Goal: Task Accomplishment & Management: Manage account settings

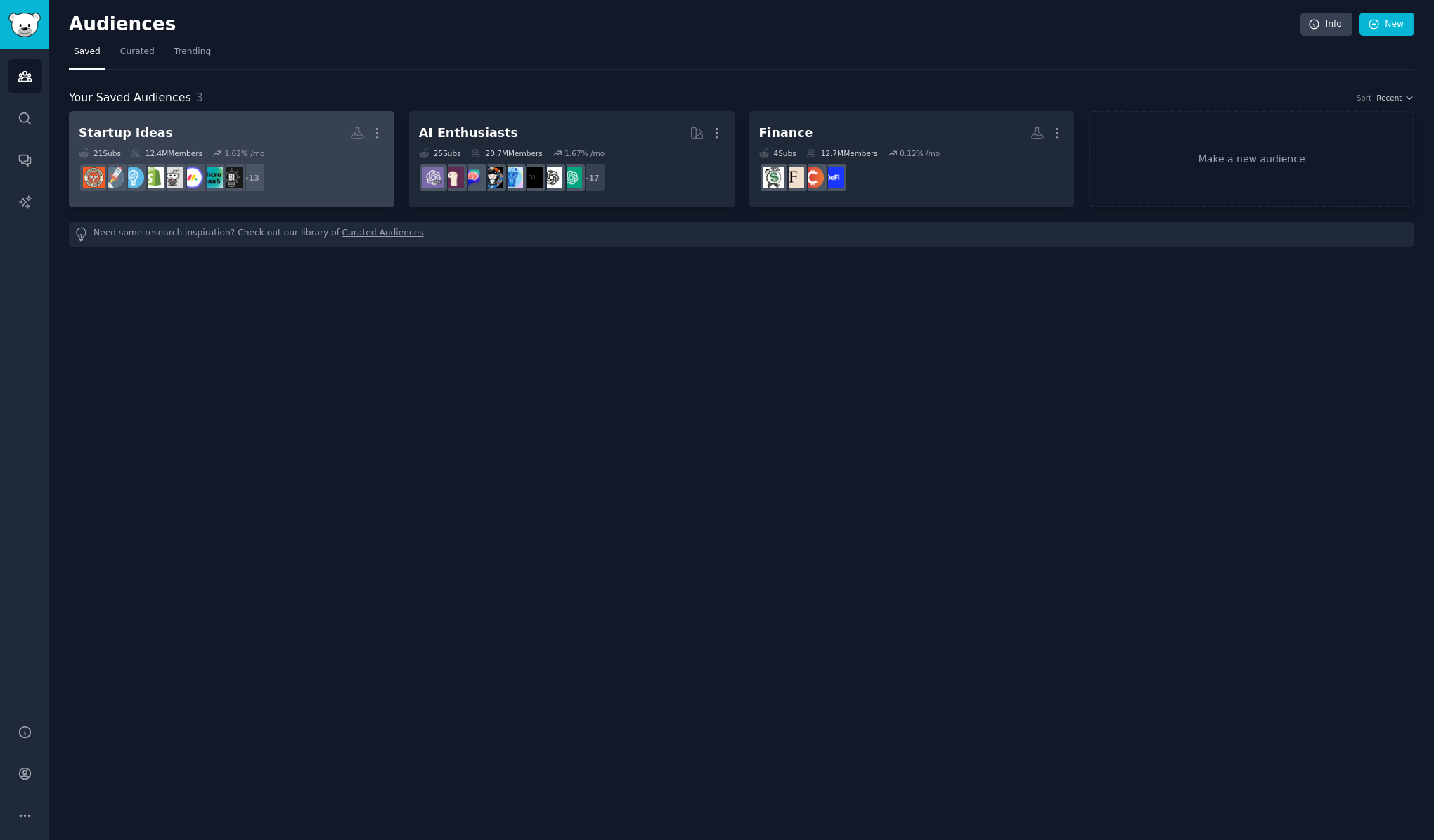
click at [172, 122] on h2 "Startup Ideas More" at bounding box center [231, 133] width 306 height 25
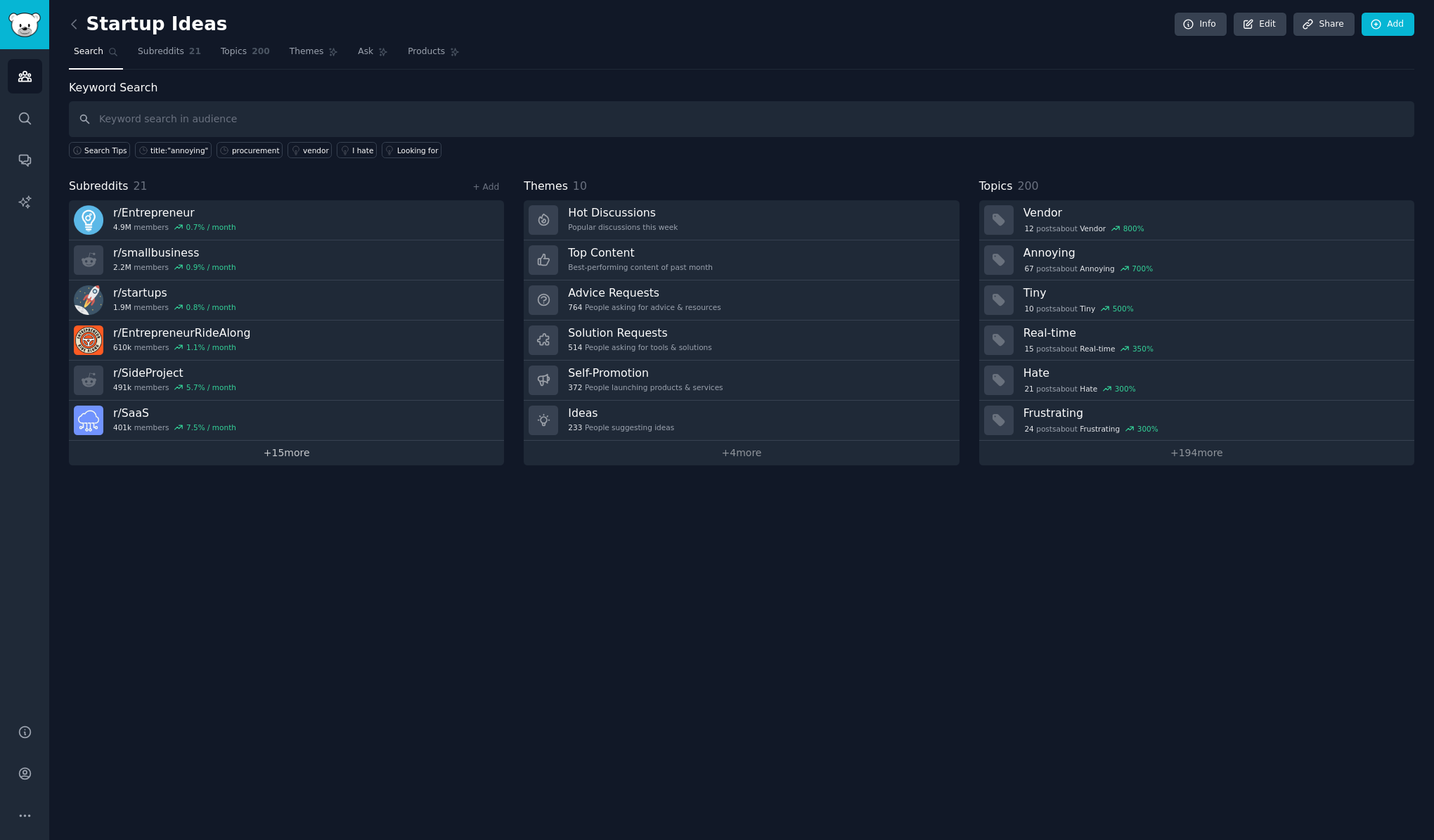
click at [290, 455] on link "+ 15 more" at bounding box center [286, 453] width 435 height 25
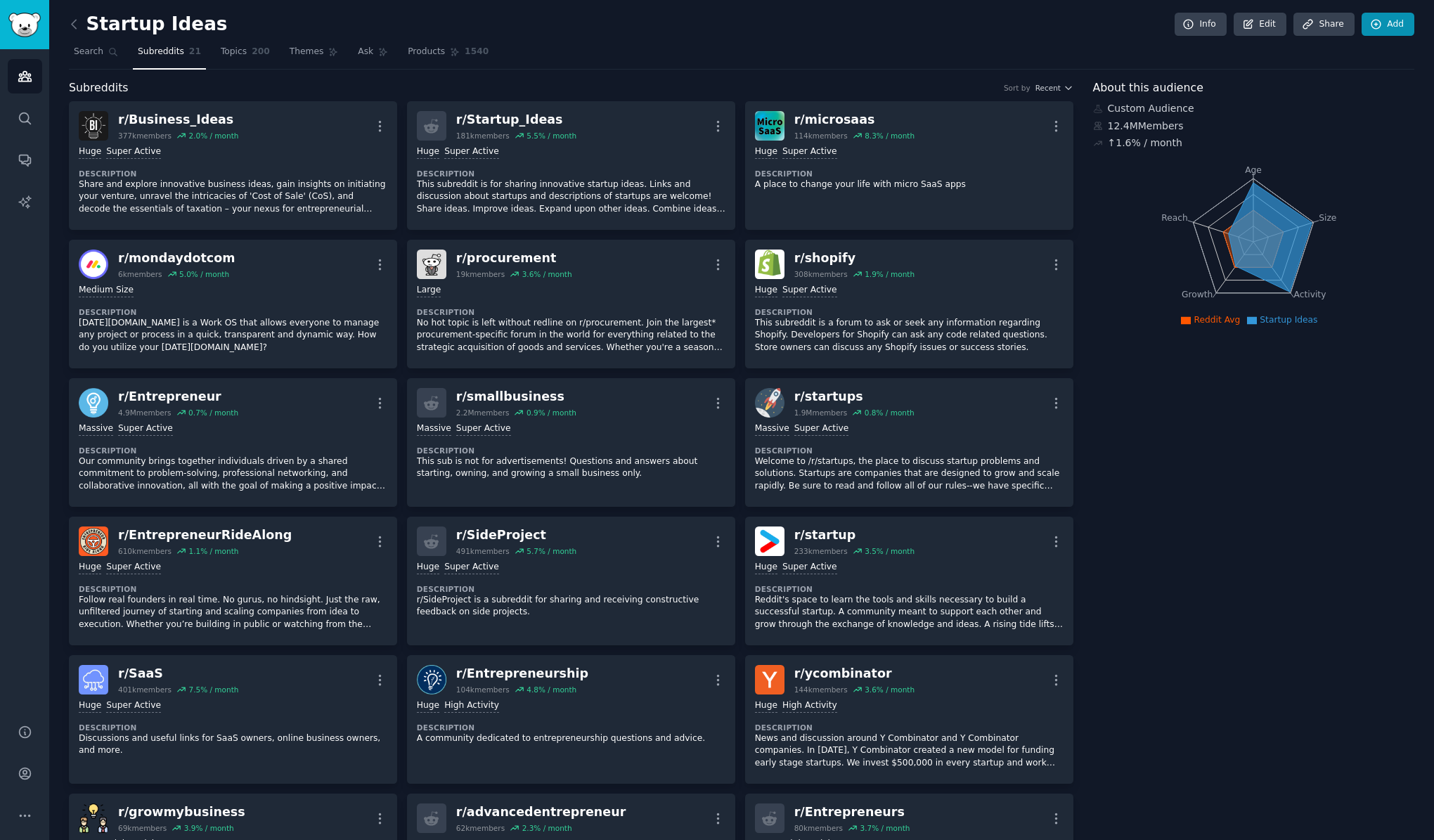
click at [1383, 28] on link "Add" at bounding box center [1388, 24] width 53 height 24
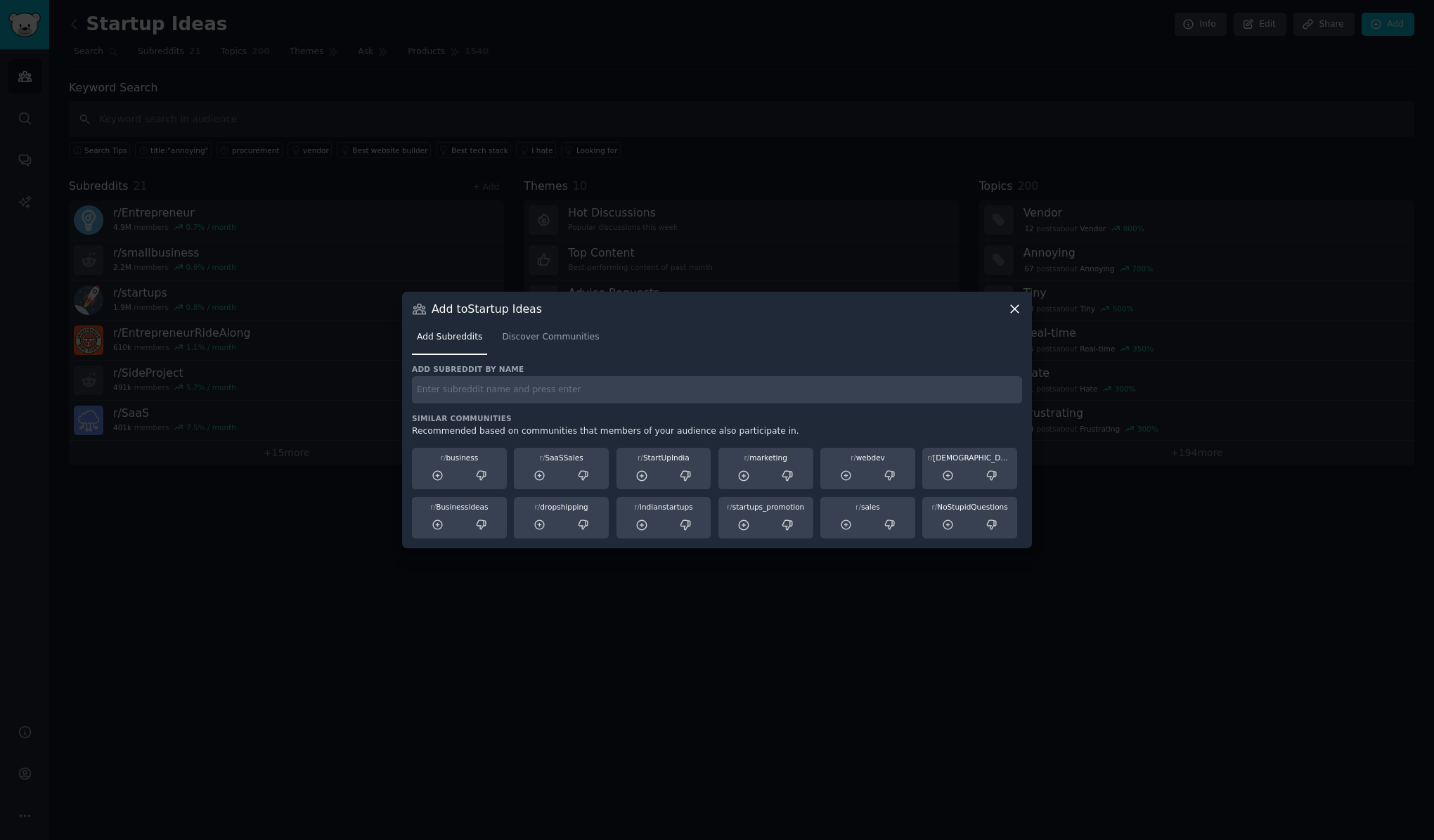
click at [866, 385] on input "text" at bounding box center [717, 389] width 611 height 27
paste input "LawFirm"
type input "LawFirm"
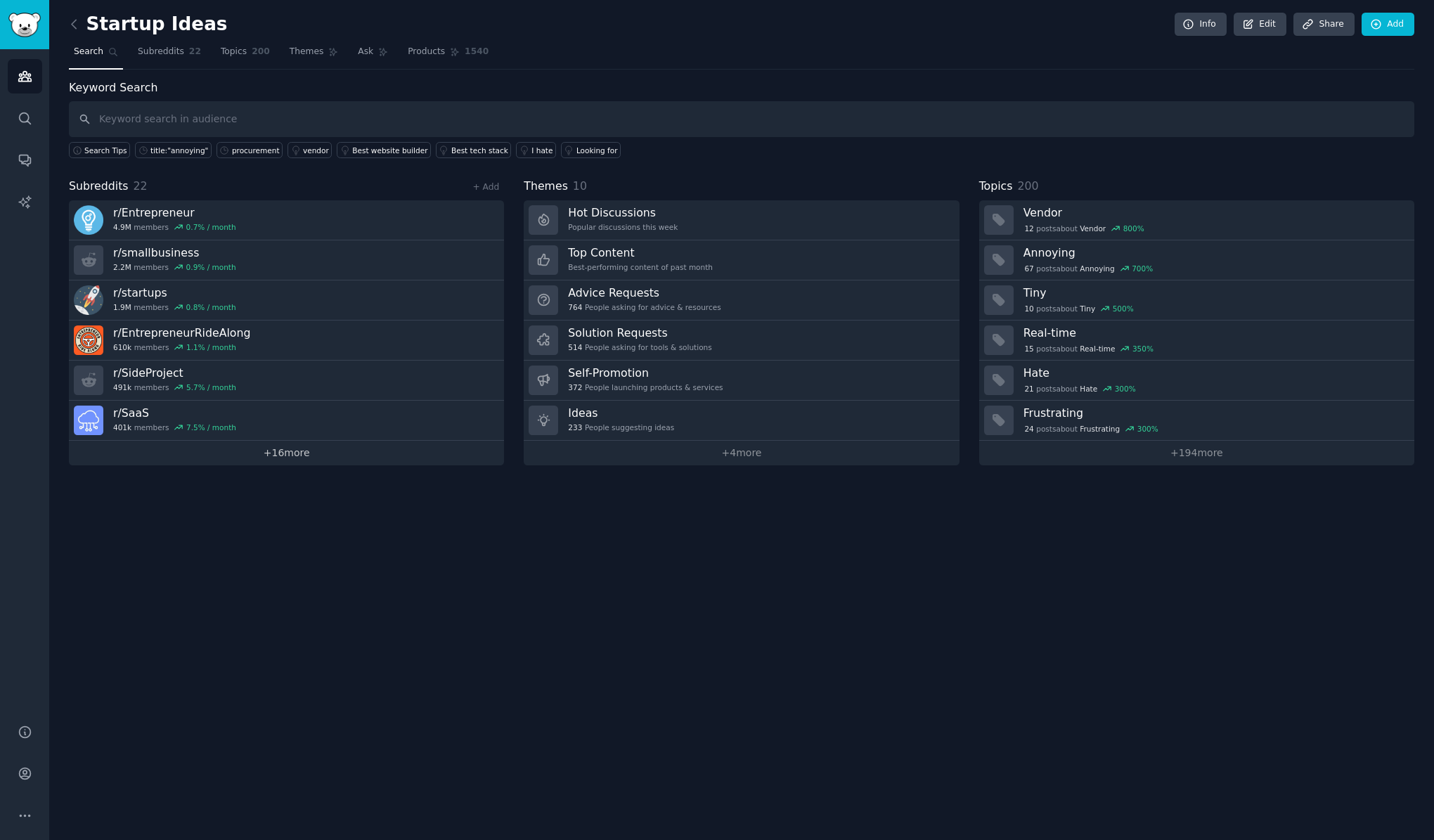
click at [285, 458] on link "+ 16 more" at bounding box center [286, 453] width 435 height 25
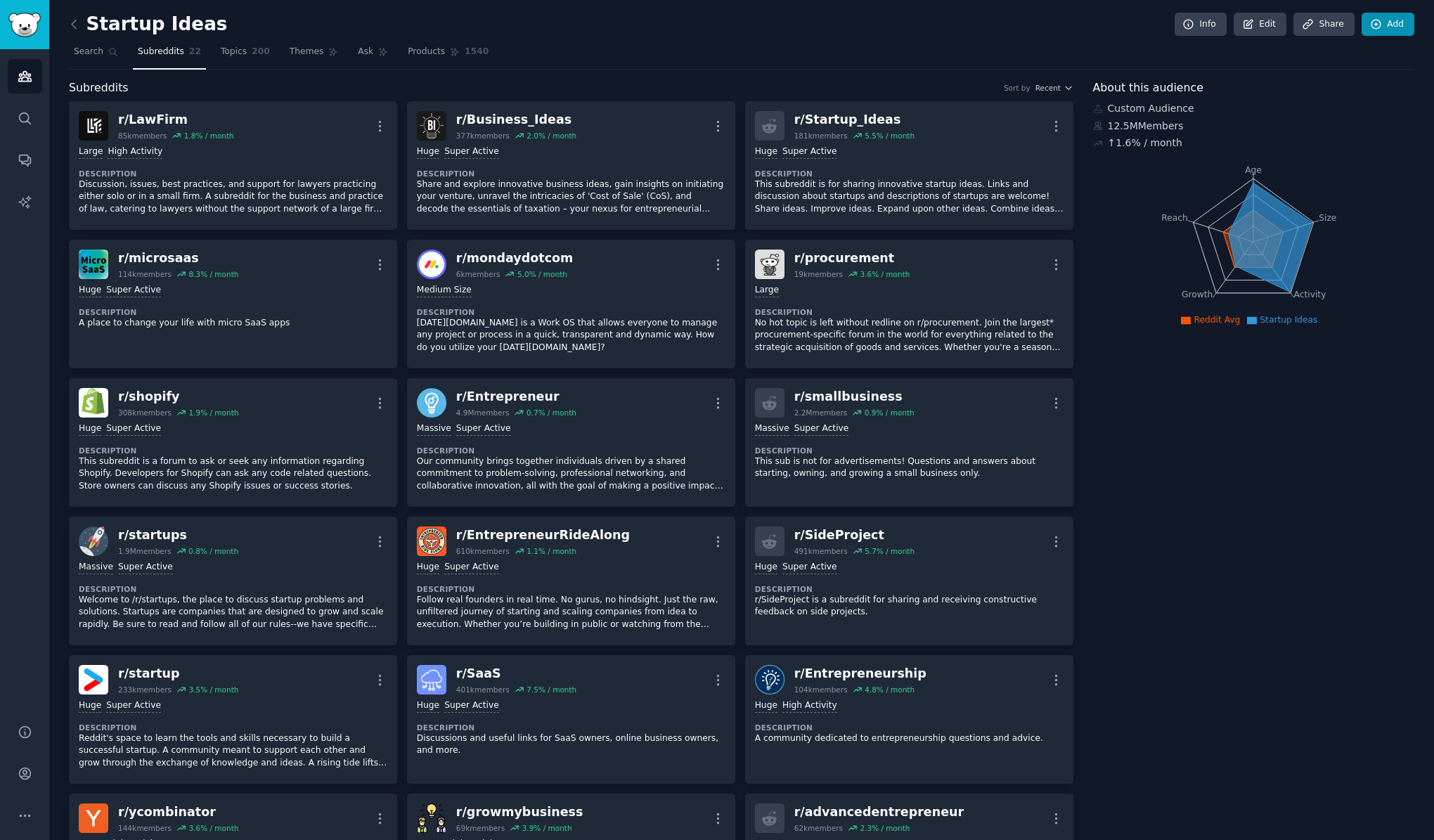
click at [1406, 19] on link "Add" at bounding box center [1388, 24] width 53 height 24
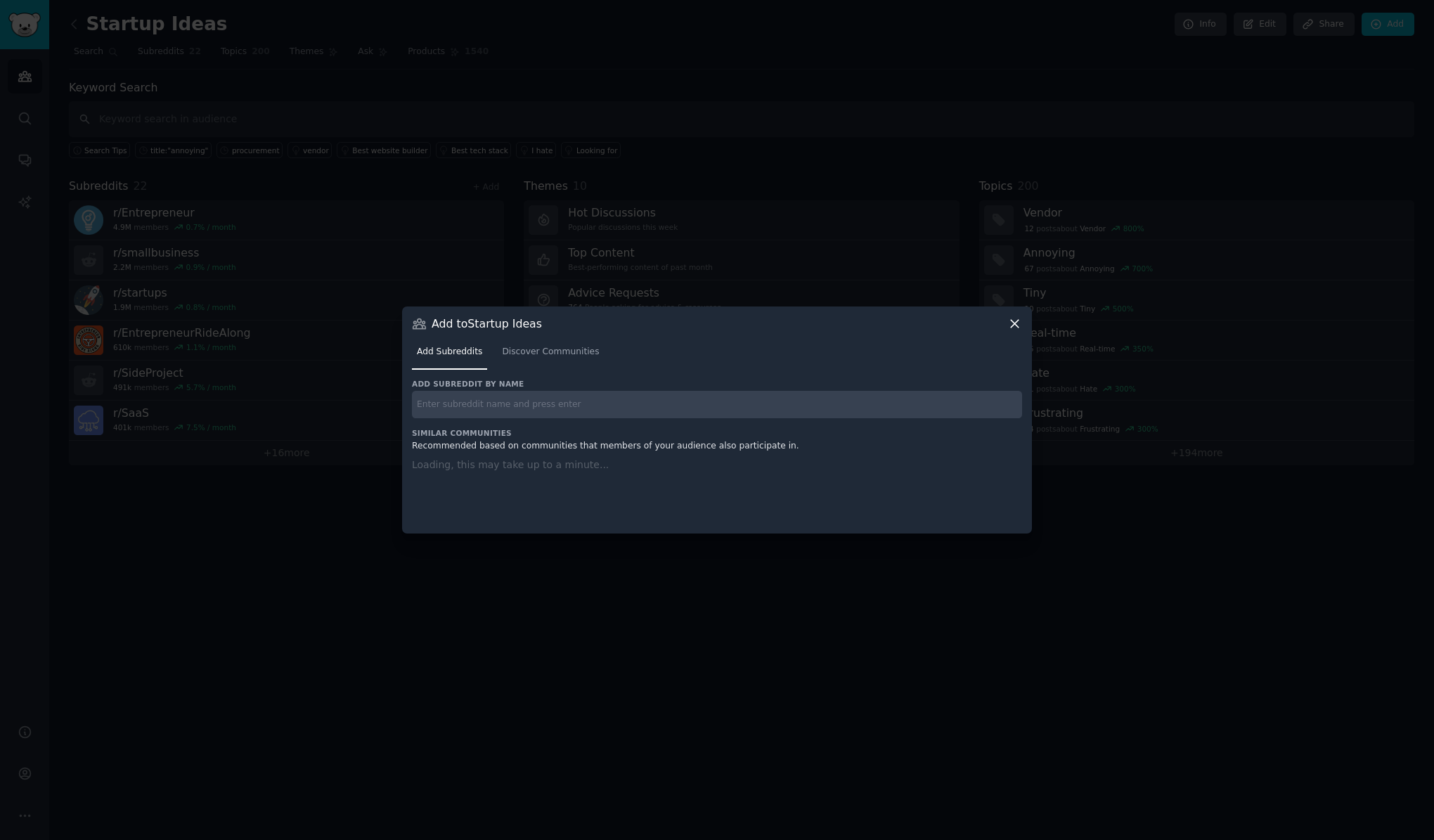
click at [561, 402] on input "text" at bounding box center [717, 404] width 611 height 27
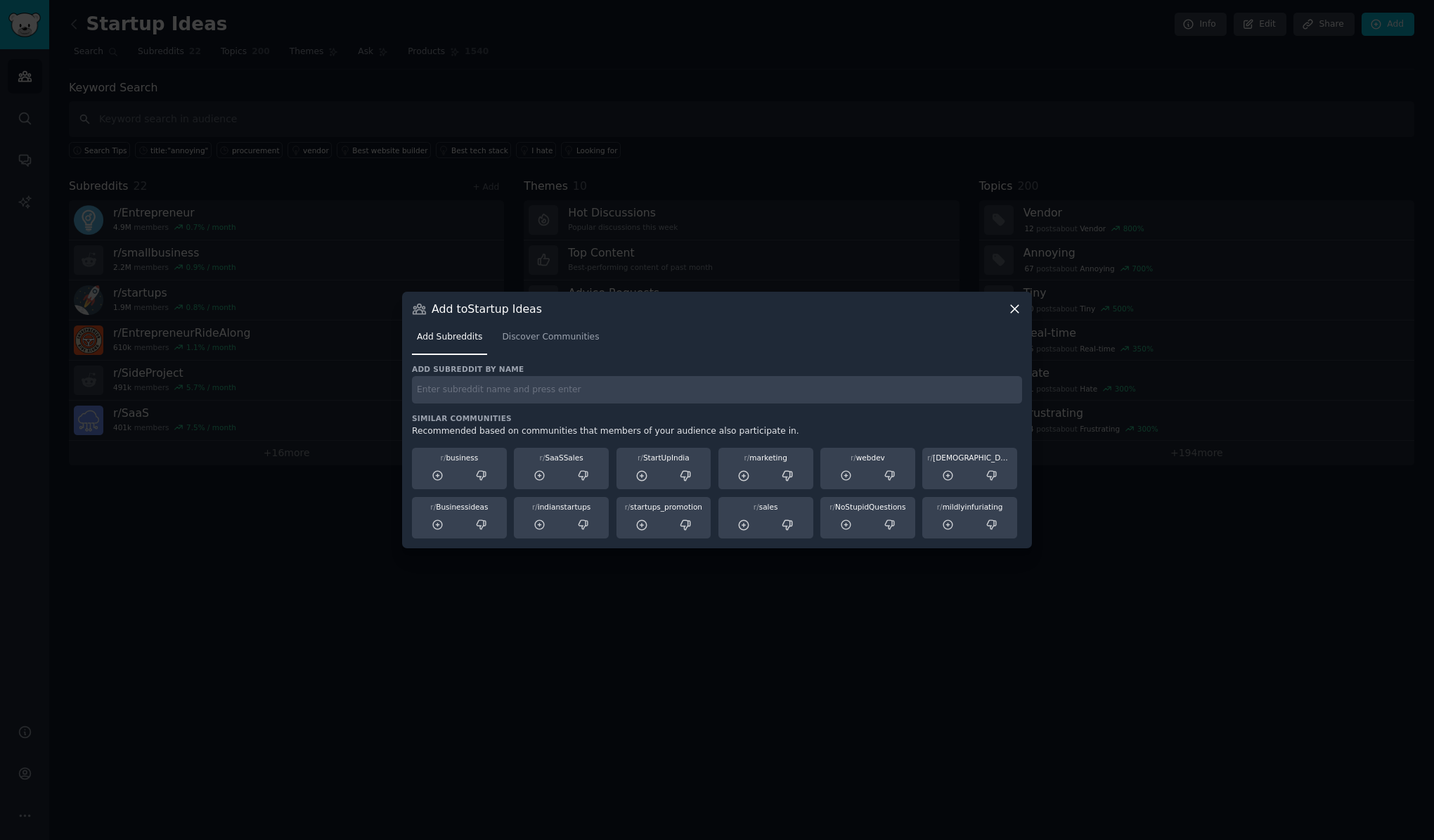
paste input "LawFirm"
click at [490, 404] on div "Add subreddit by name /LawFirm Similar Communities Recommended based on communi…" at bounding box center [717, 452] width 611 height 175
click at [490, 400] on input "/LawFirm" at bounding box center [717, 389] width 611 height 27
click at [542, 385] on input "r/LawFirm" at bounding box center [717, 389] width 611 height 27
type input "r/LawFirm"
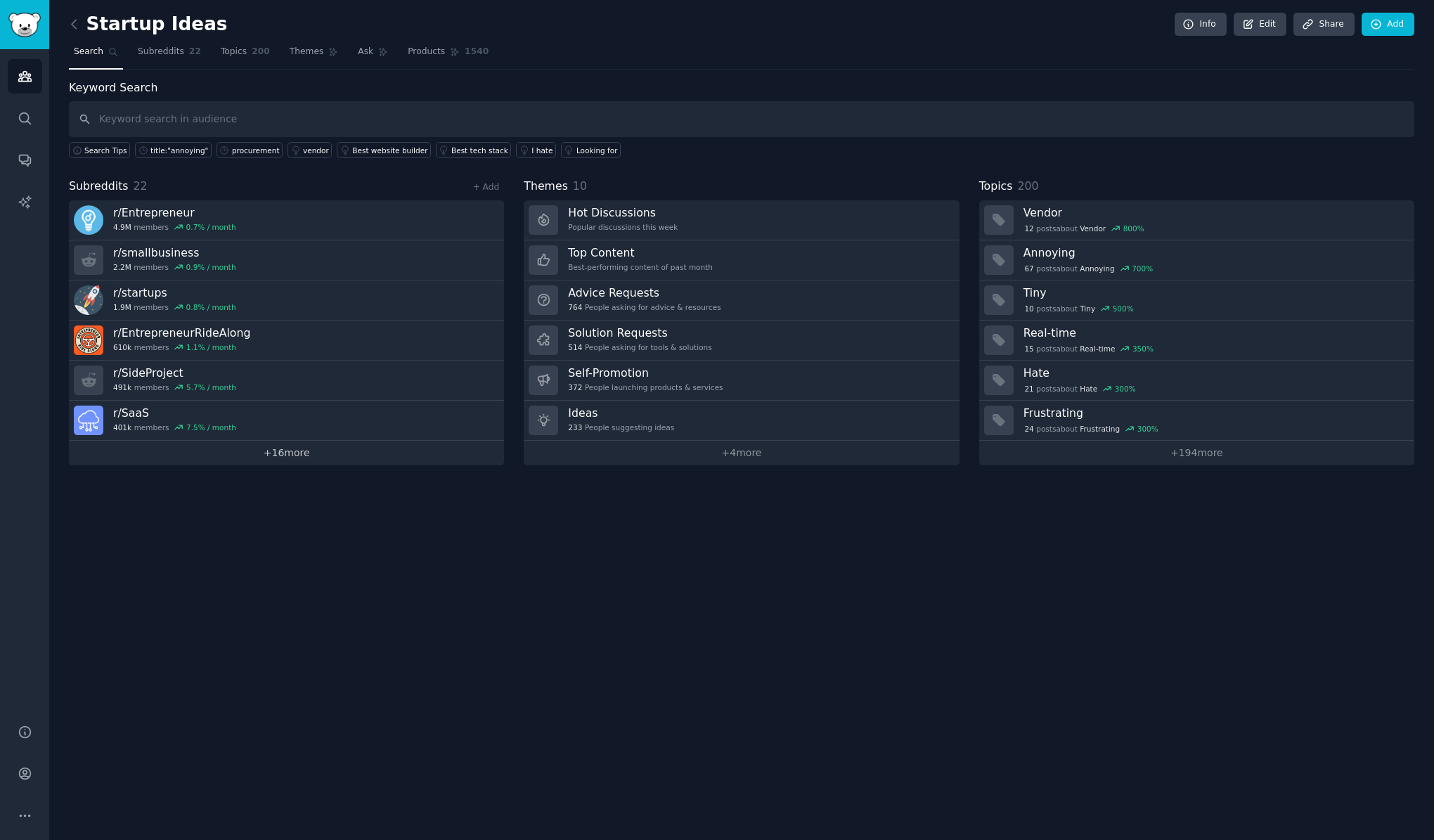
click at [286, 455] on link "+ 16 more" at bounding box center [286, 453] width 435 height 25
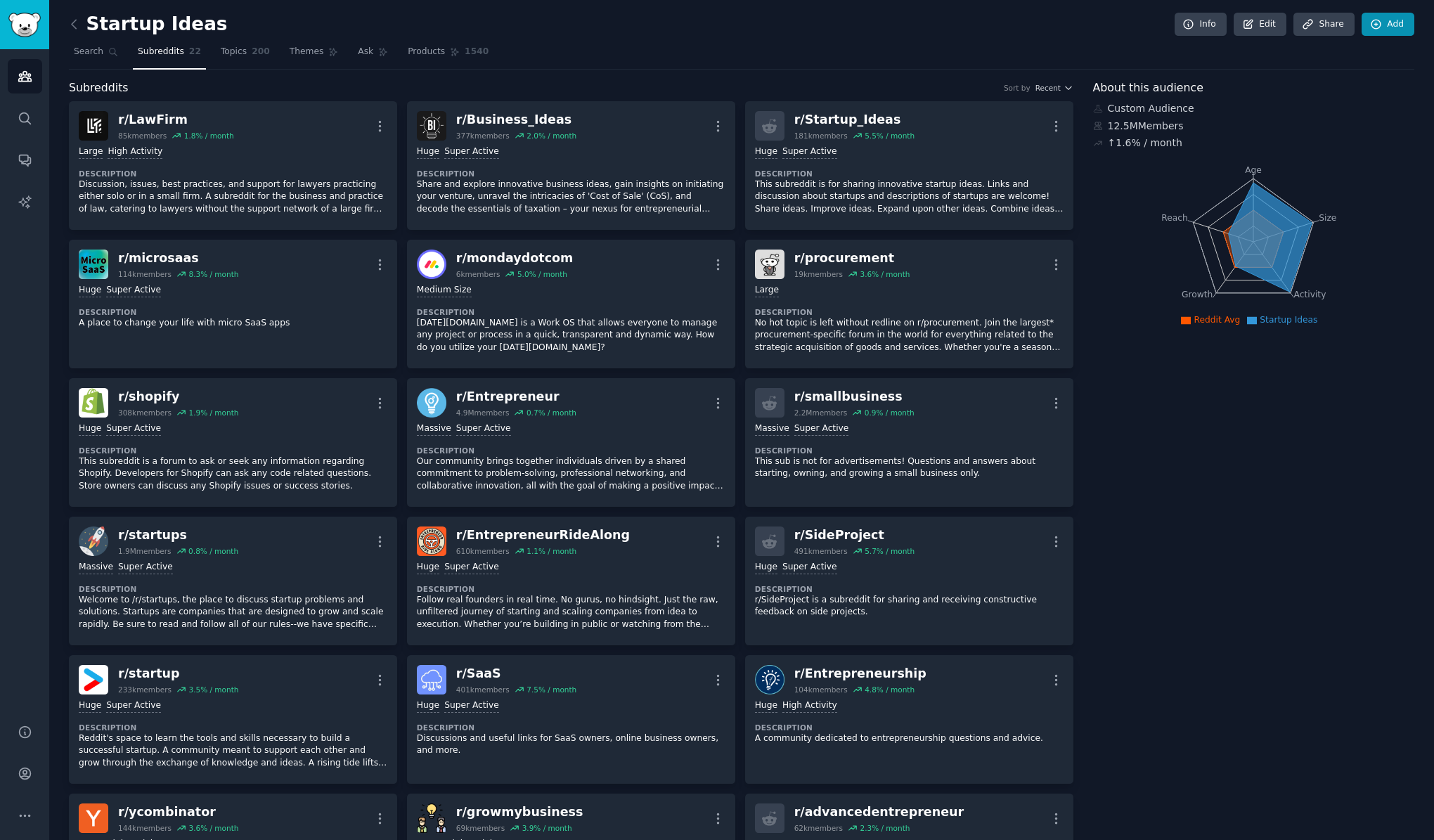
click at [1383, 26] on link "Add" at bounding box center [1388, 24] width 53 height 24
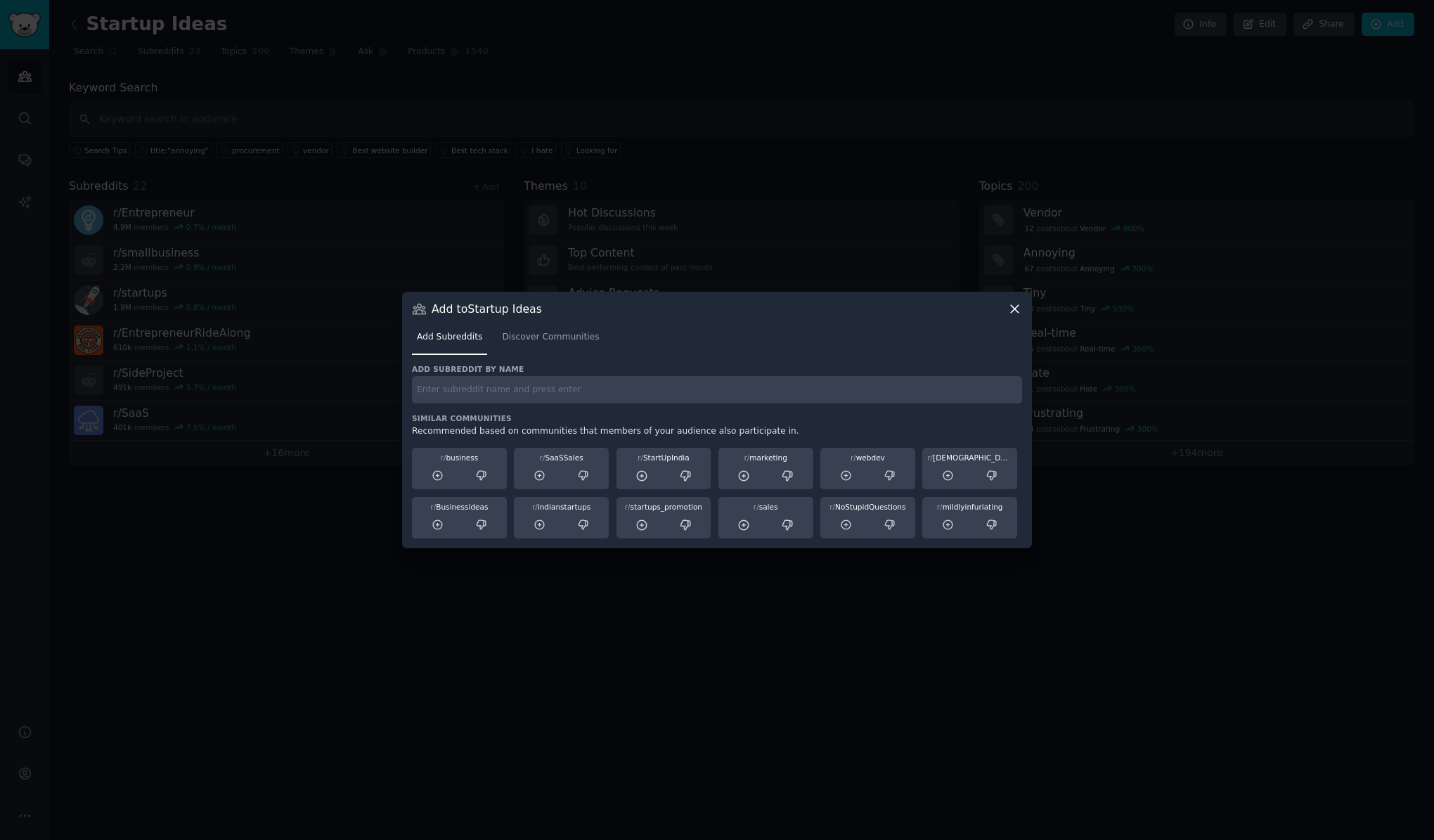
click at [702, 392] on input "text" at bounding box center [717, 389] width 611 height 27
type input "r/paralegal"
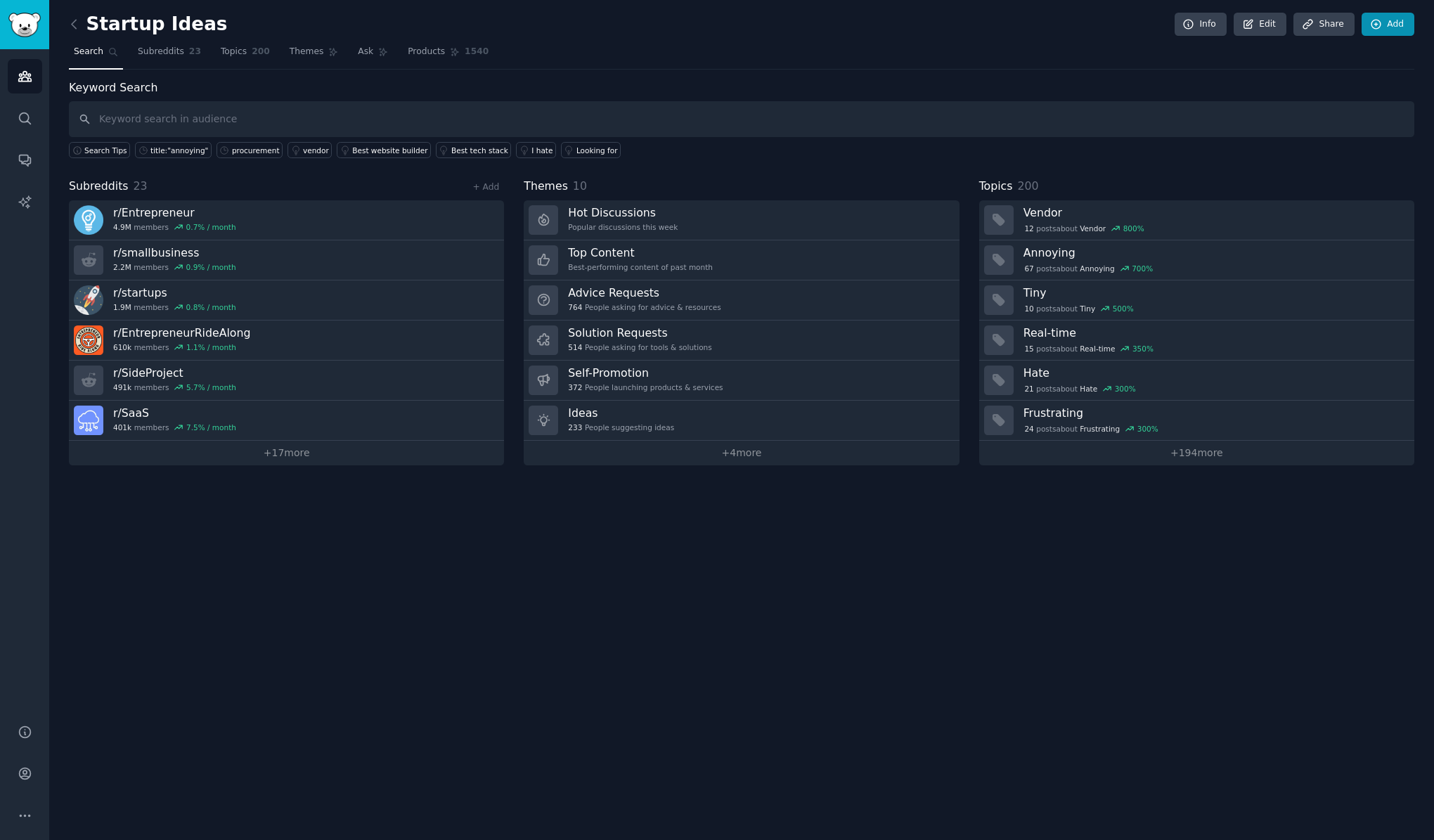
click at [1387, 22] on link "Add" at bounding box center [1388, 24] width 53 height 24
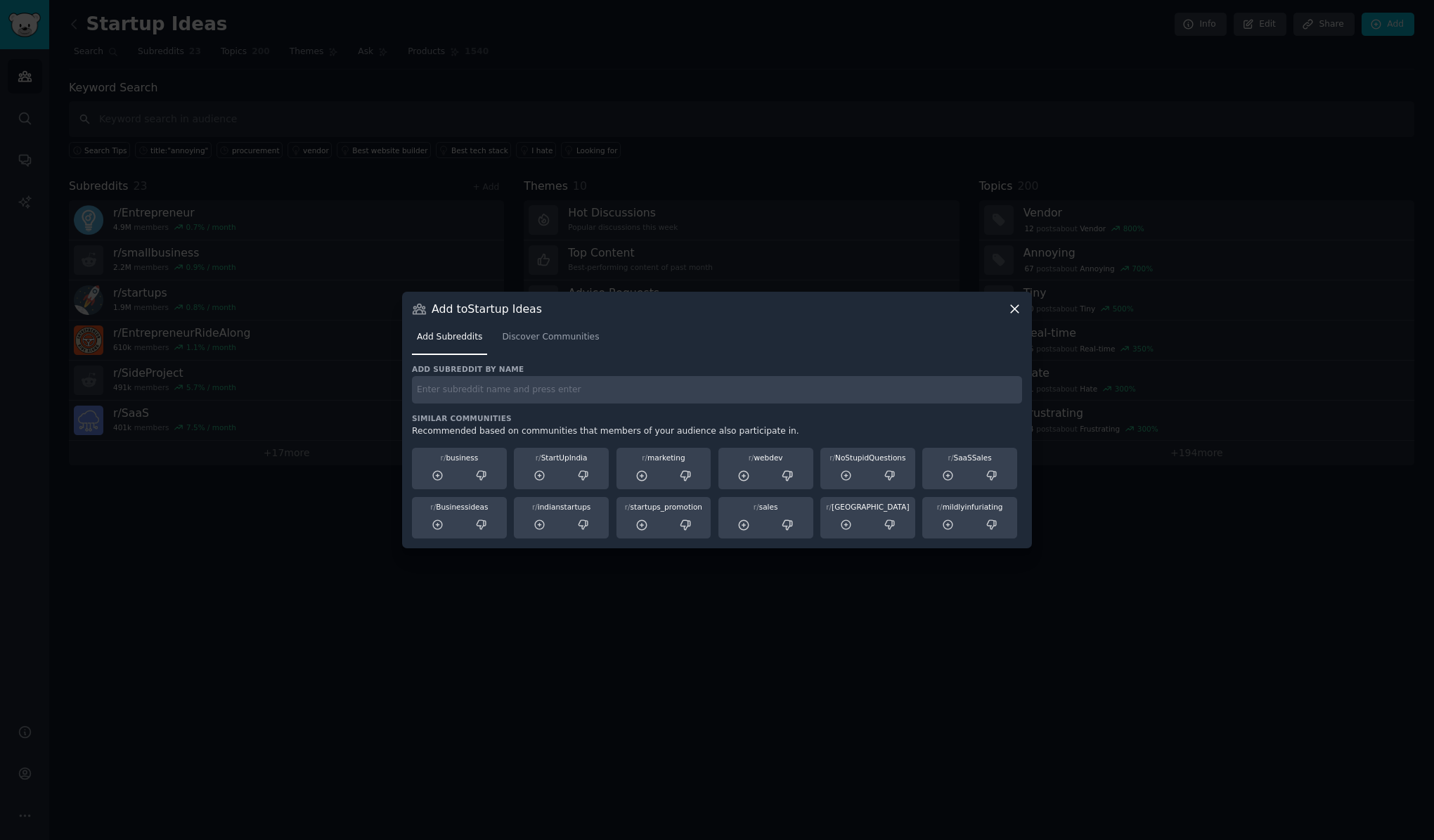
click at [908, 392] on input "text" at bounding box center [717, 389] width 611 height 27
type input "r/legaltech"
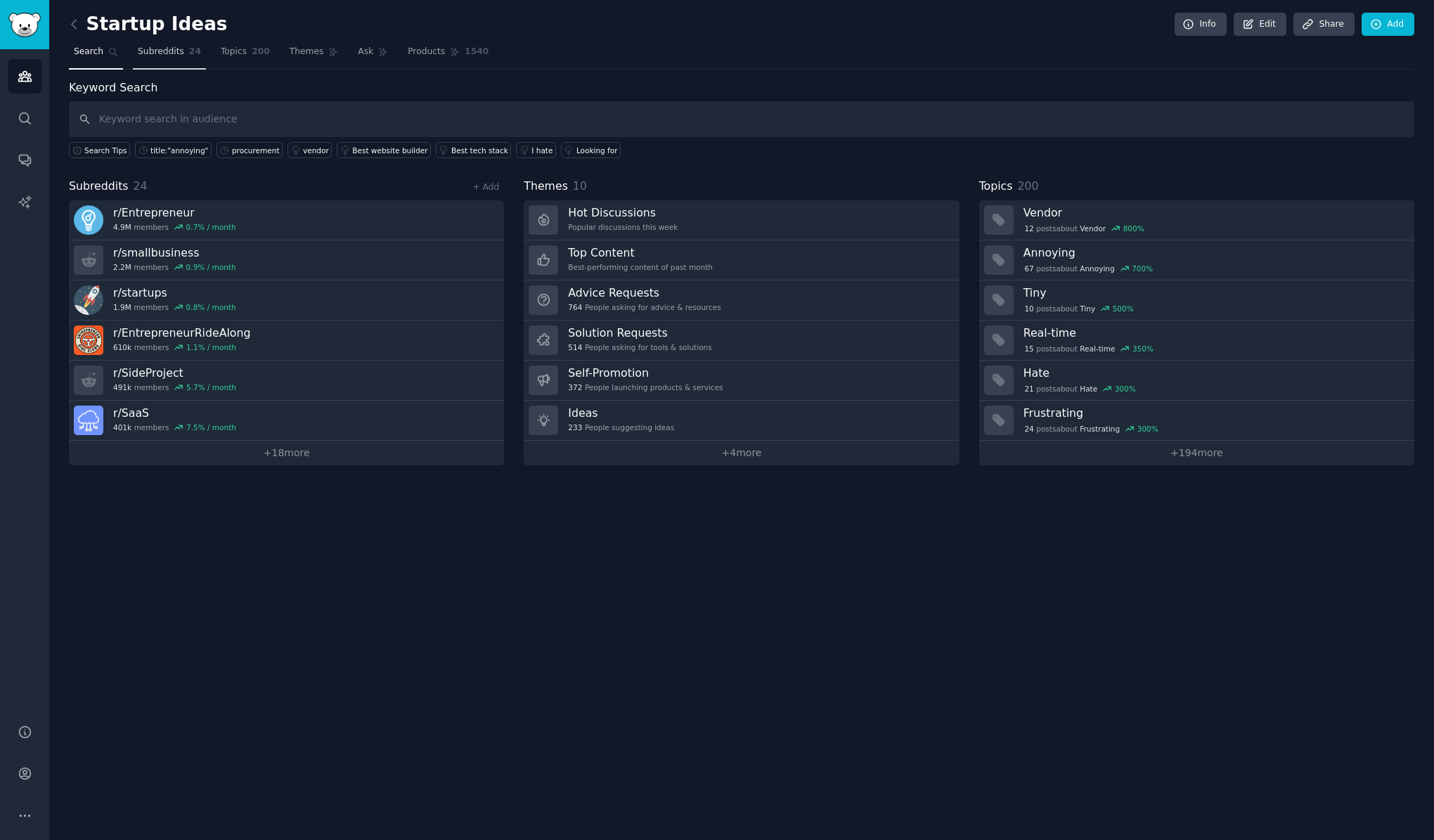
click at [151, 54] on span "Subreddits" at bounding box center [160, 52] width 46 height 12
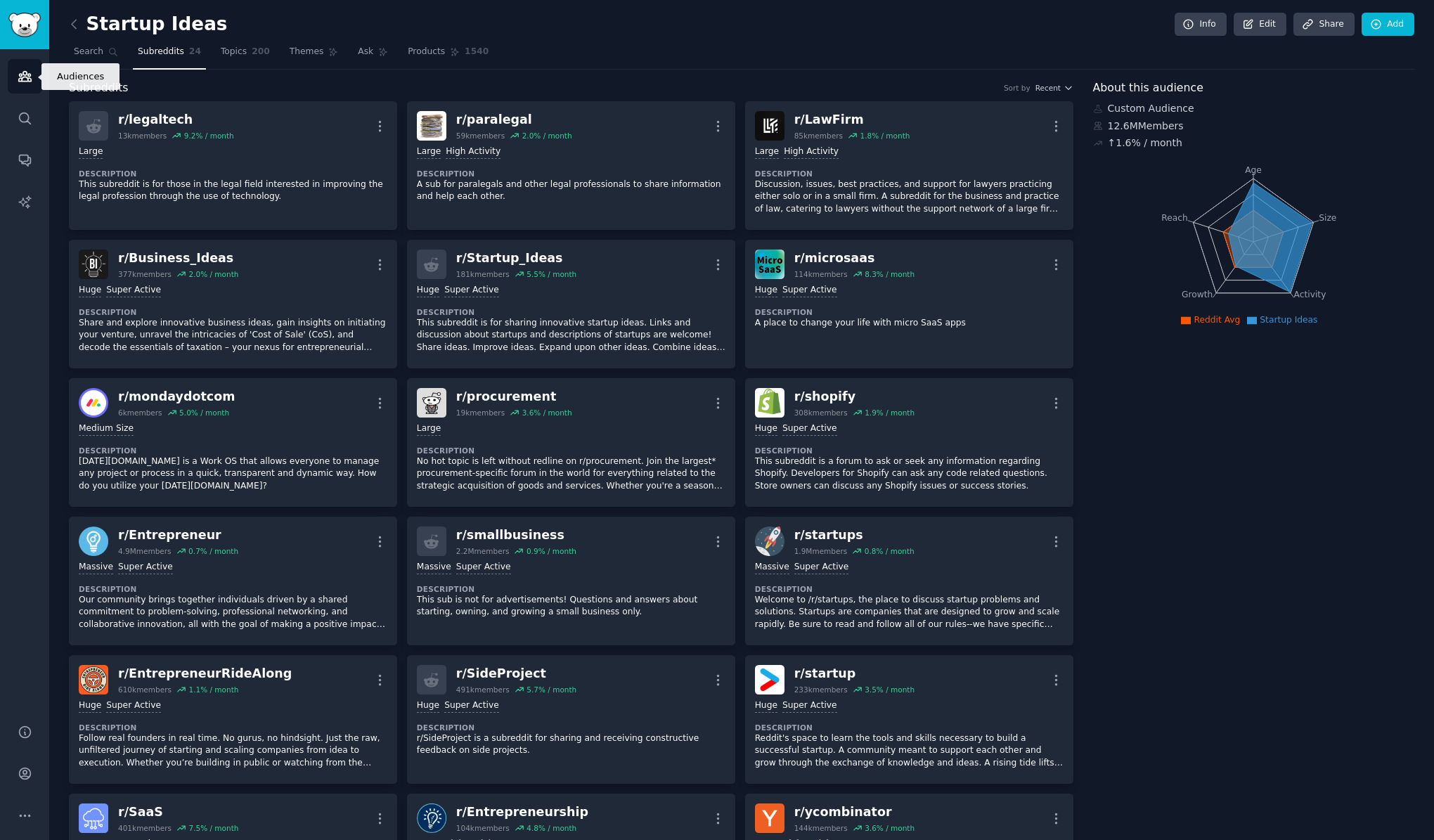
click at [26, 76] on icon "Sidebar" at bounding box center [25, 76] width 12 height 10
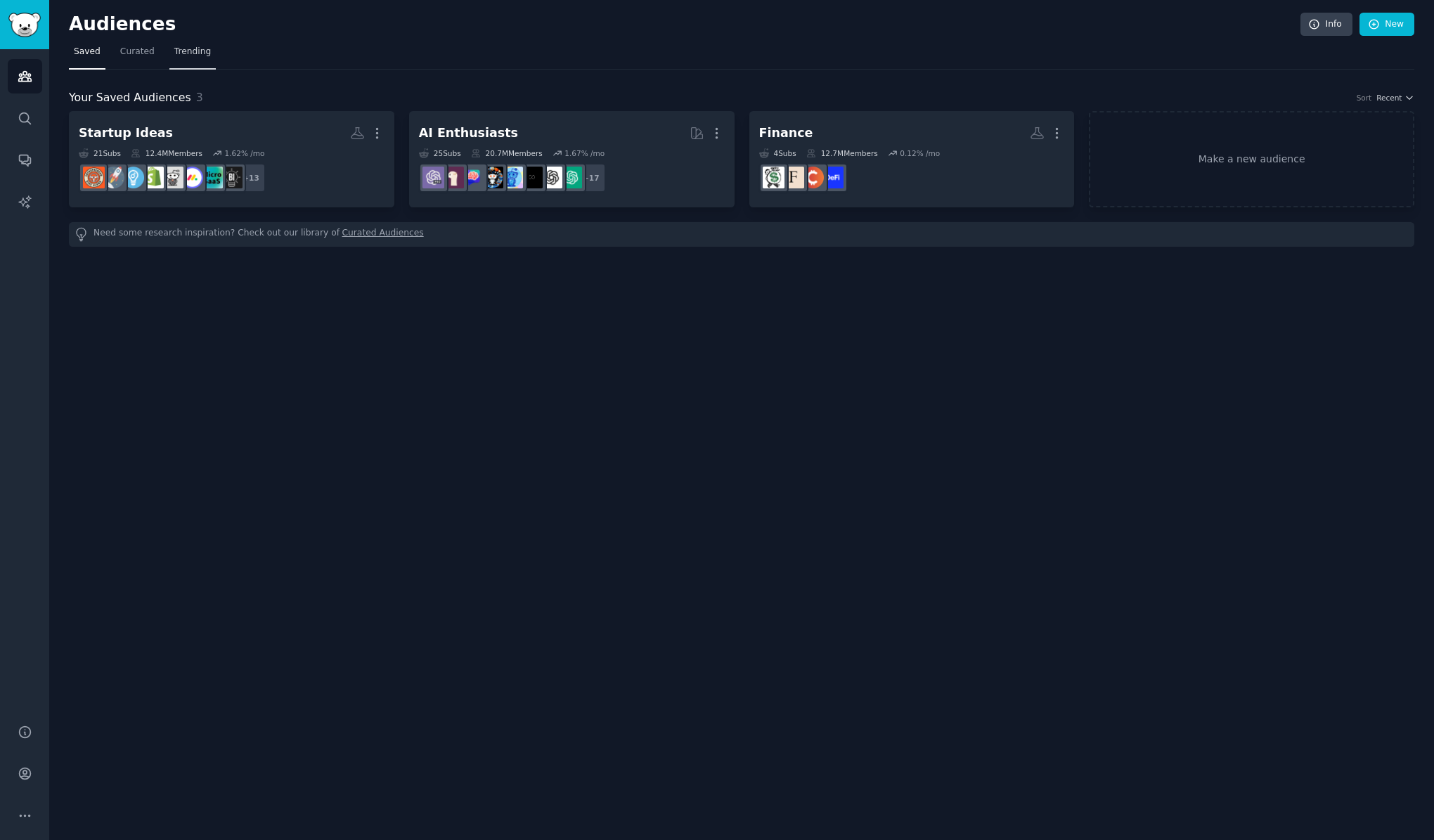
click at [200, 53] on span "Trending" at bounding box center [193, 52] width 37 height 12
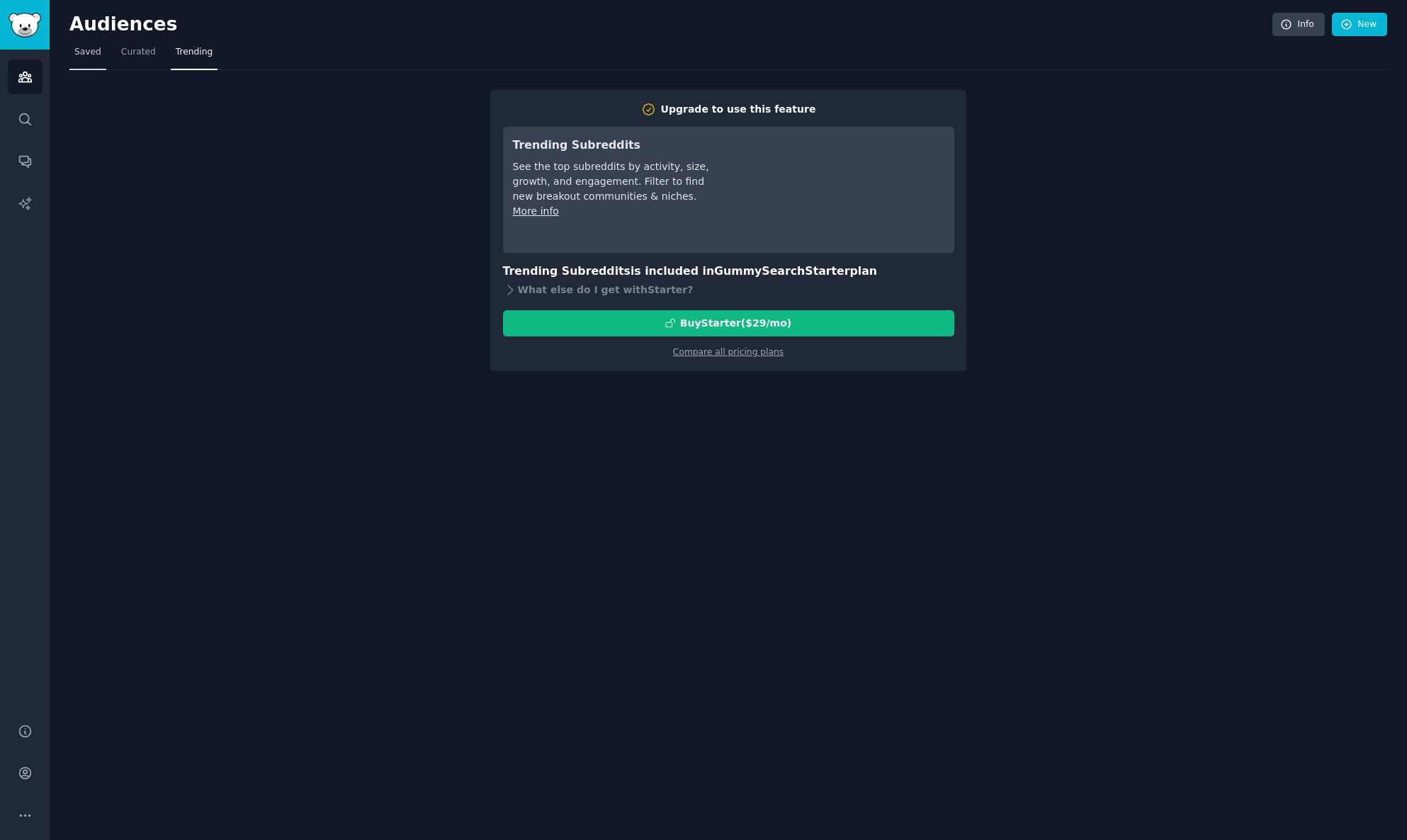
click at [92, 52] on span "Saved" at bounding box center [87, 52] width 26 height 12
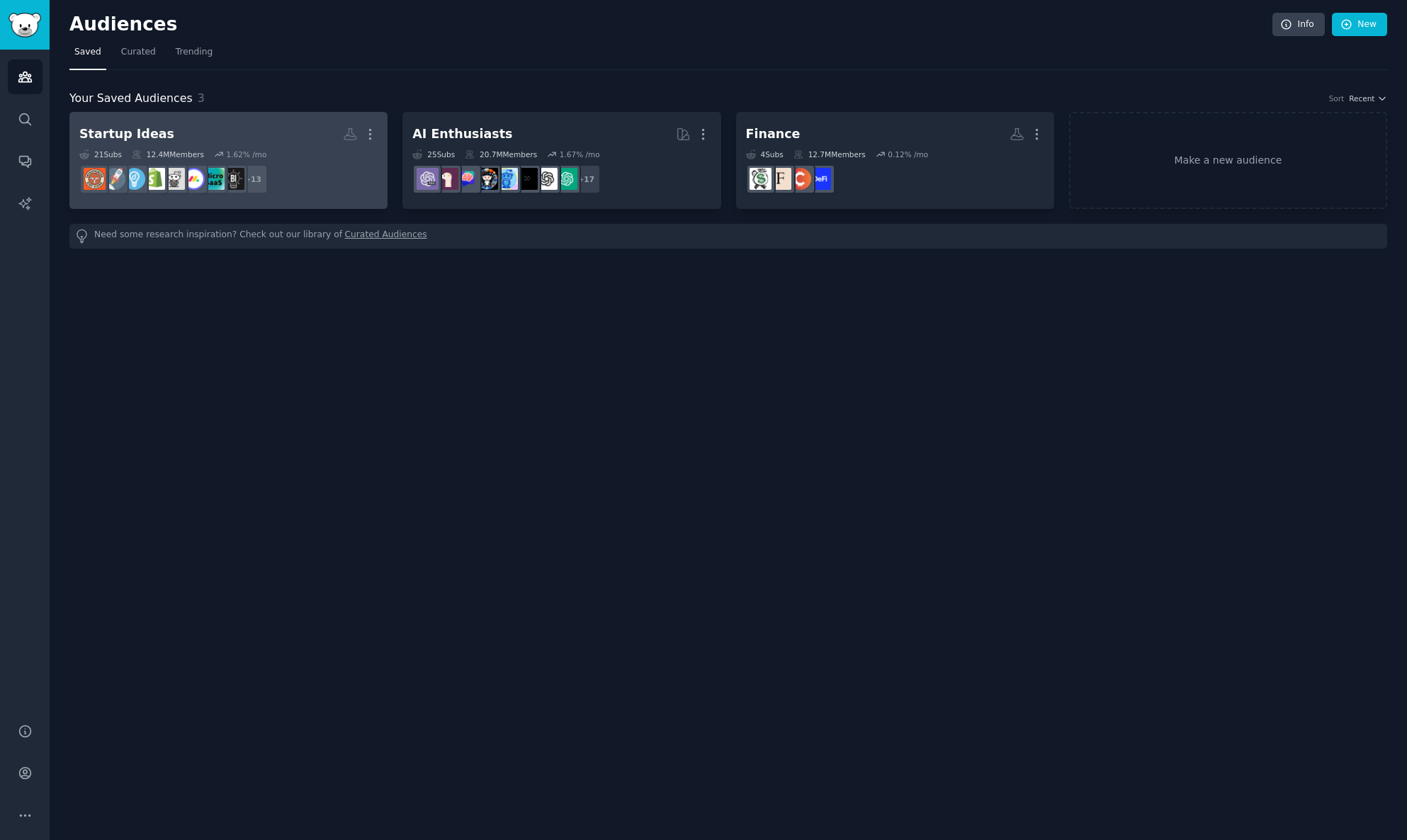
click at [146, 133] on div "Startup Ideas" at bounding box center [127, 134] width 95 height 18
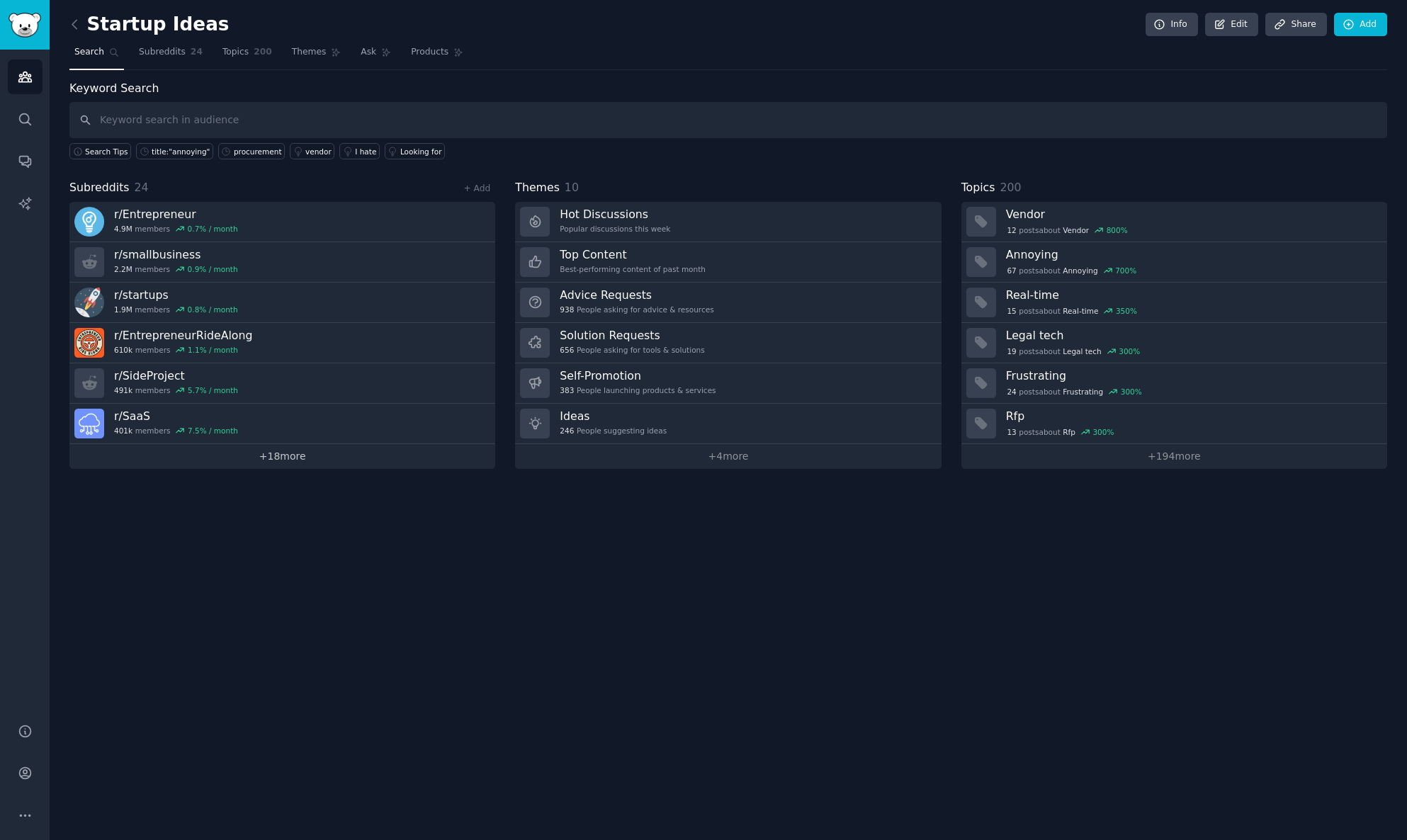
click at [288, 461] on link "+ 18 more" at bounding box center [282, 456] width 425 height 25
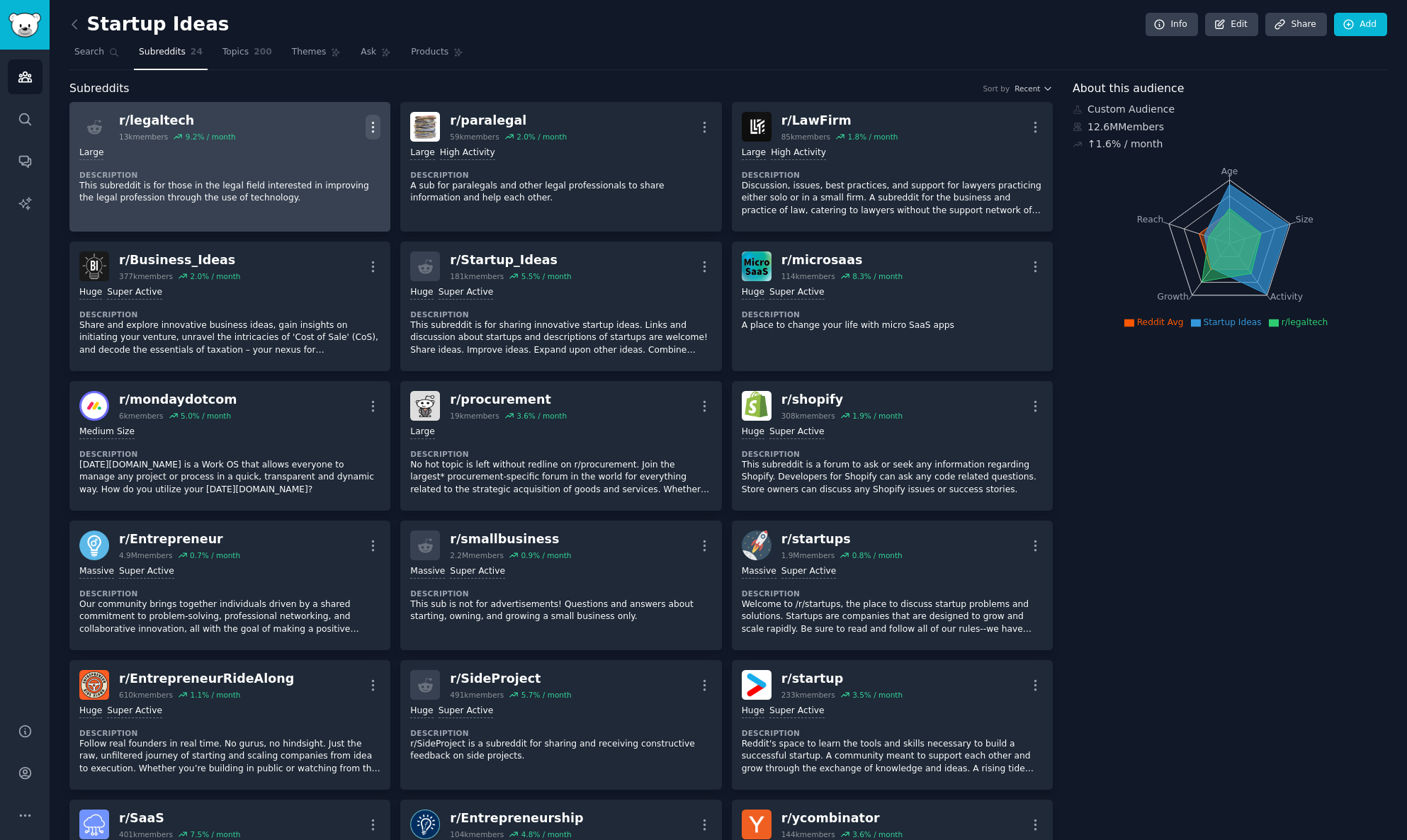
click at [375, 124] on icon "button" at bounding box center [372, 127] width 15 height 15
click at [353, 185] on div "Delete" at bounding box center [317, 182] width 85 height 30
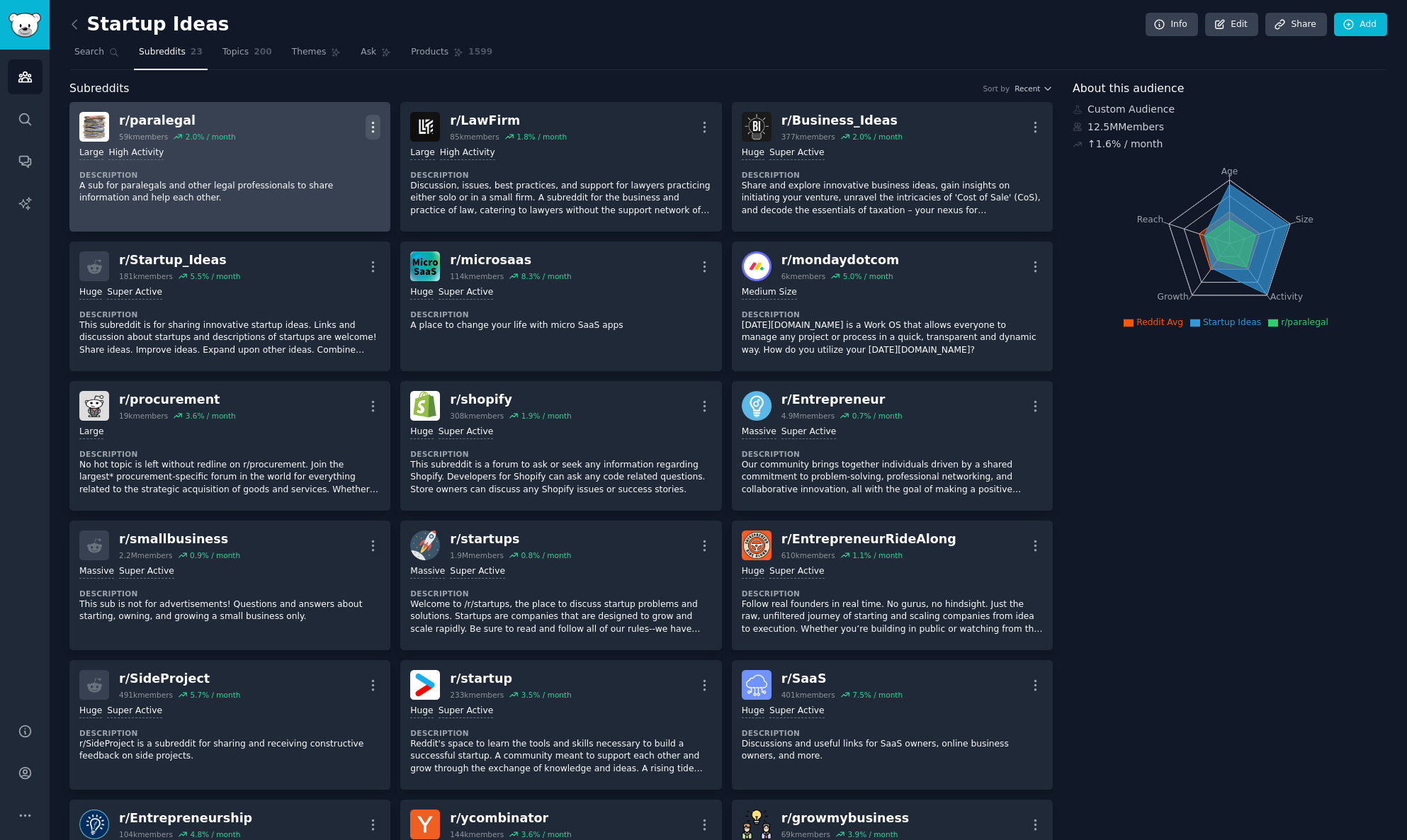
click at [376, 128] on icon "button" at bounding box center [372, 127] width 15 height 15
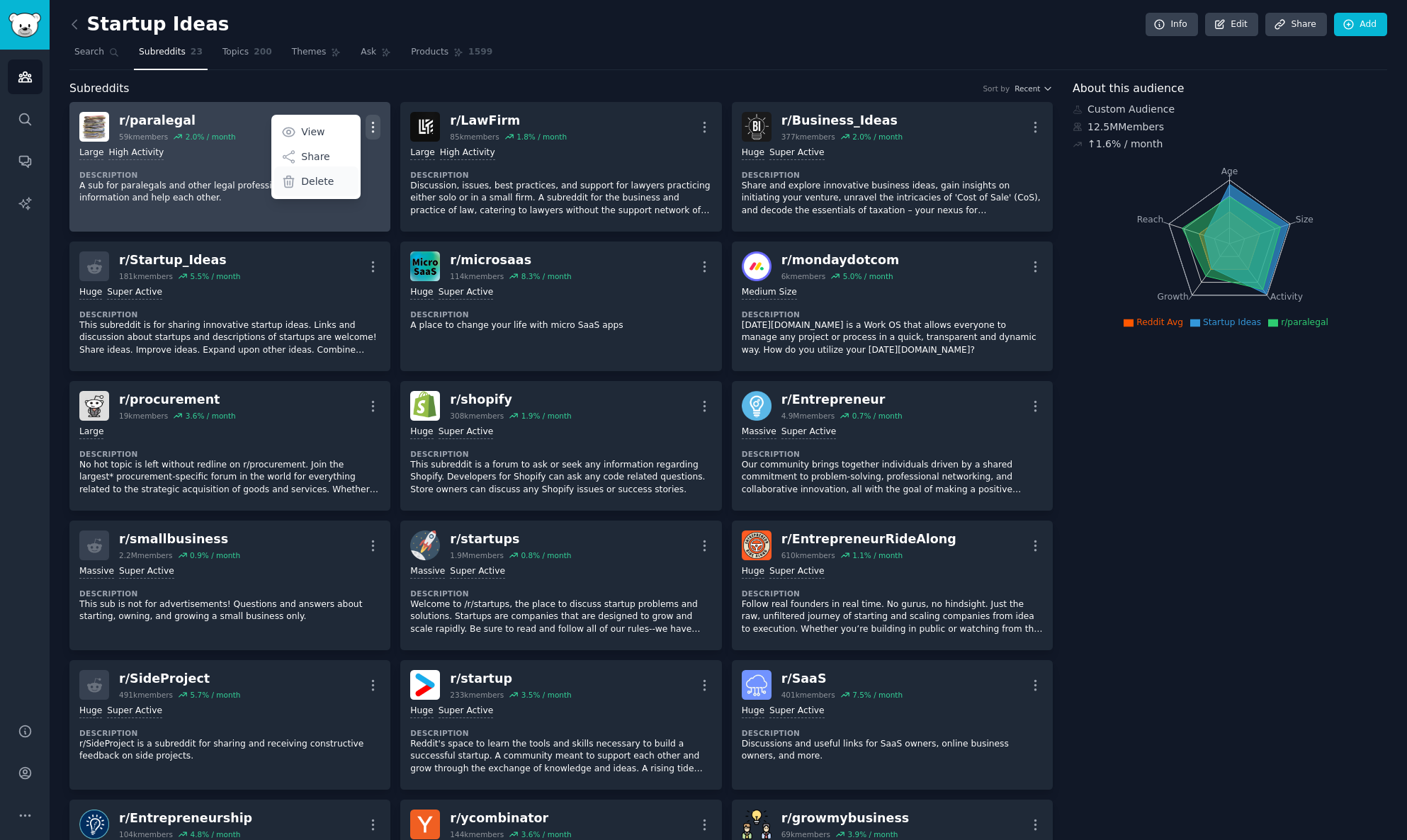
click at [350, 185] on div "Delete" at bounding box center [317, 182] width 85 height 30
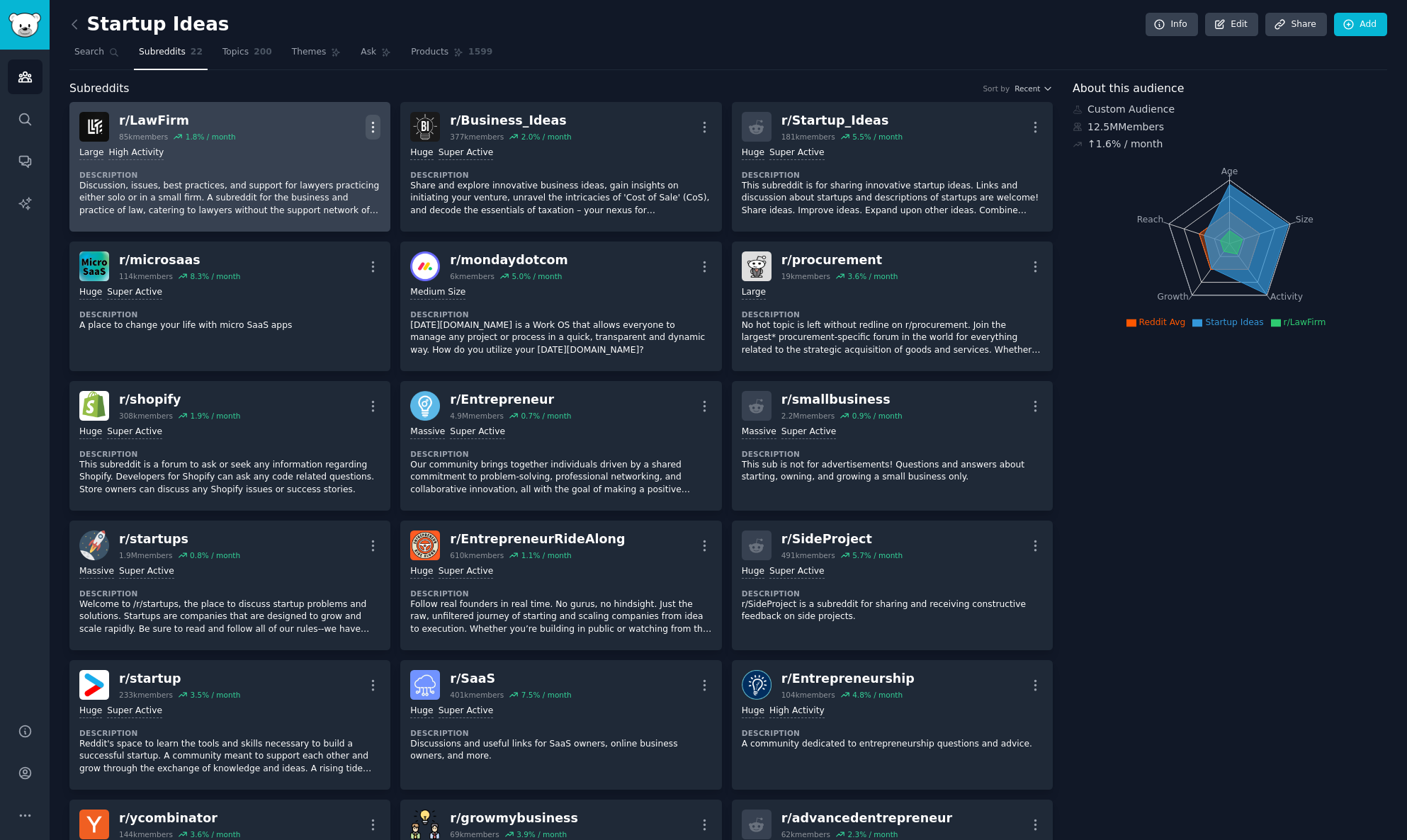
click at [374, 130] on icon "button" at bounding box center [372, 127] width 15 height 15
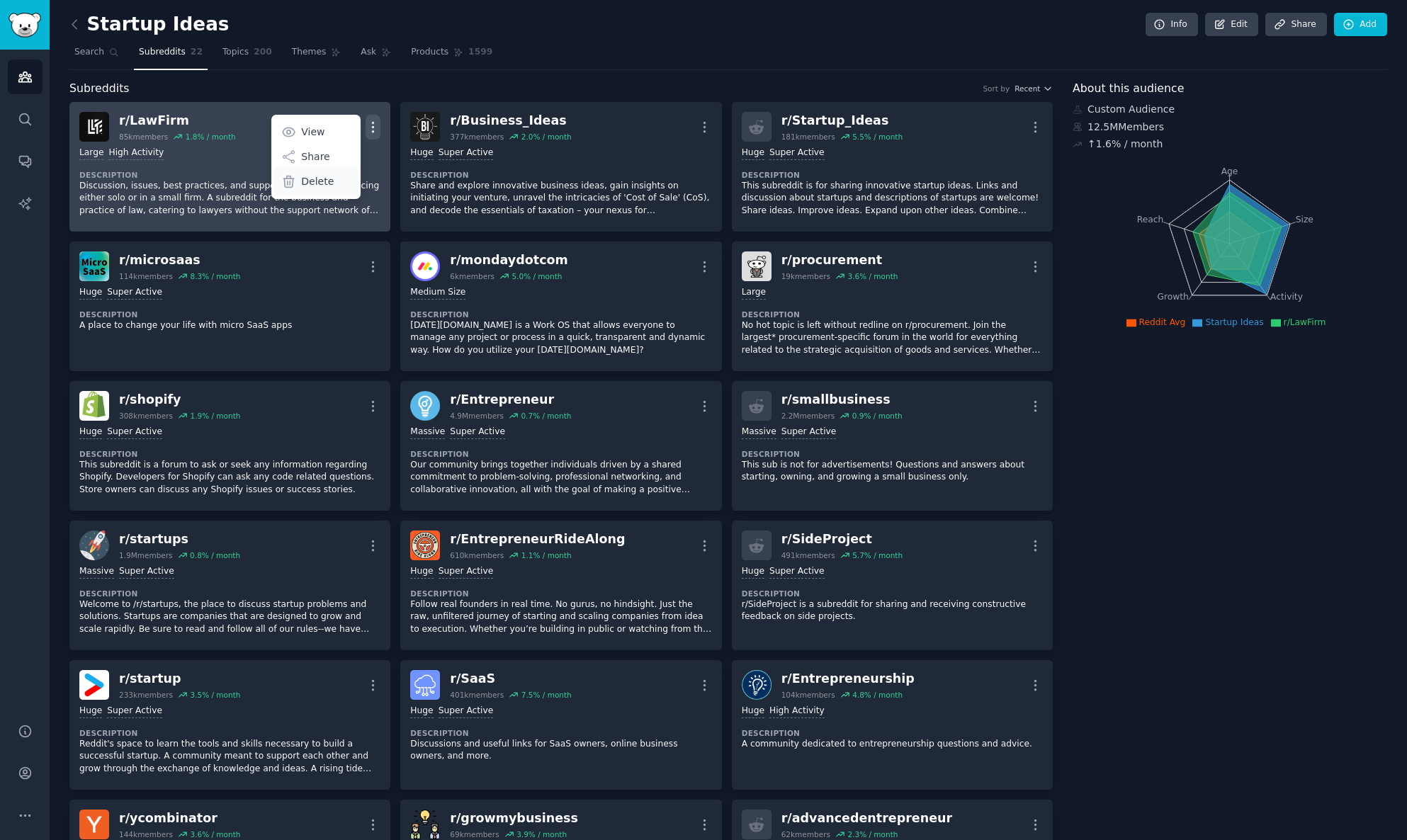
click at [344, 184] on div "Delete" at bounding box center [317, 182] width 85 height 30
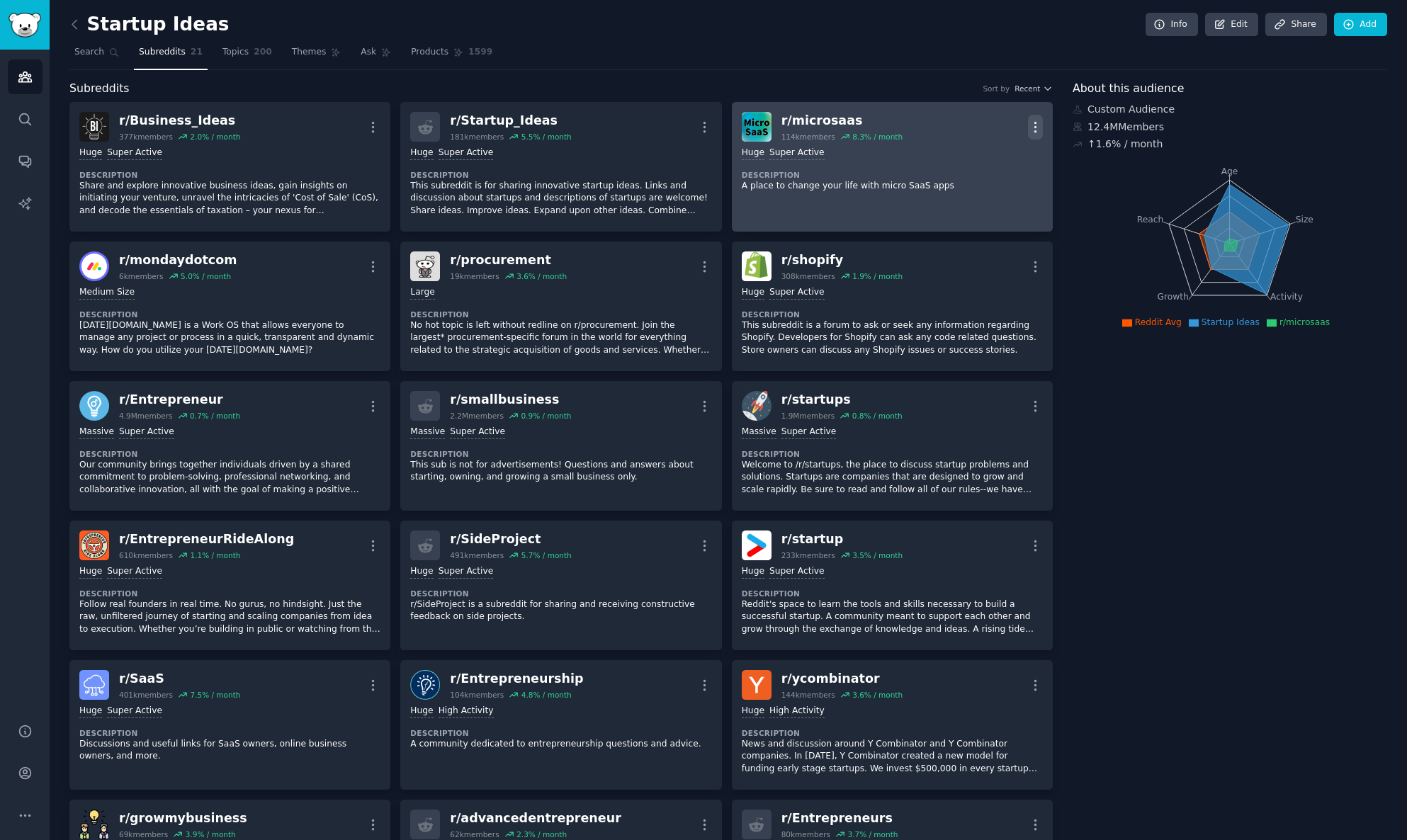
click at [1034, 127] on icon "button" at bounding box center [1035, 127] width 15 height 15
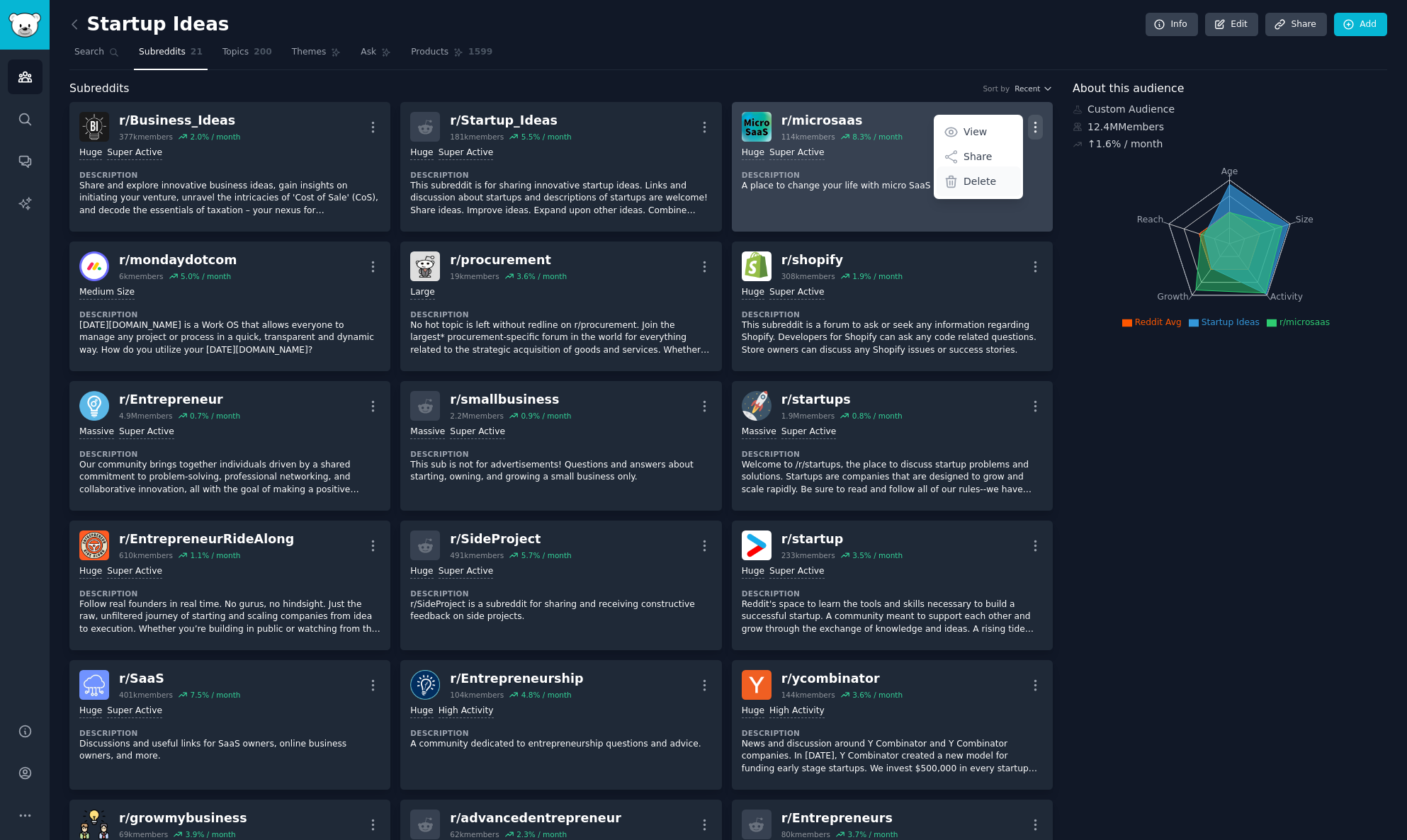
click at [1006, 186] on div "Delete" at bounding box center [979, 182] width 85 height 30
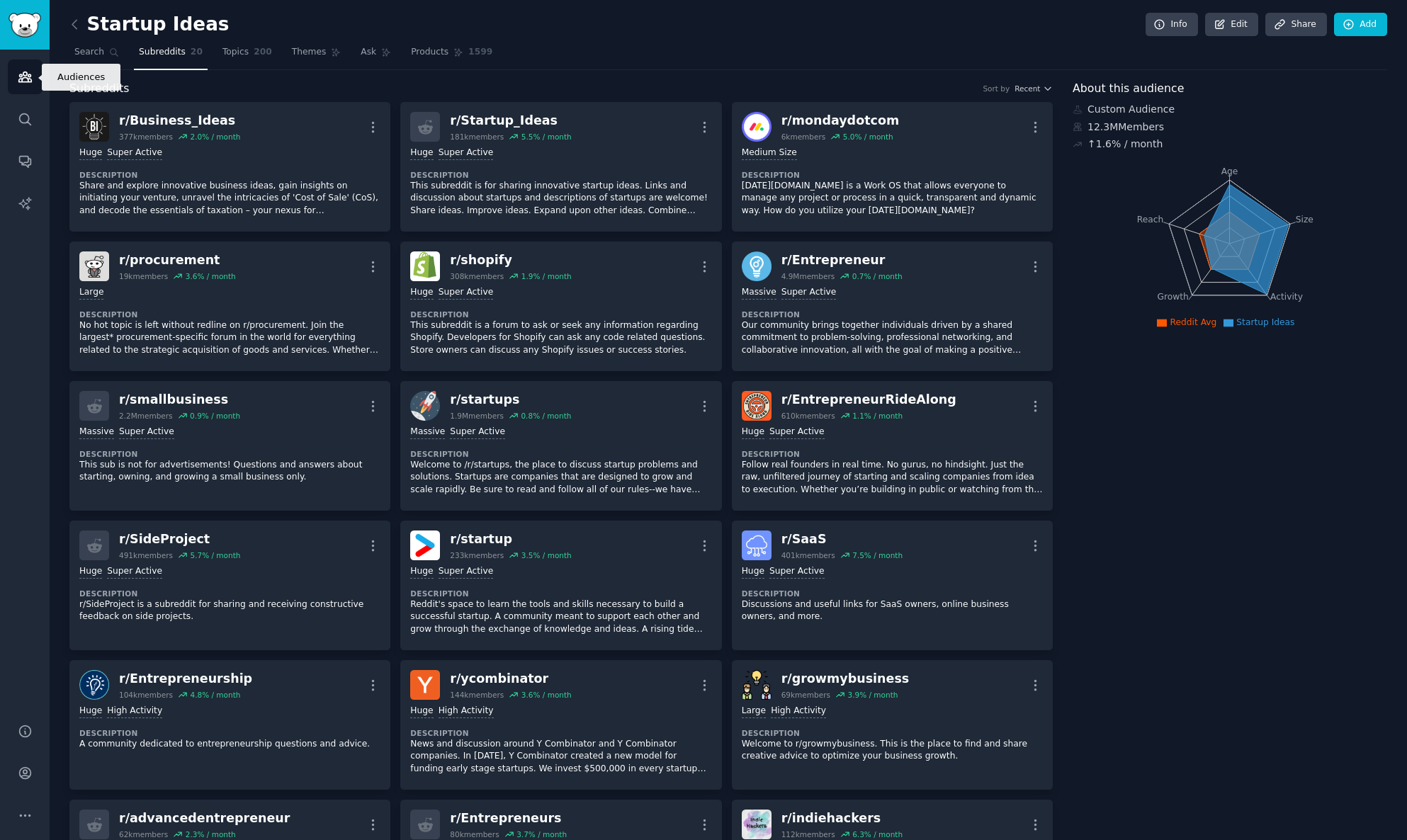
click at [31, 80] on icon "Sidebar" at bounding box center [25, 77] width 12 height 10
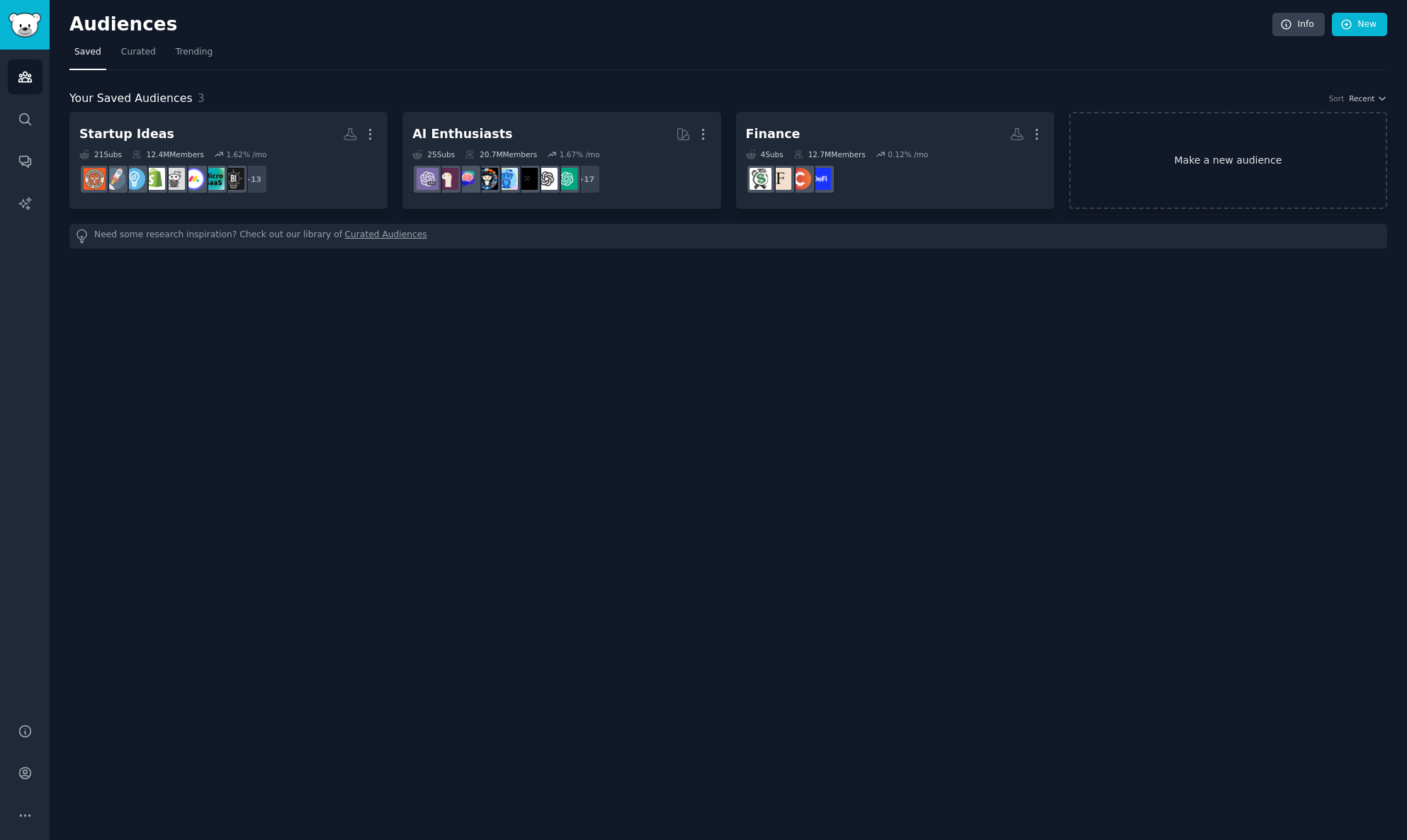
click at [1220, 155] on link "Make a new audience" at bounding box center [1228, 161] width 318 height 97
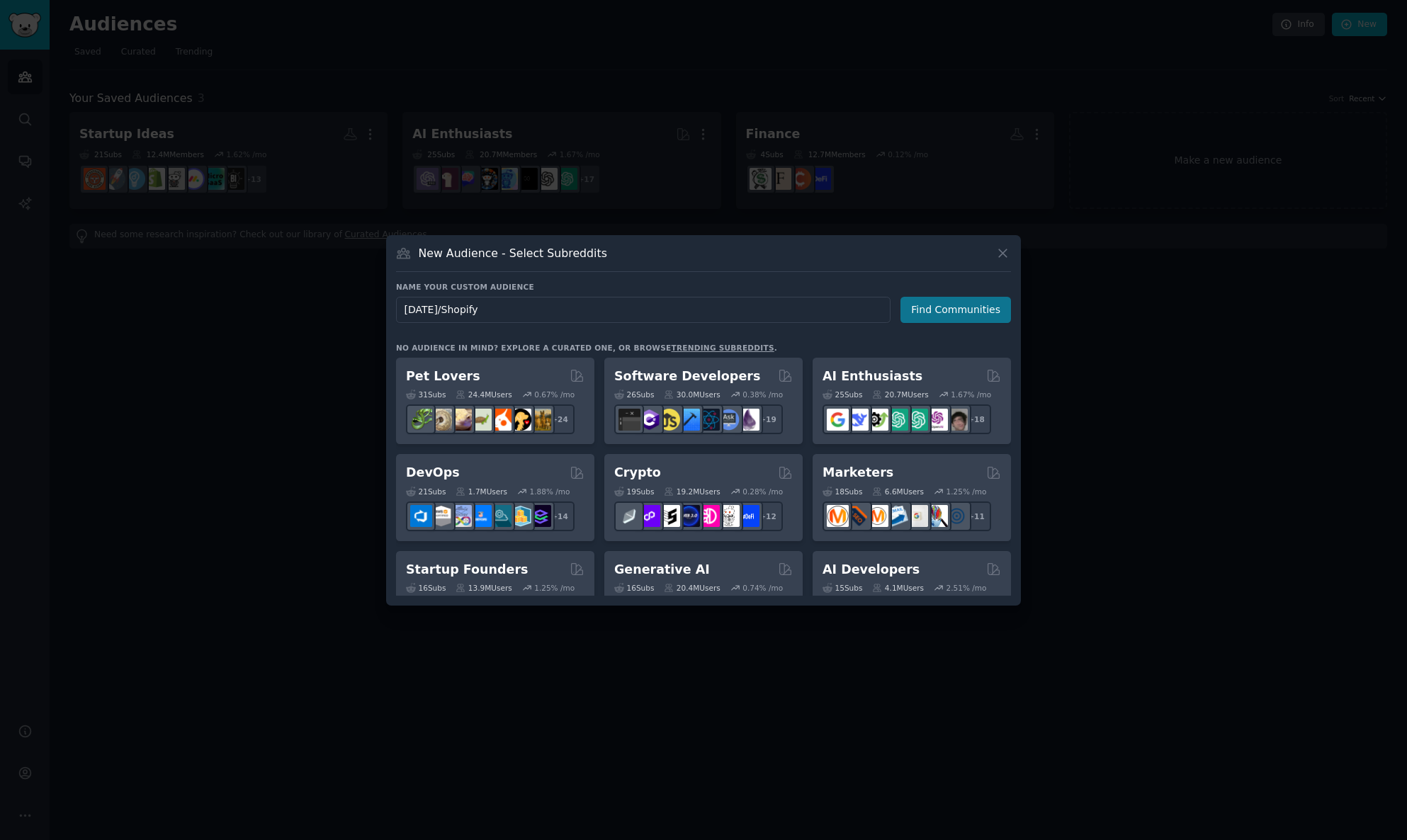
type input "[DATE]/Shopify"
click at [921, 315] on button "Find Communities" at bounding box center [955, 310] width 110 height 26
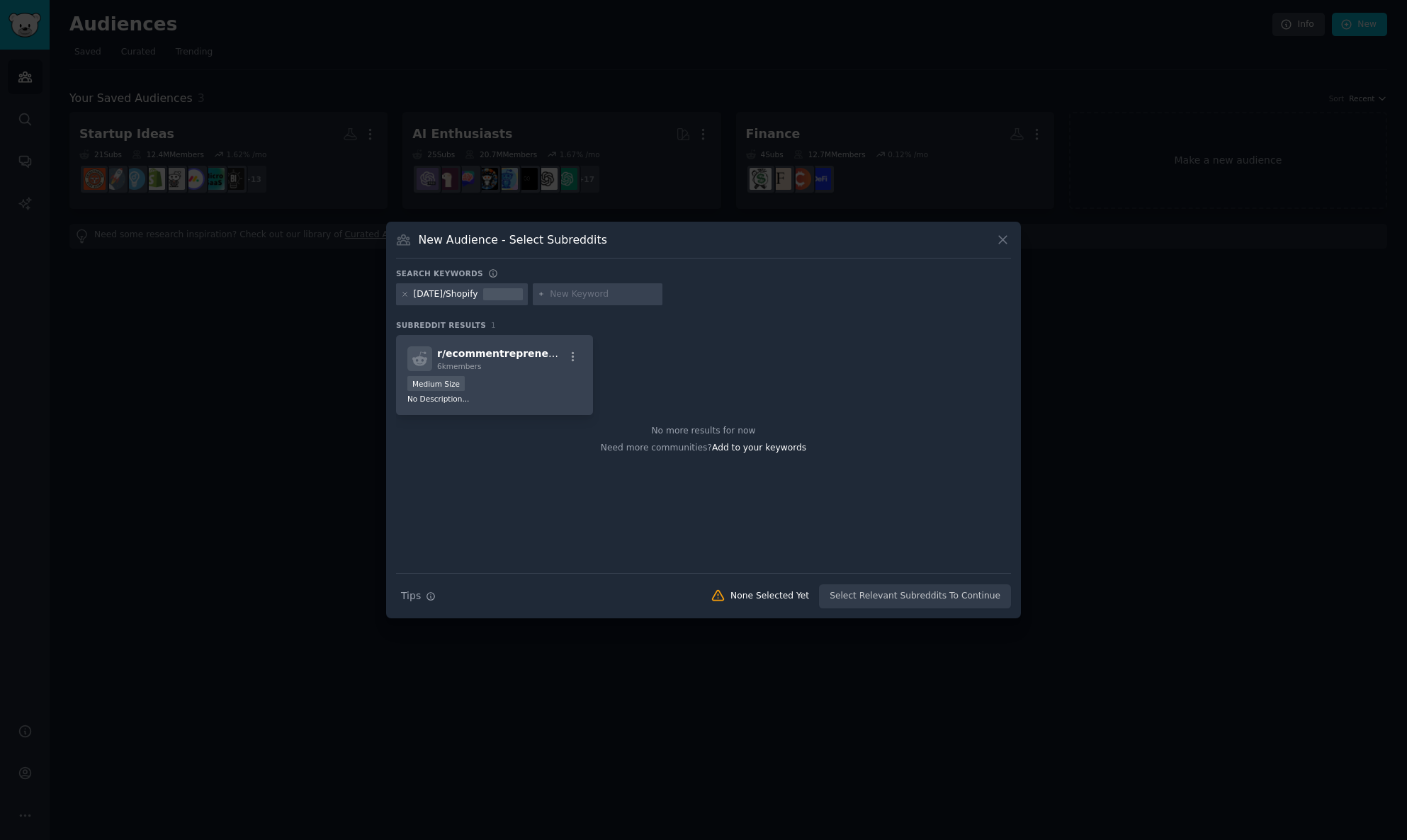
click at [574, 299] on input "text" at bounding box center [604, 295] width 108 height 12
type input "[DATE]"
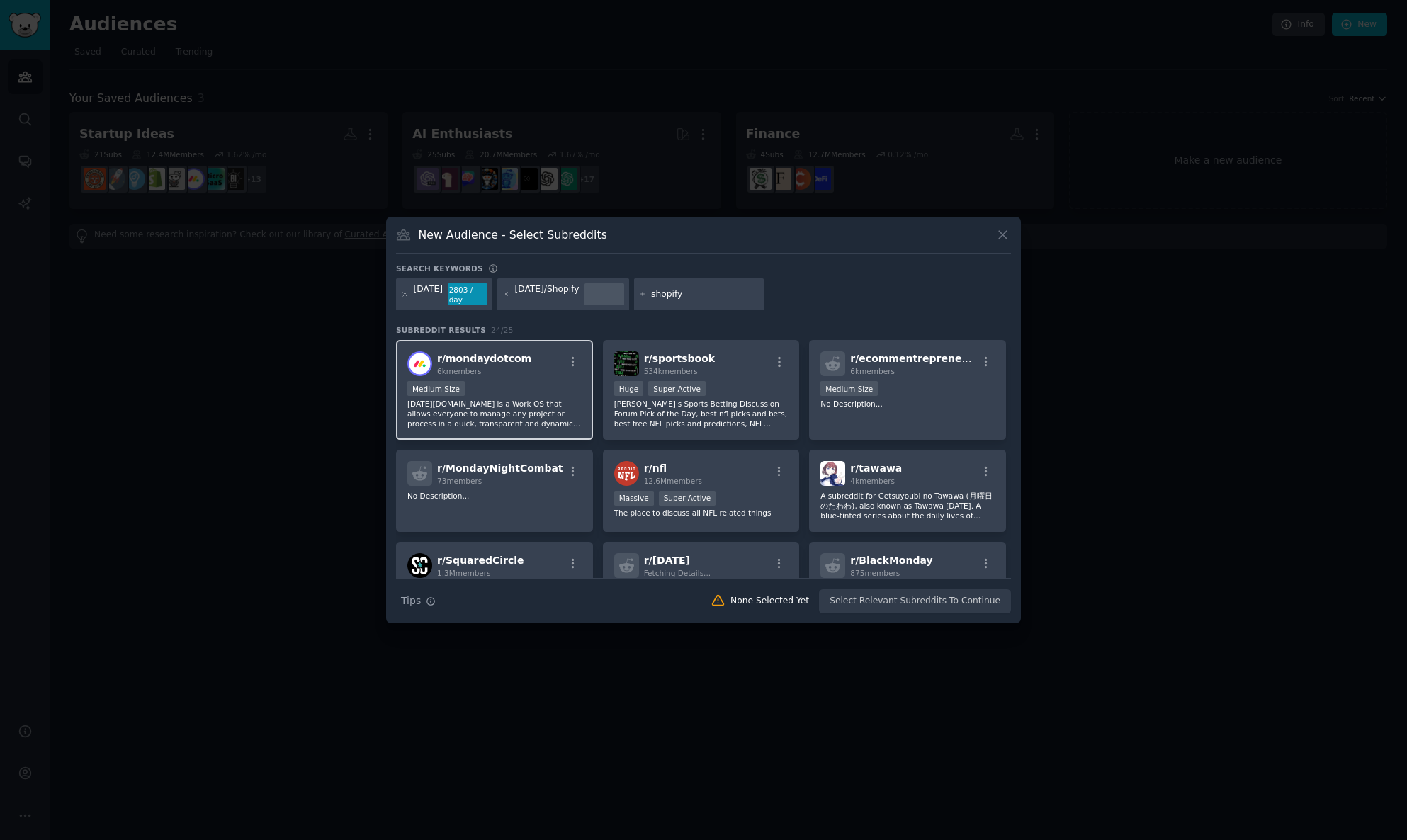
type input "shopify"
click at [519, 394] on div "Medium Size" at bounding box center [493, 390] width 174 height 18
click at [575, 368] on icon "button" at bounding box center [573, 362] width 12 height 12
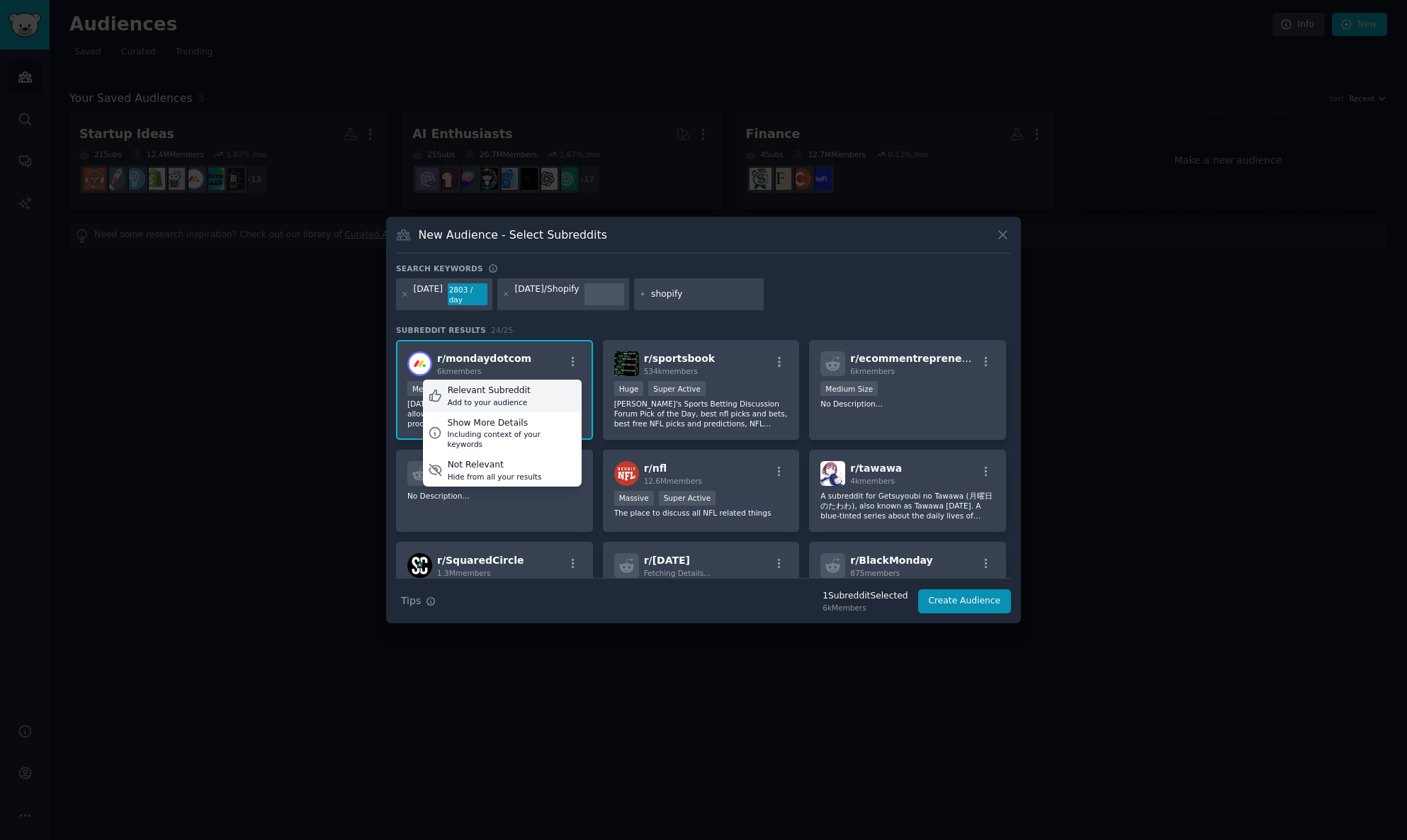
click at [513, 397] on div "Relevant Subreddit" at bounding box center [489, 391] width 83 height 12
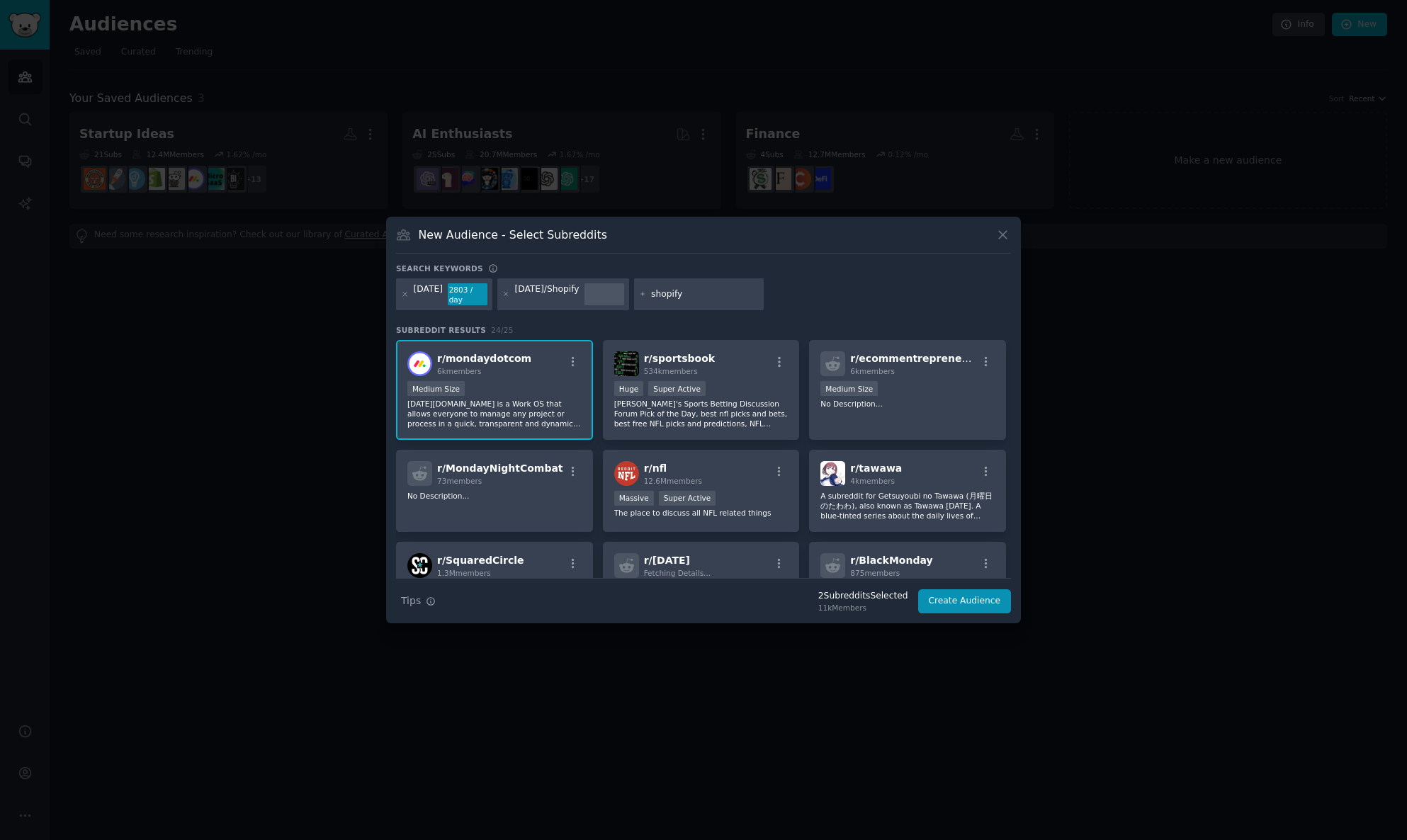
click at [702, 296] on input "shopify" at bounding box center [705, 295] width 108 height 12
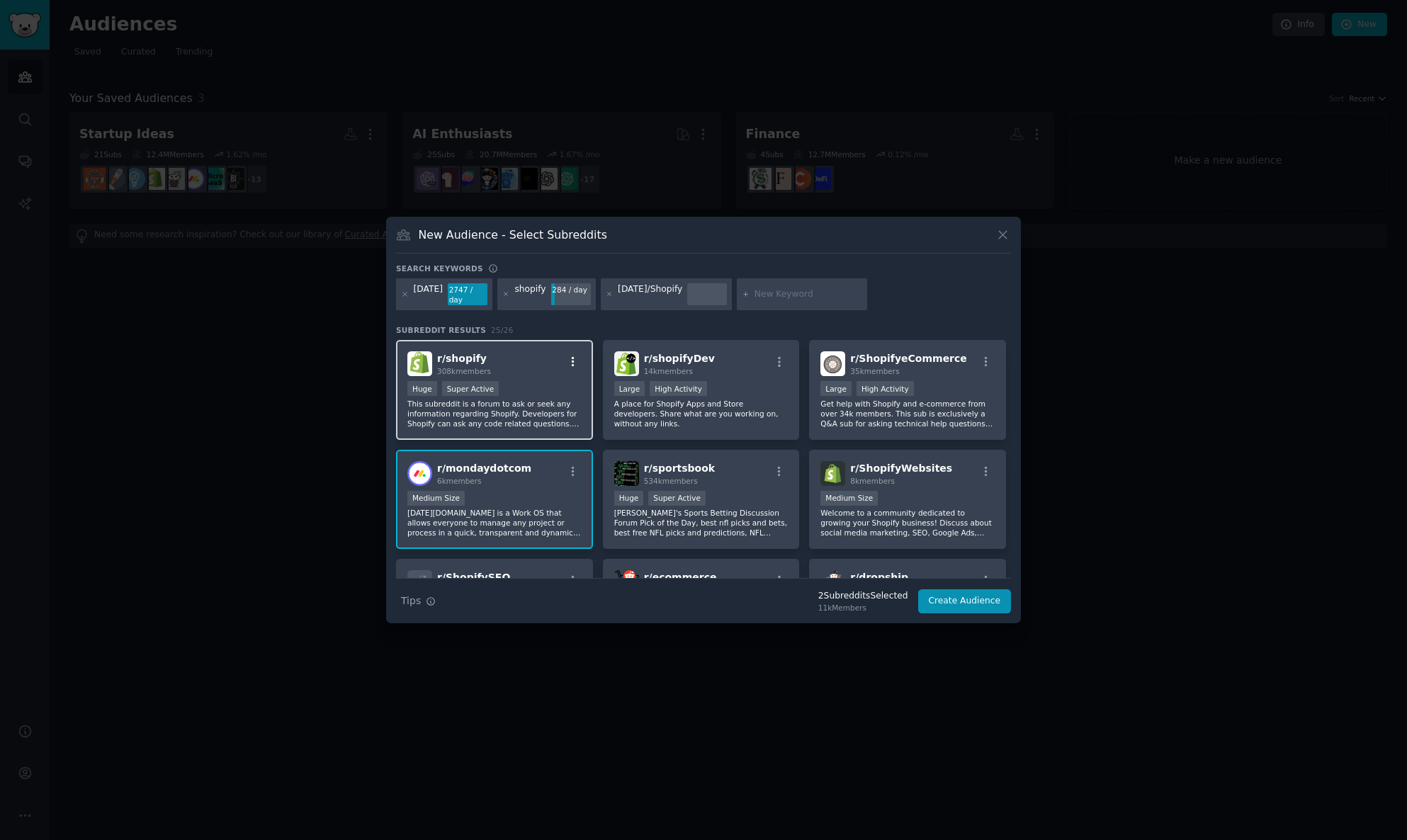
click at [572, 364] on icon "button" at bounding box center [573, 362] width 12 height 12
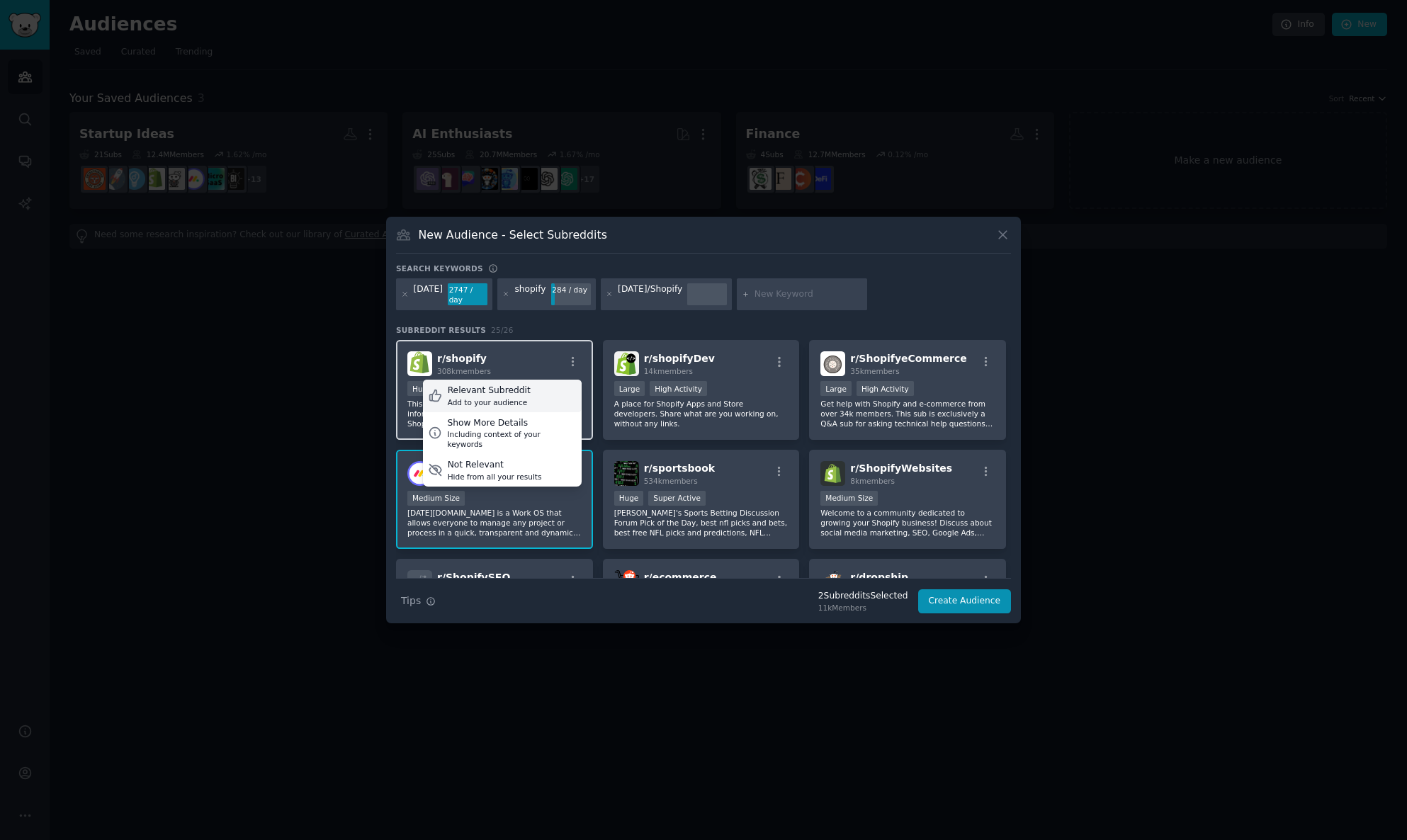
click at [514, 405] on div "Add to your audience" at bounding box center [489, 401] width 83 height 10
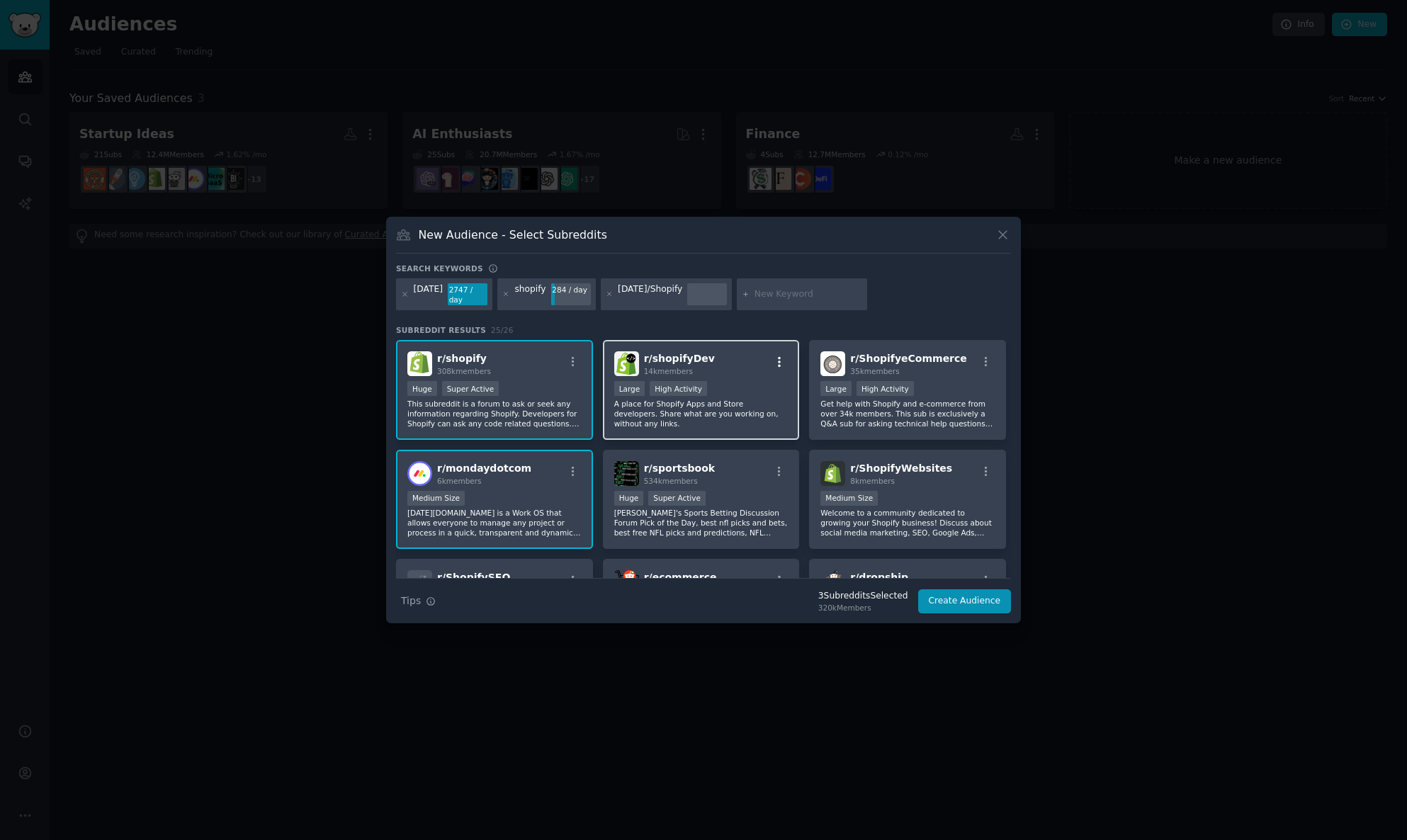
click at [775, 368] on icon "button" at bounding box center [779, 362] width 12 height 12
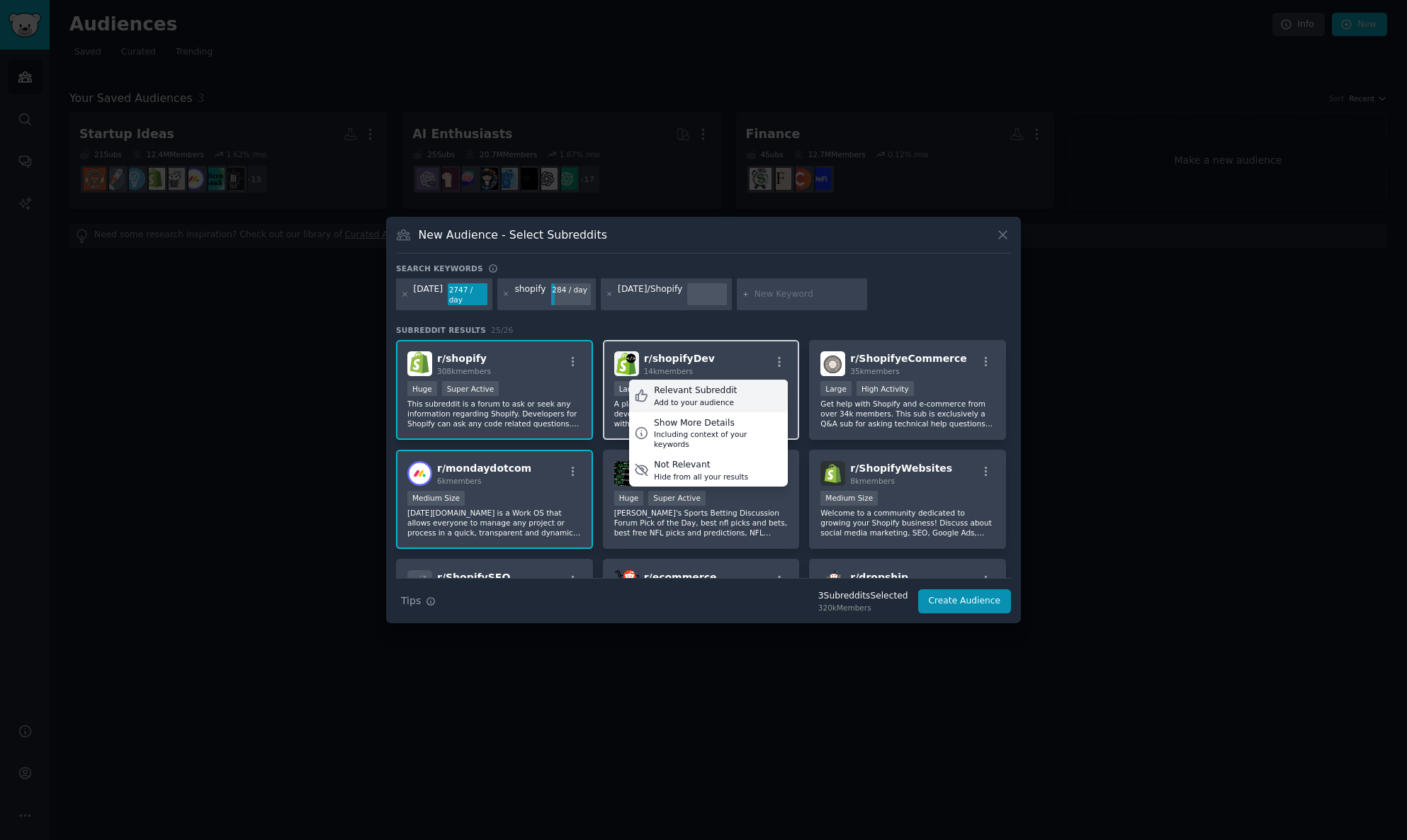
click at [731, 405] on div "Add to your audience" at bounding box center [696, 401] width 83 height 10
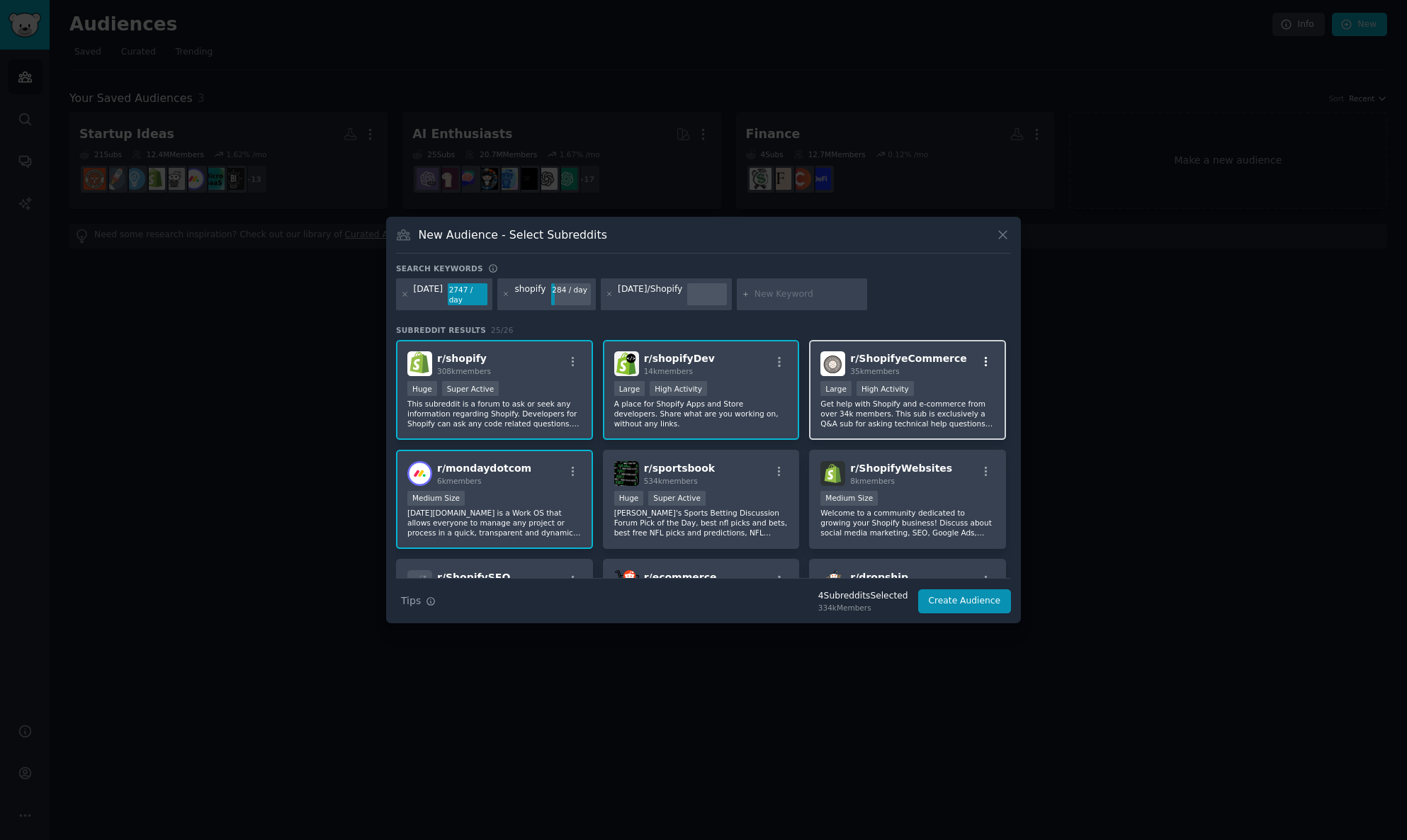
click at [985, 363] on icon "button" at bounding box center [986, 362] width 12 height 12
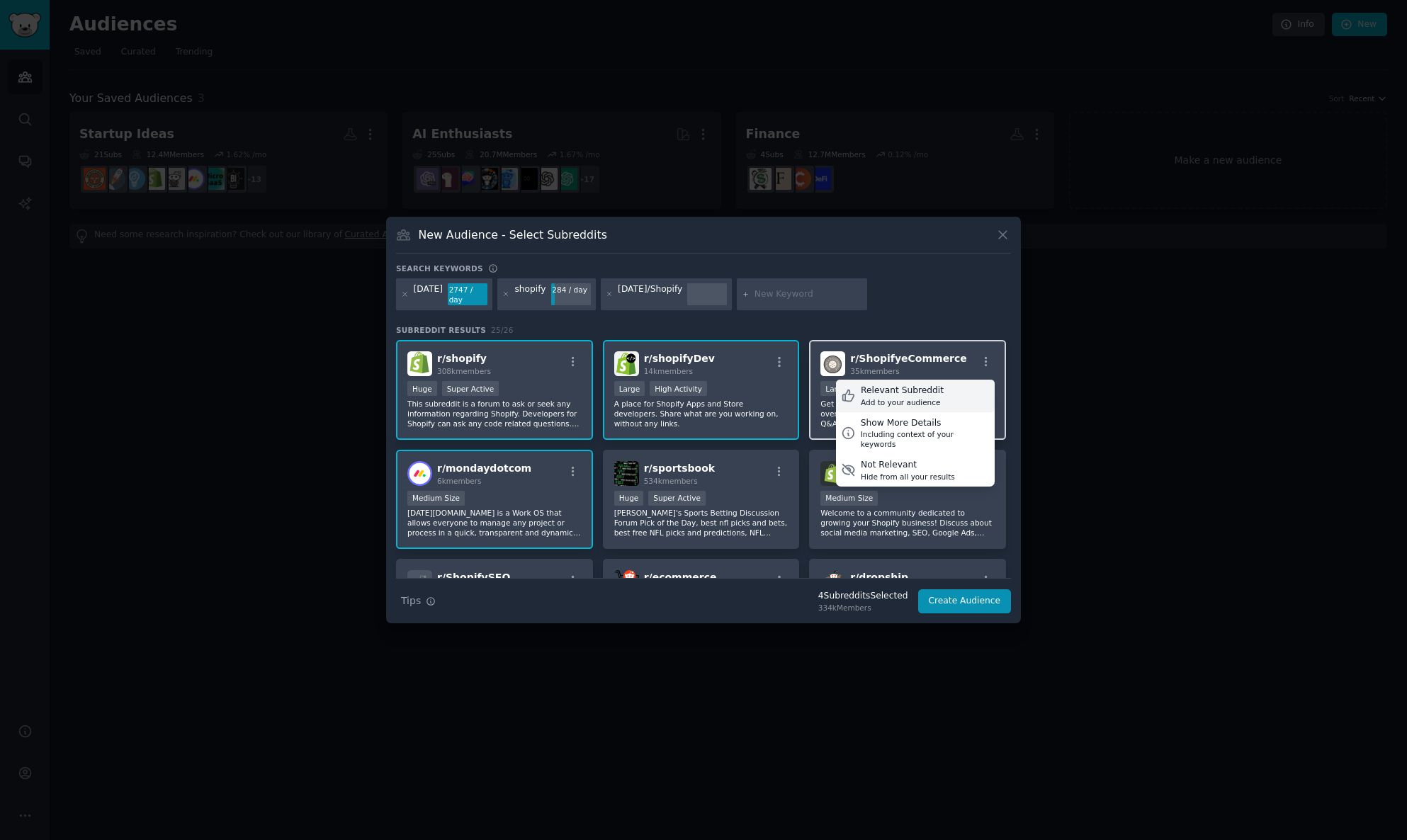
click at [928, 402] on div "Add to your audience" at bounding box center [902, 401] width 83 height 10
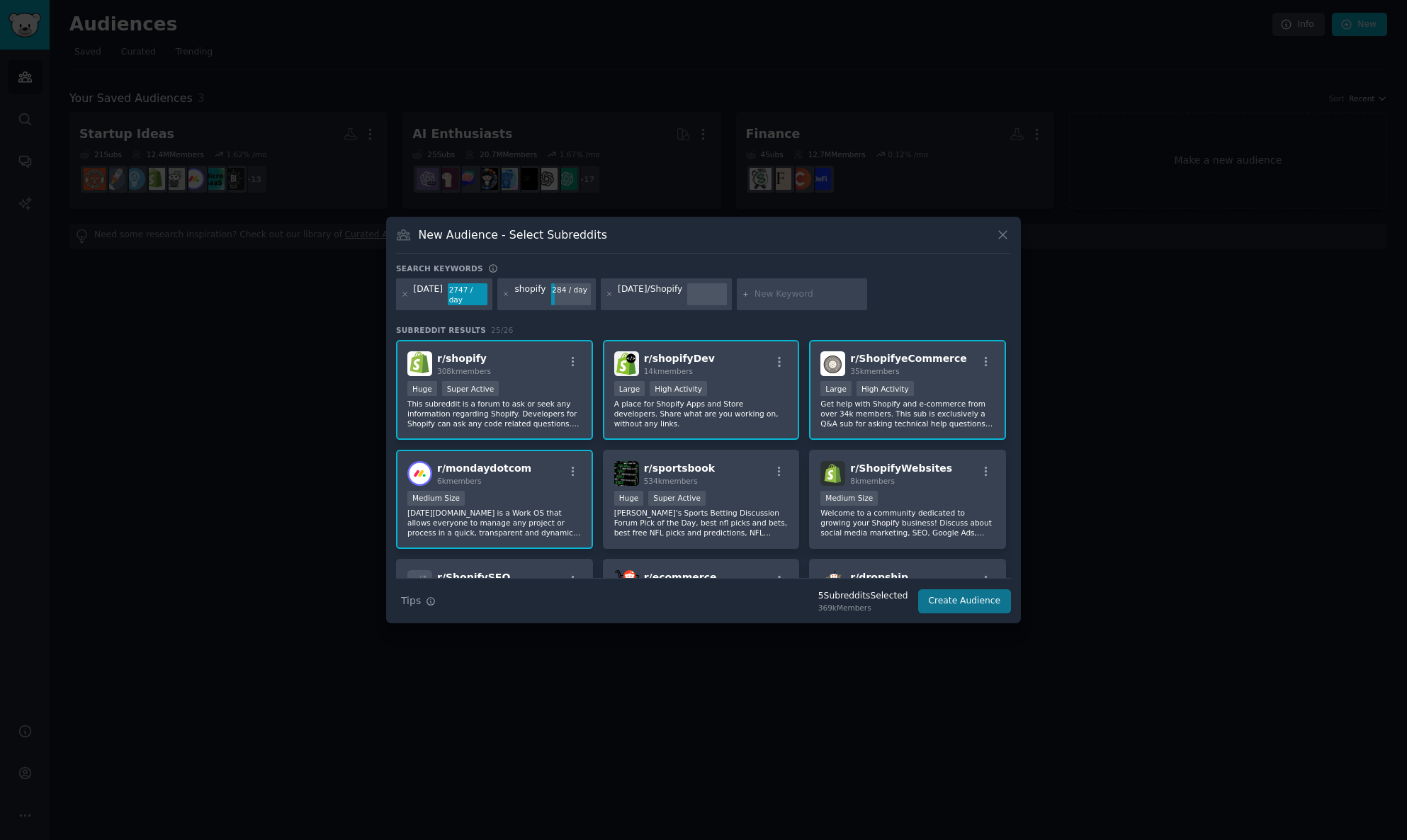
click at [955, 606] on button "Create Audience" at bounding box center [965, 601] width 94 height 24
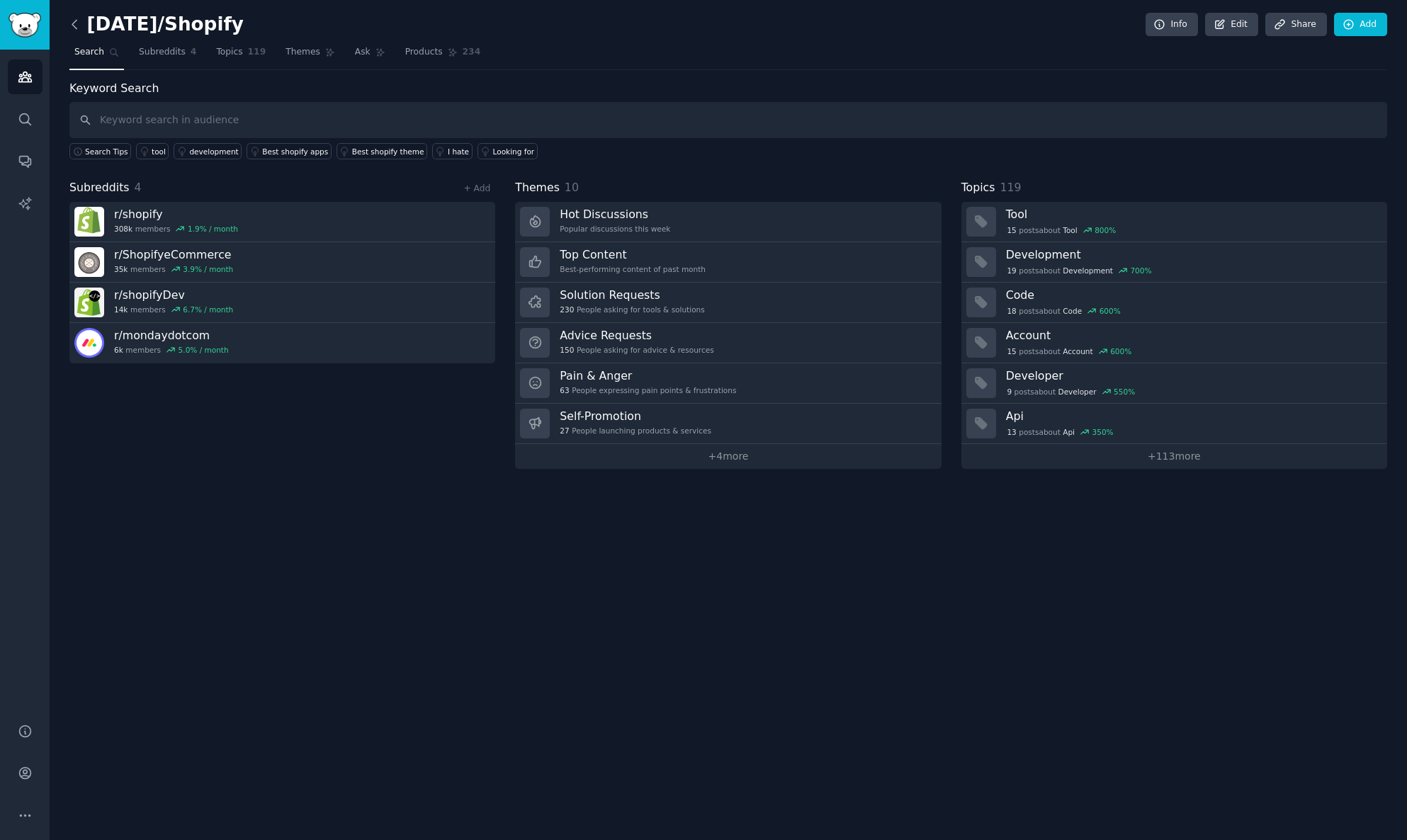
click at [80, 30] on icon at bounding box center [74, 24] width 15 height 15
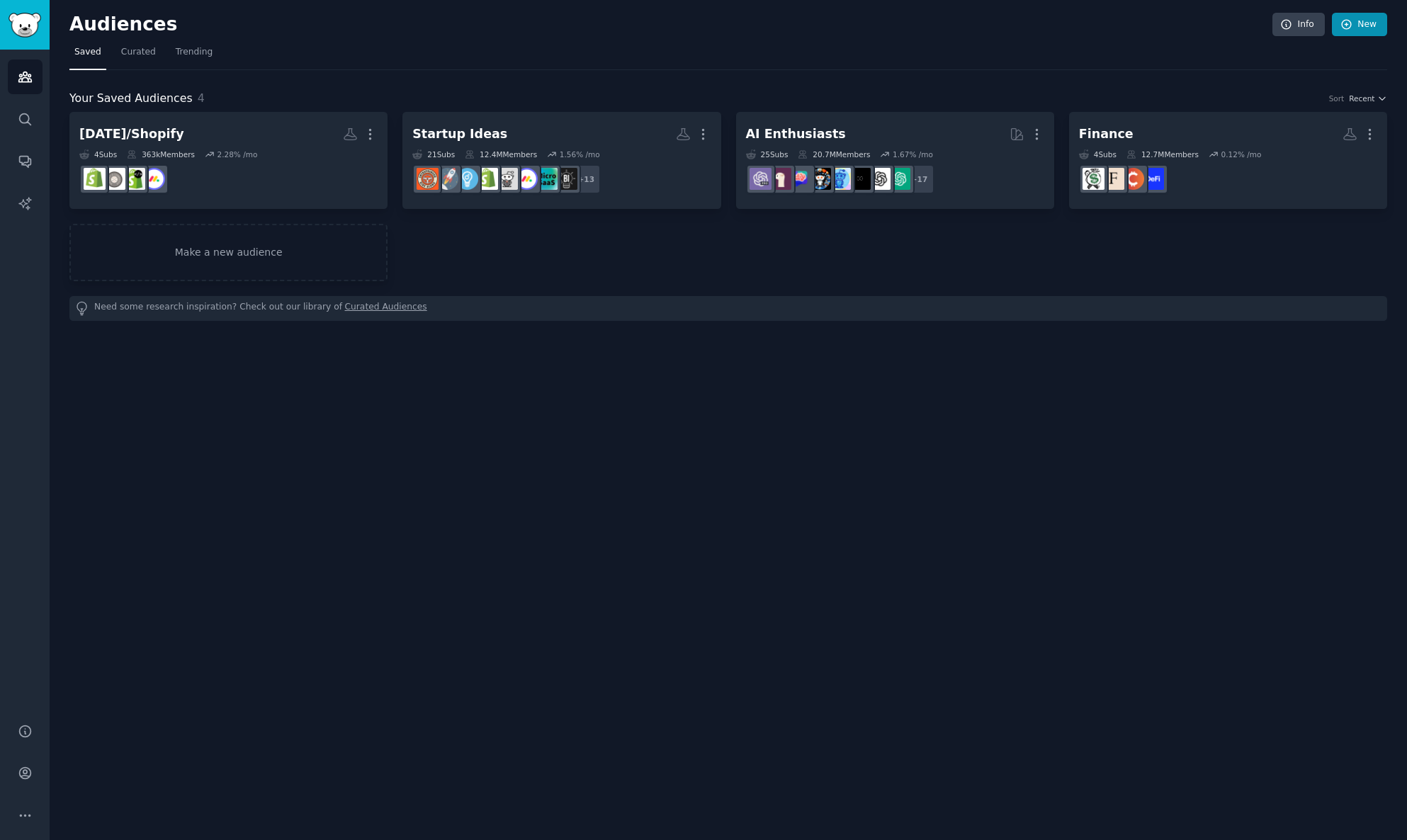
click at [1354, 26] on link "New" at bounding box center [1359, 24] width 56 height 24
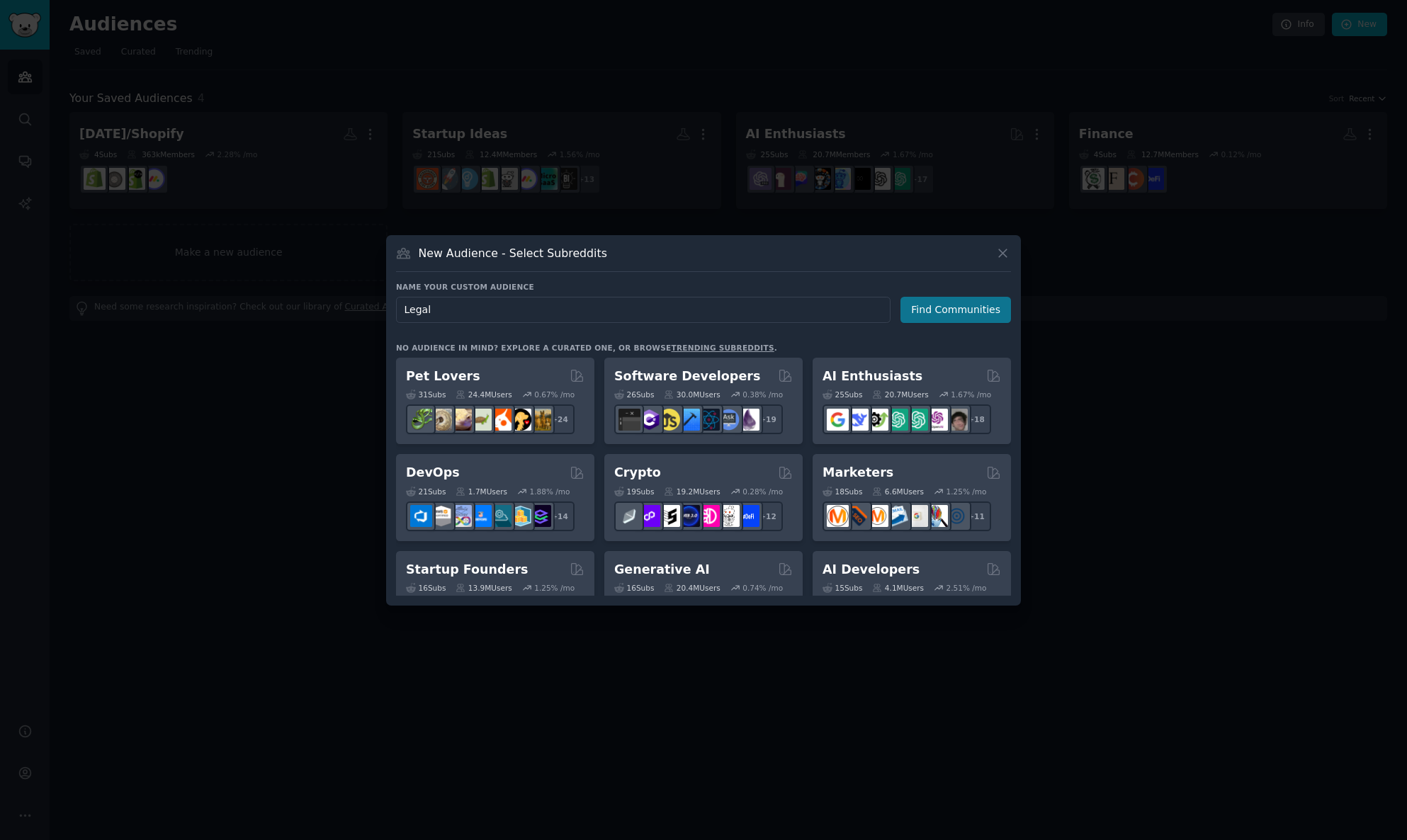
type input "Legal"
click at [964, 311] on button "Find Communities" at bounding box center [955, 310] width 110 height 26
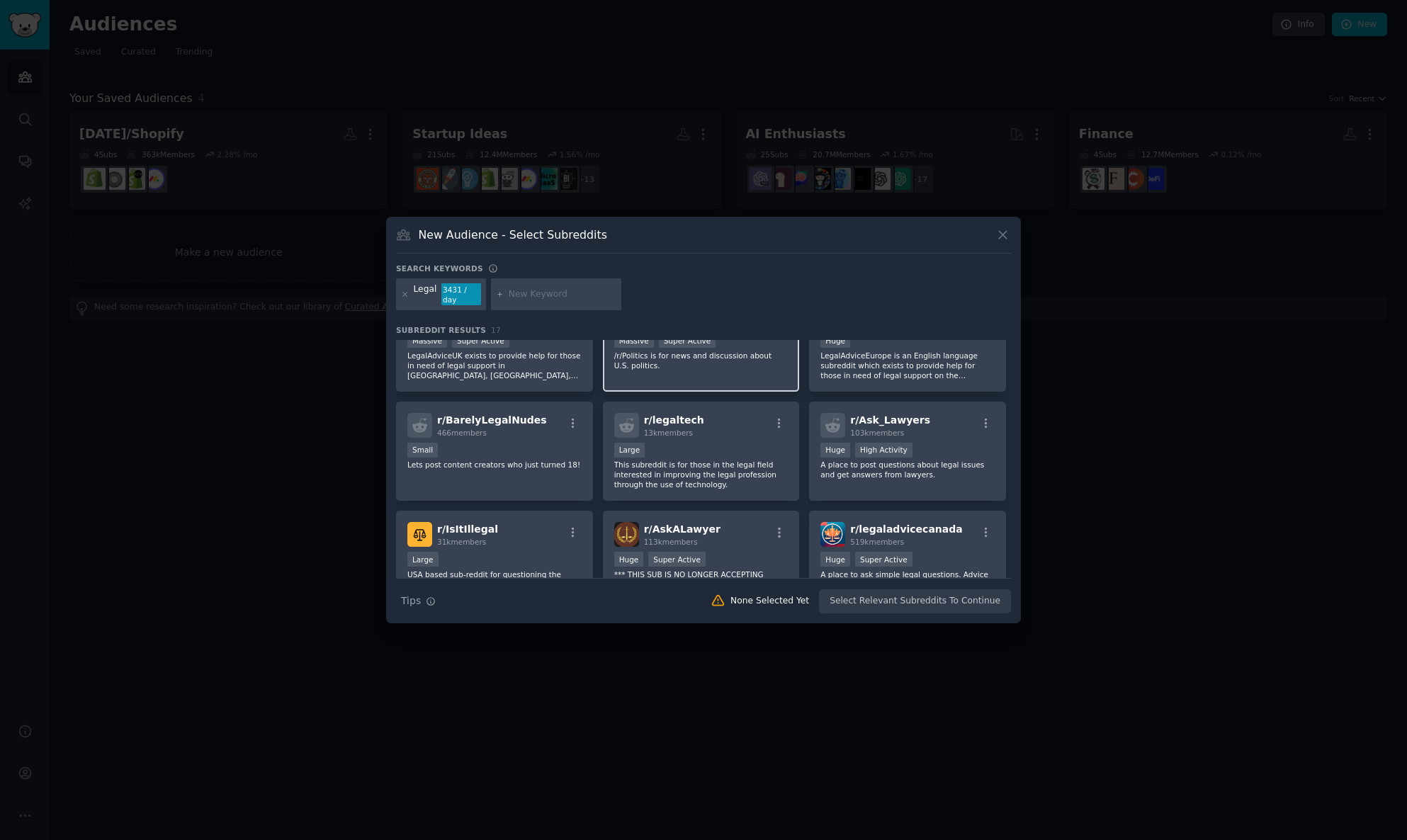
scroll to position [280, 0]
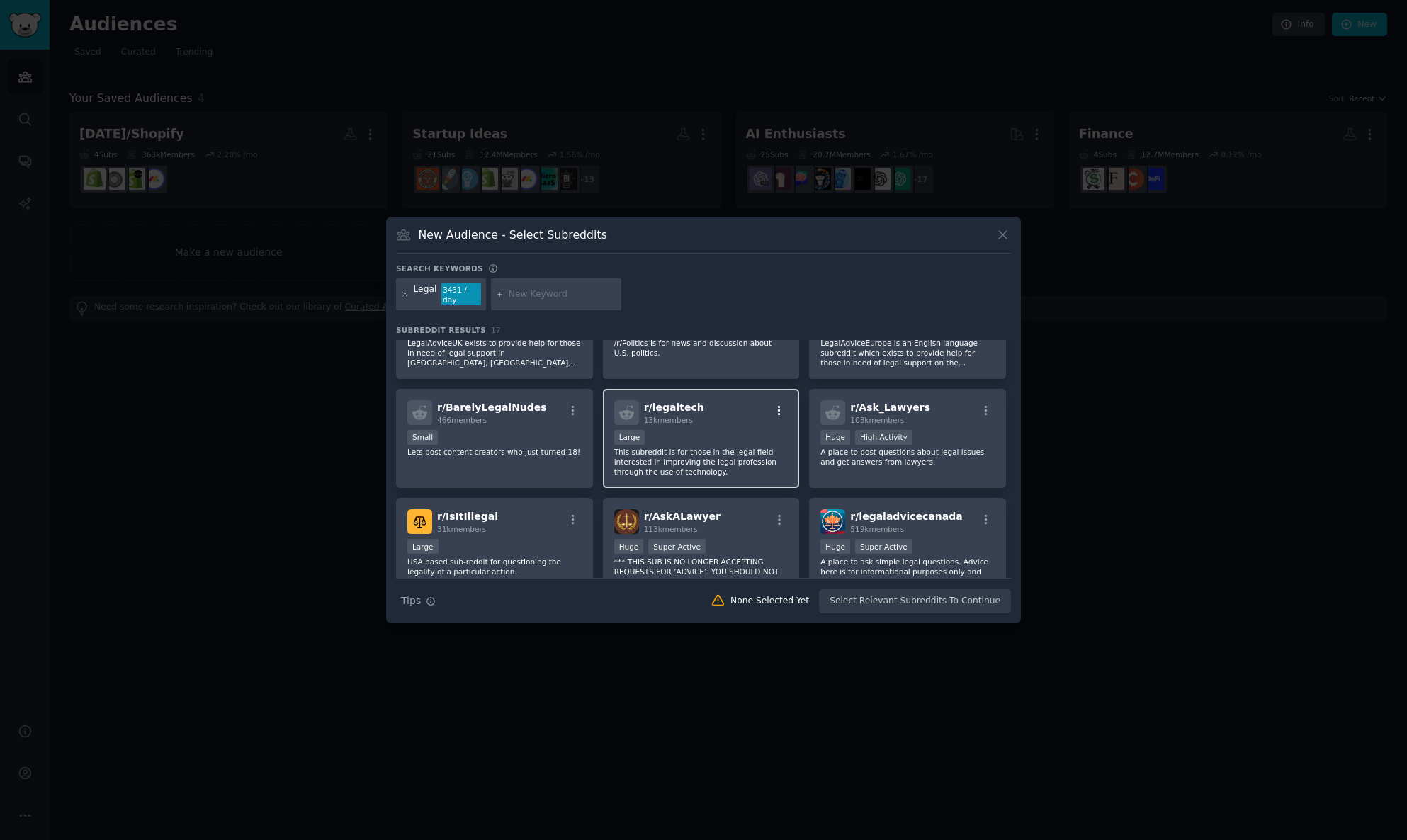
click at [780, 417] on icon "button" at bounding box center [779, 410] width 12 height 12
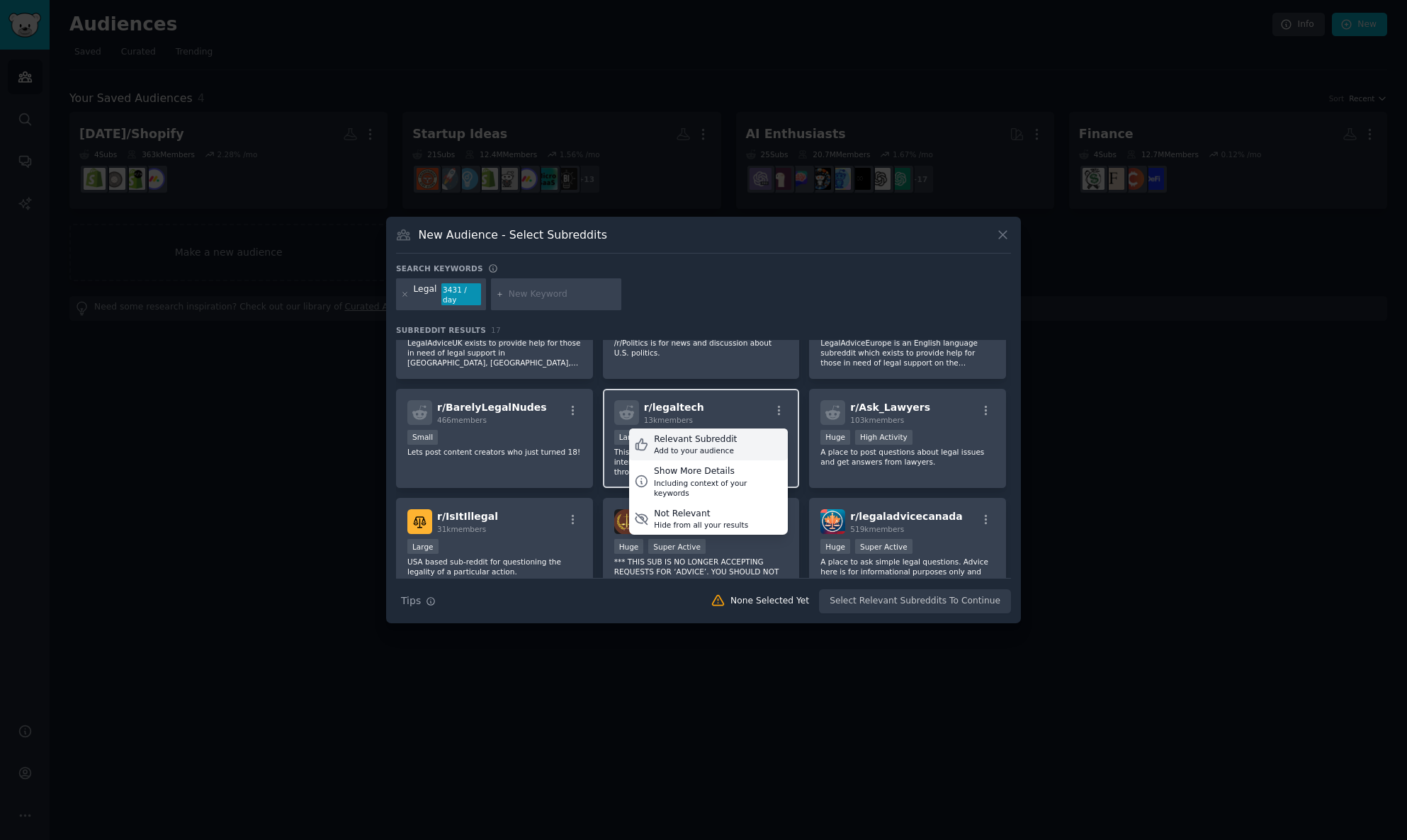
click at [726, 455] on div "Add to your audience" at bounding box center [696, 450] width 83 height 10
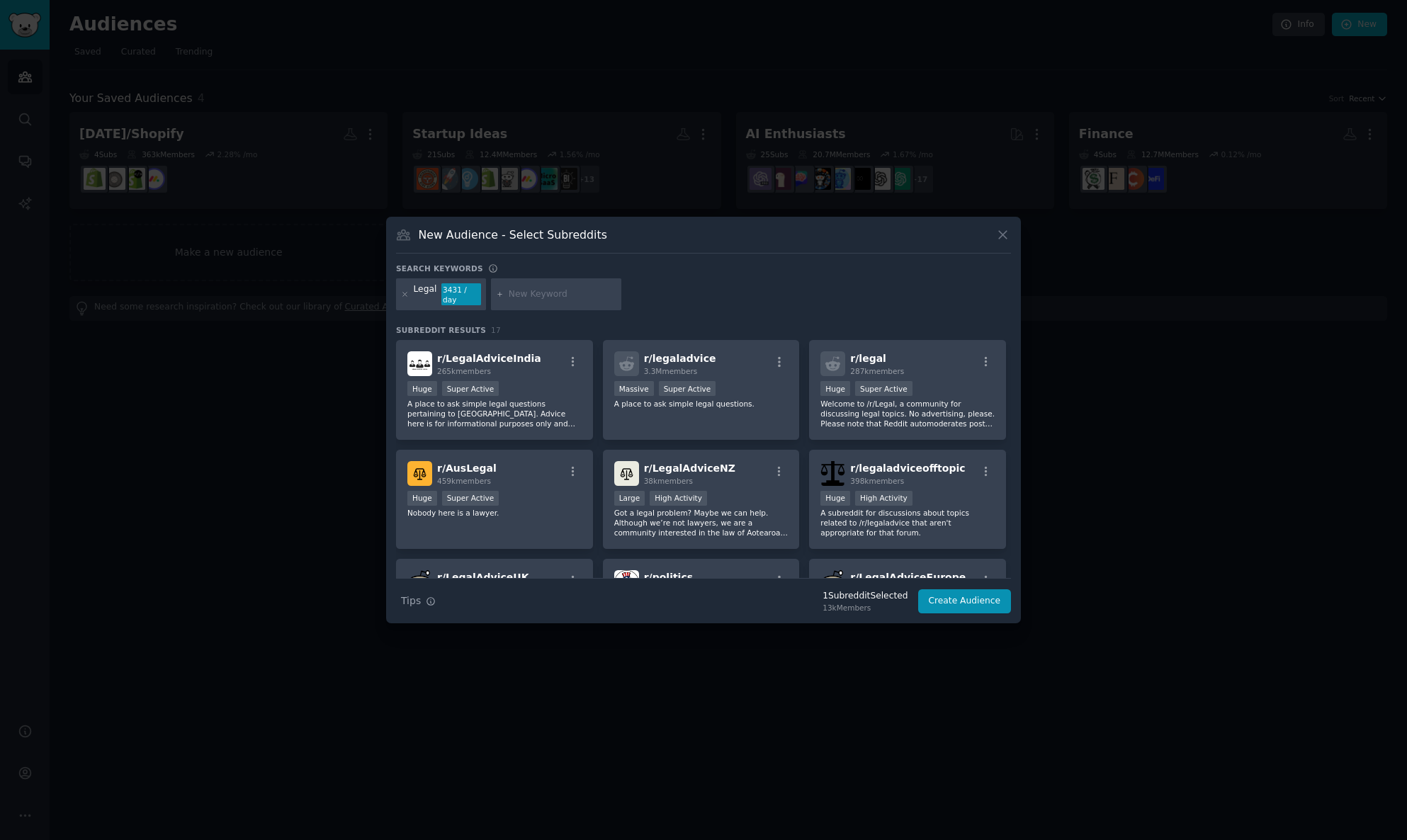
scroll to position [0, 0]
click at [541, 296] on input "text" at bounding box center [562, 295] width 108 height 12
type input "paralegal"
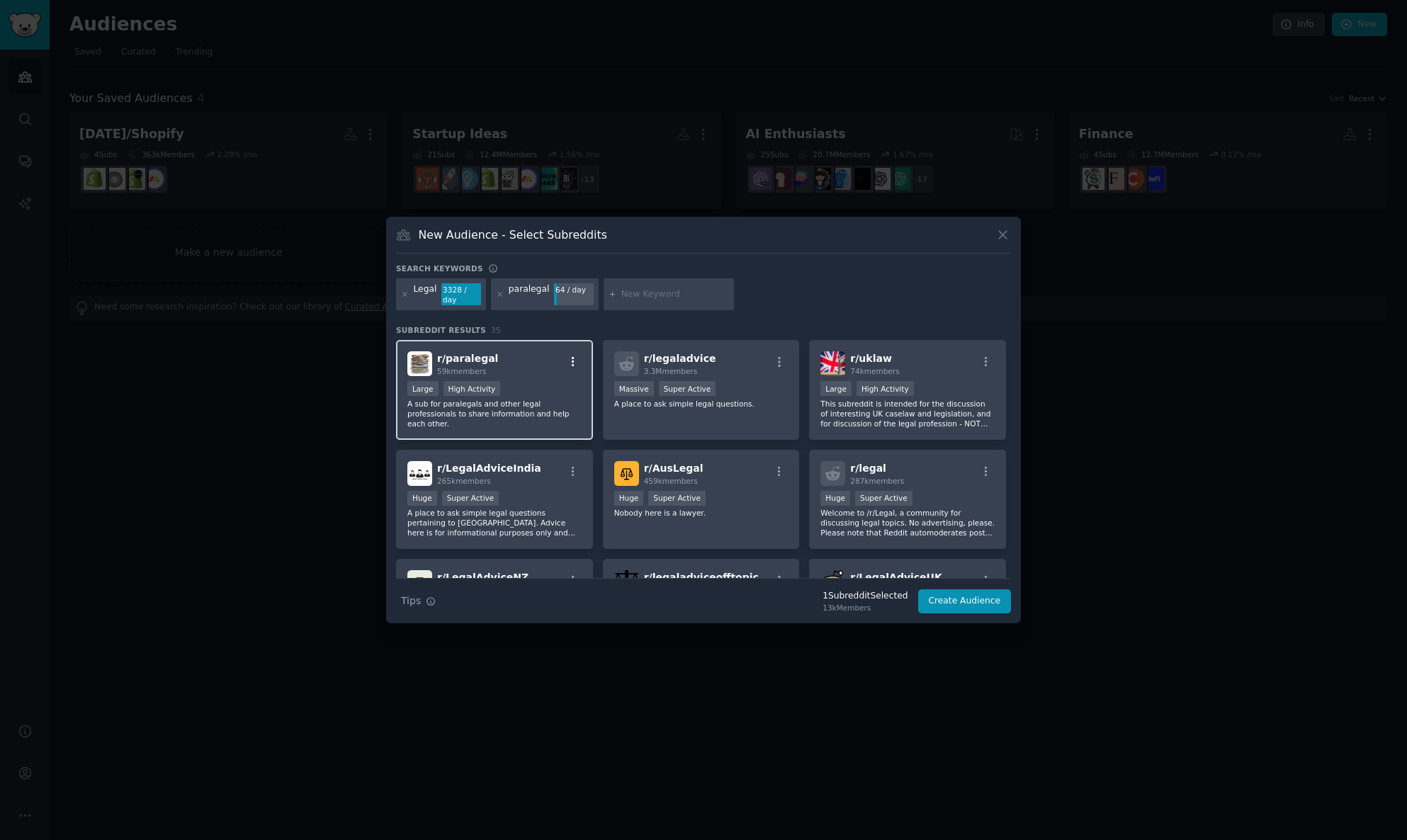
click at [574, 364] on icon "button" at bounding box center [573, 362] width 12 height 12
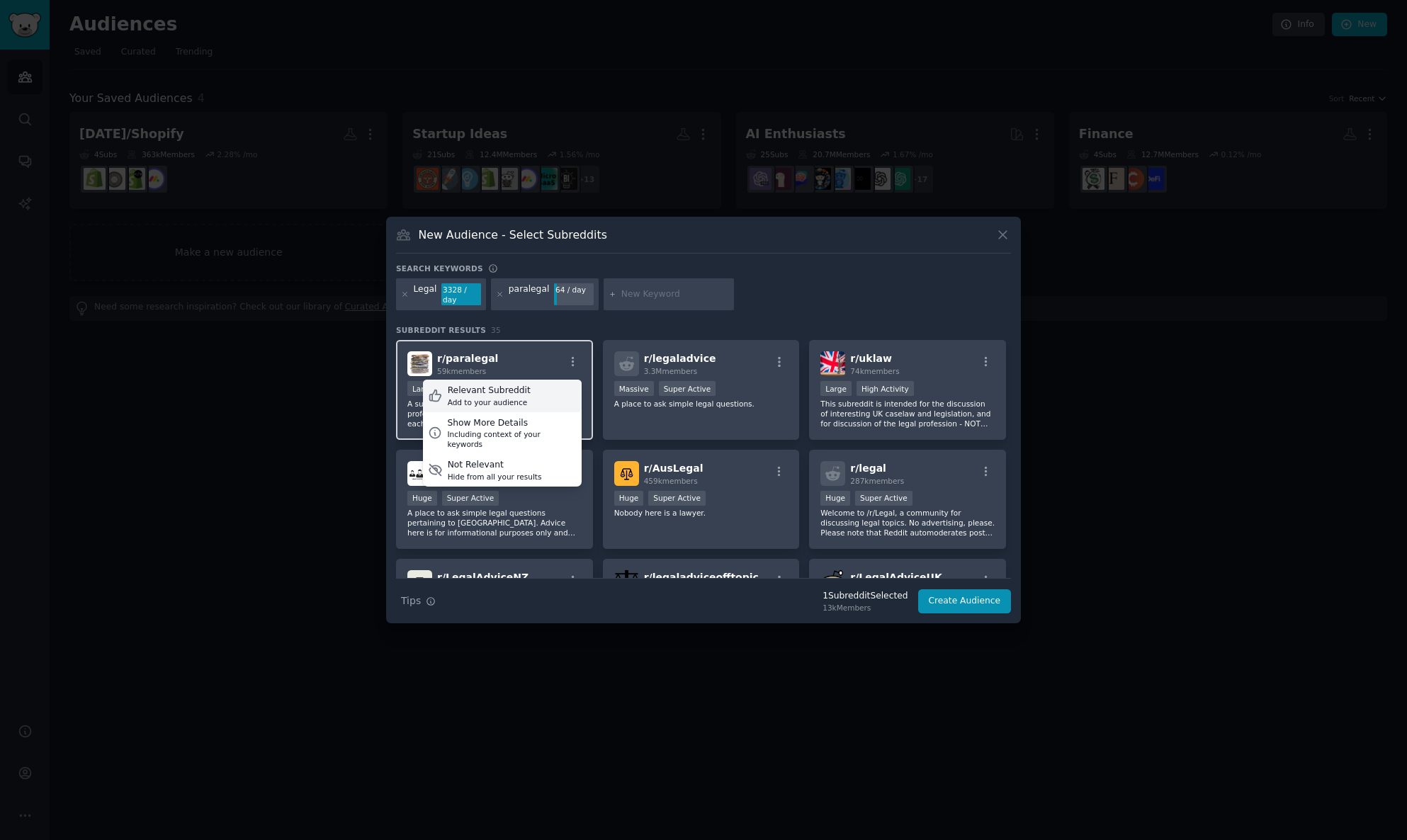
click at [534, 401] on div "Relevant Subreddit Add to your audience" at bounding box center [502, 395] width 159 height 33
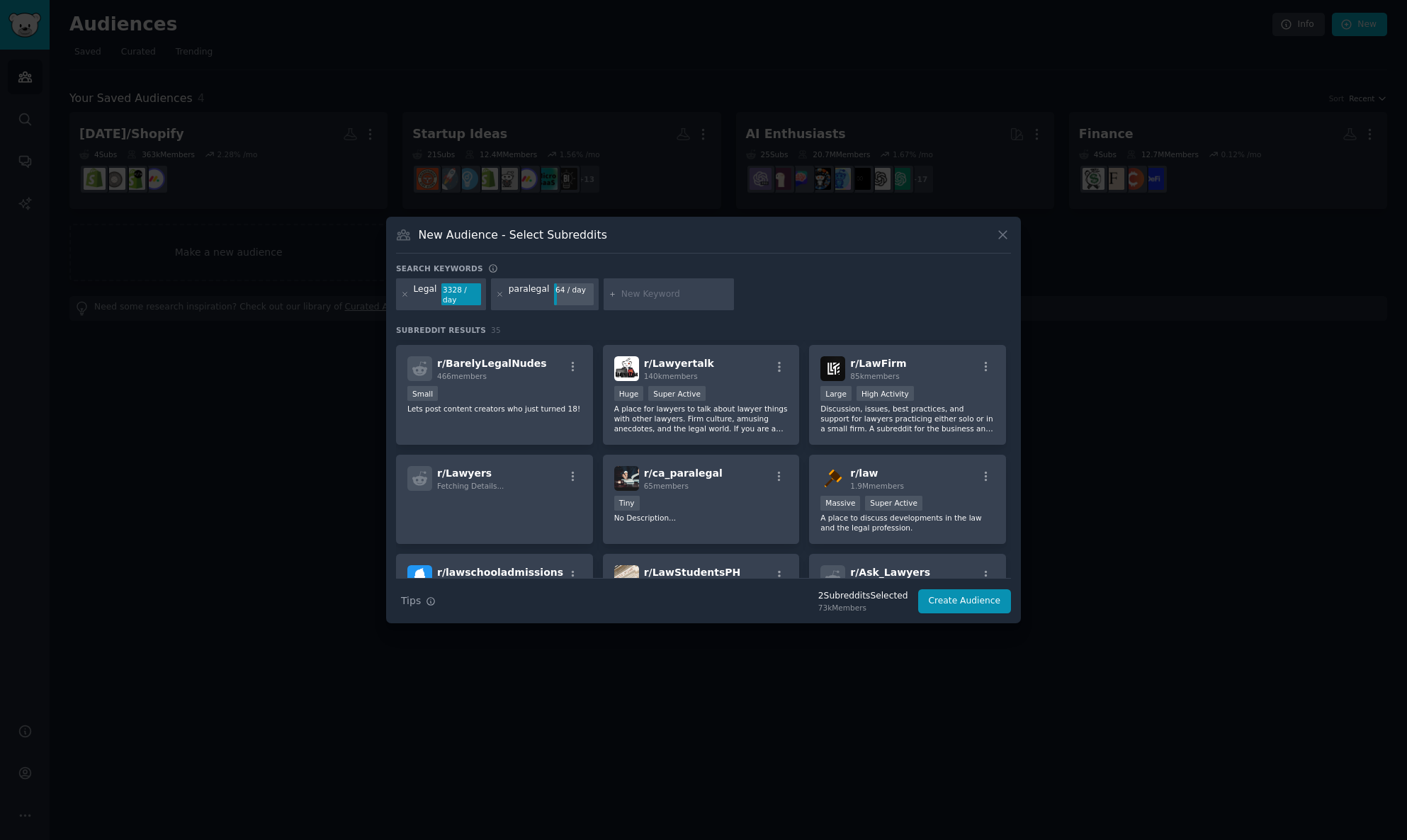
scroll to position [443, 0]
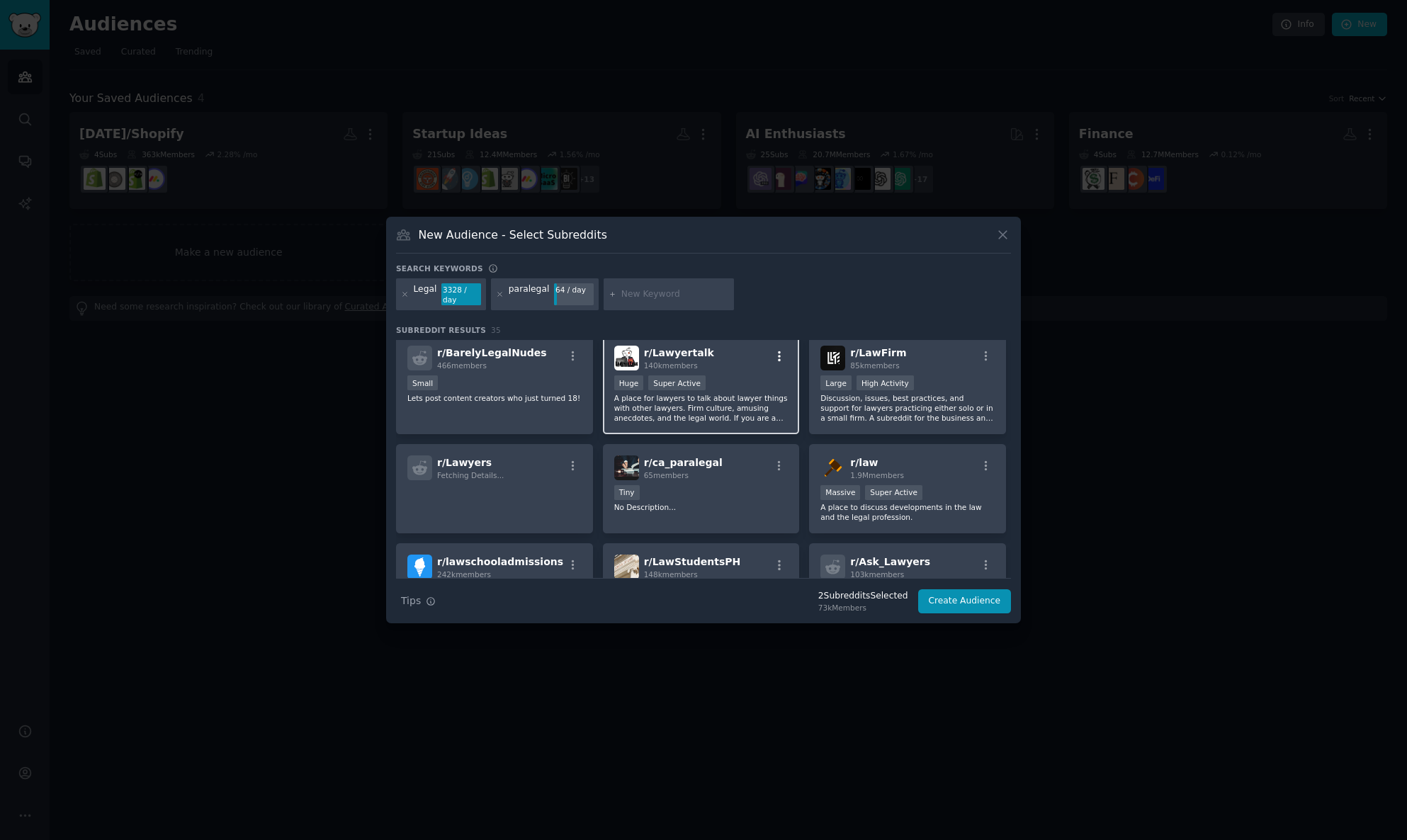
click at [779, 363] on icon "button" at bounding box center [779, 356] width 12 height 12
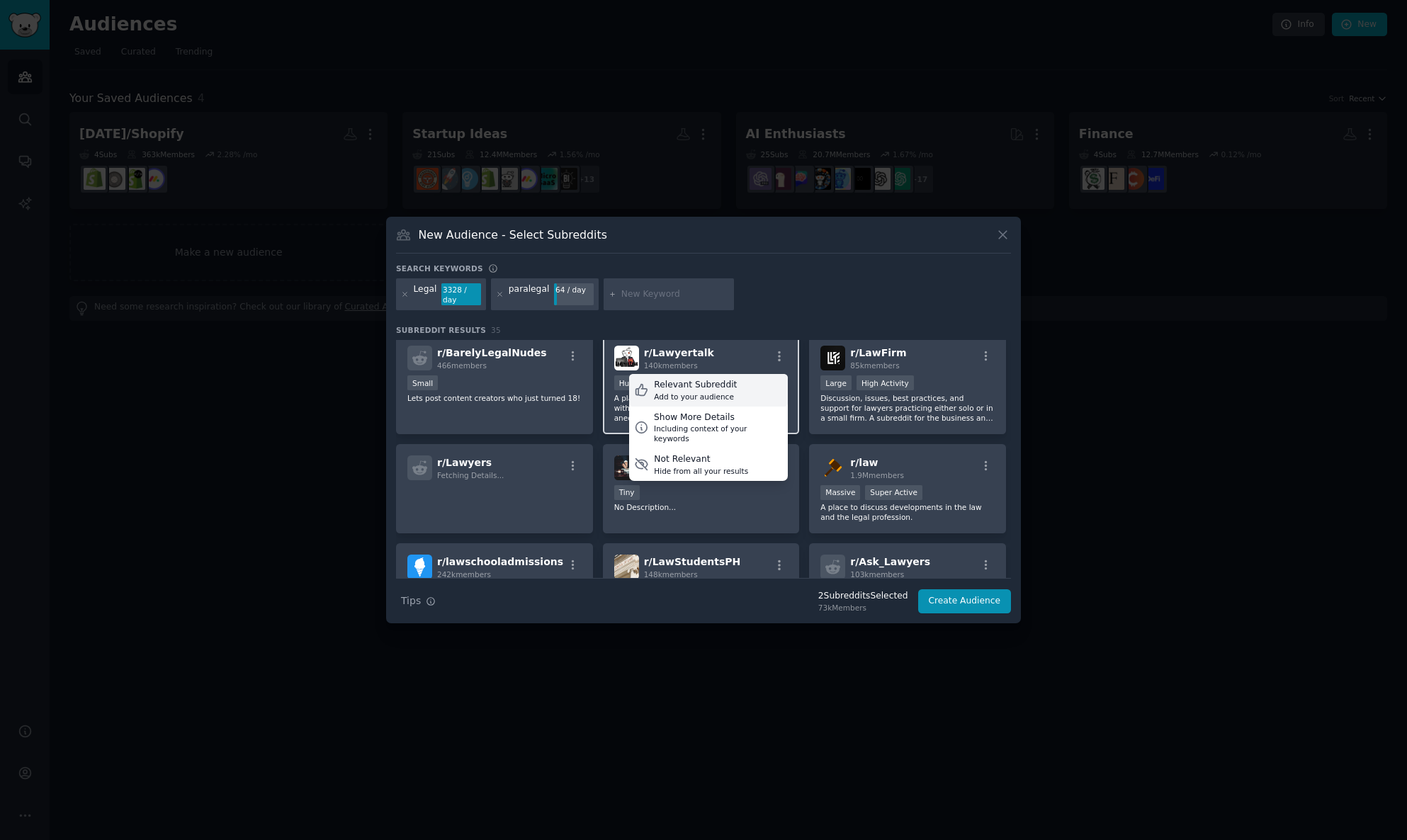
click at [744, 407] on div "Relevant Subreddit Add to your audience" at bounding box center [709, 390] width 159 height 33
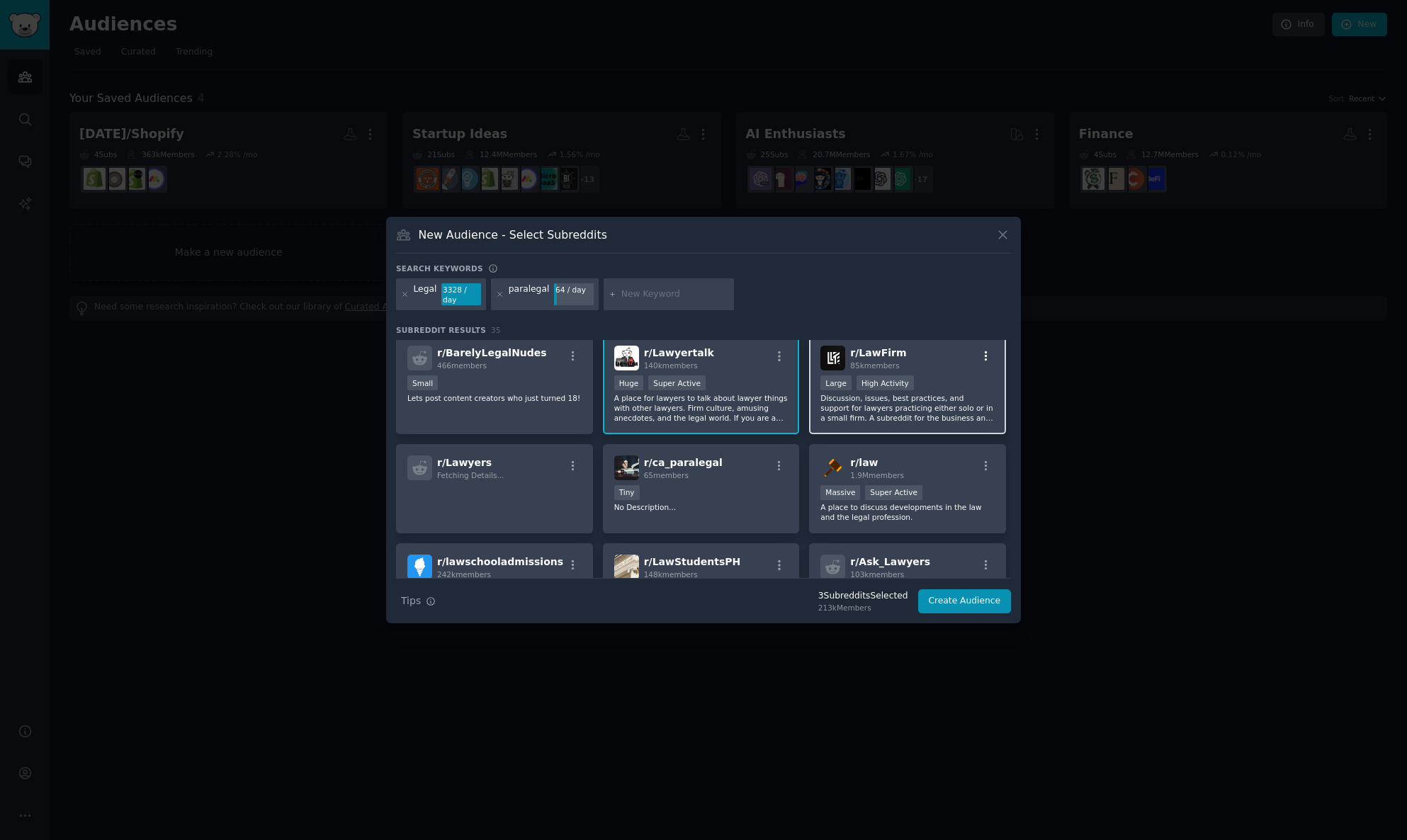
click at [985, 363] on icon "button" at bounding box center [986, 356] width 12 height 12
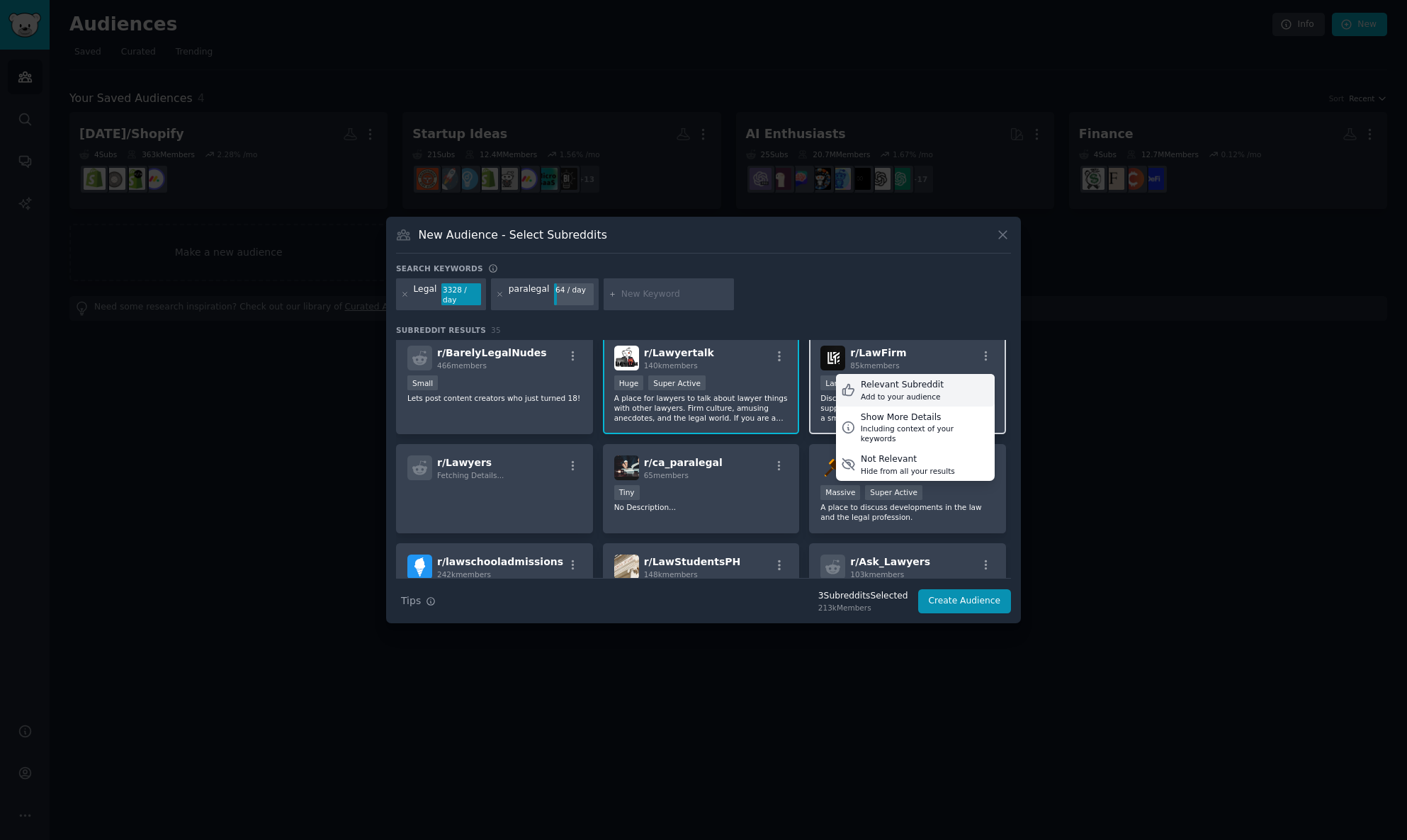
click at [926, 401] on div "Add to your audience" at bounding box center [902, 396] width 83 height 10
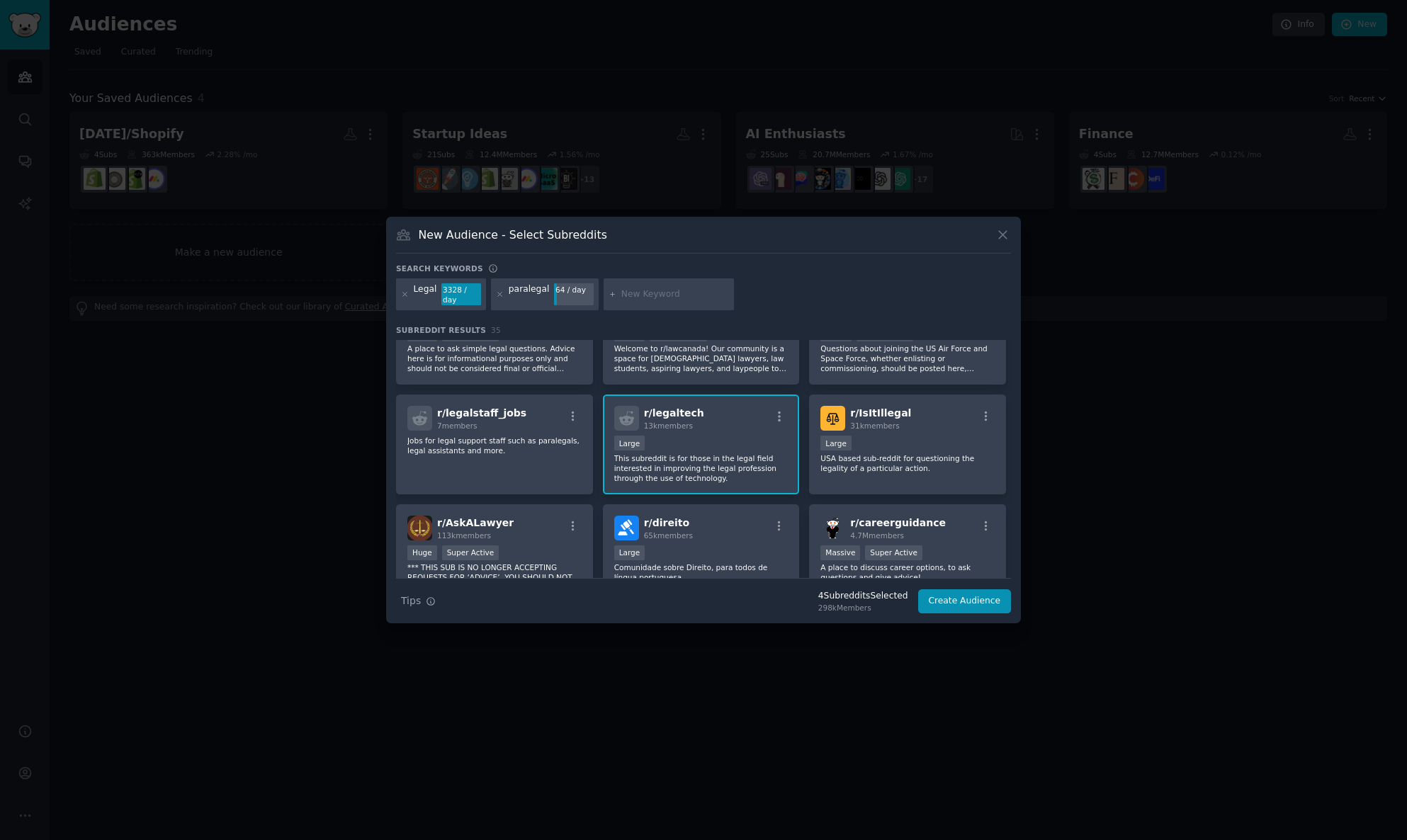
scroll to position [821, 0]
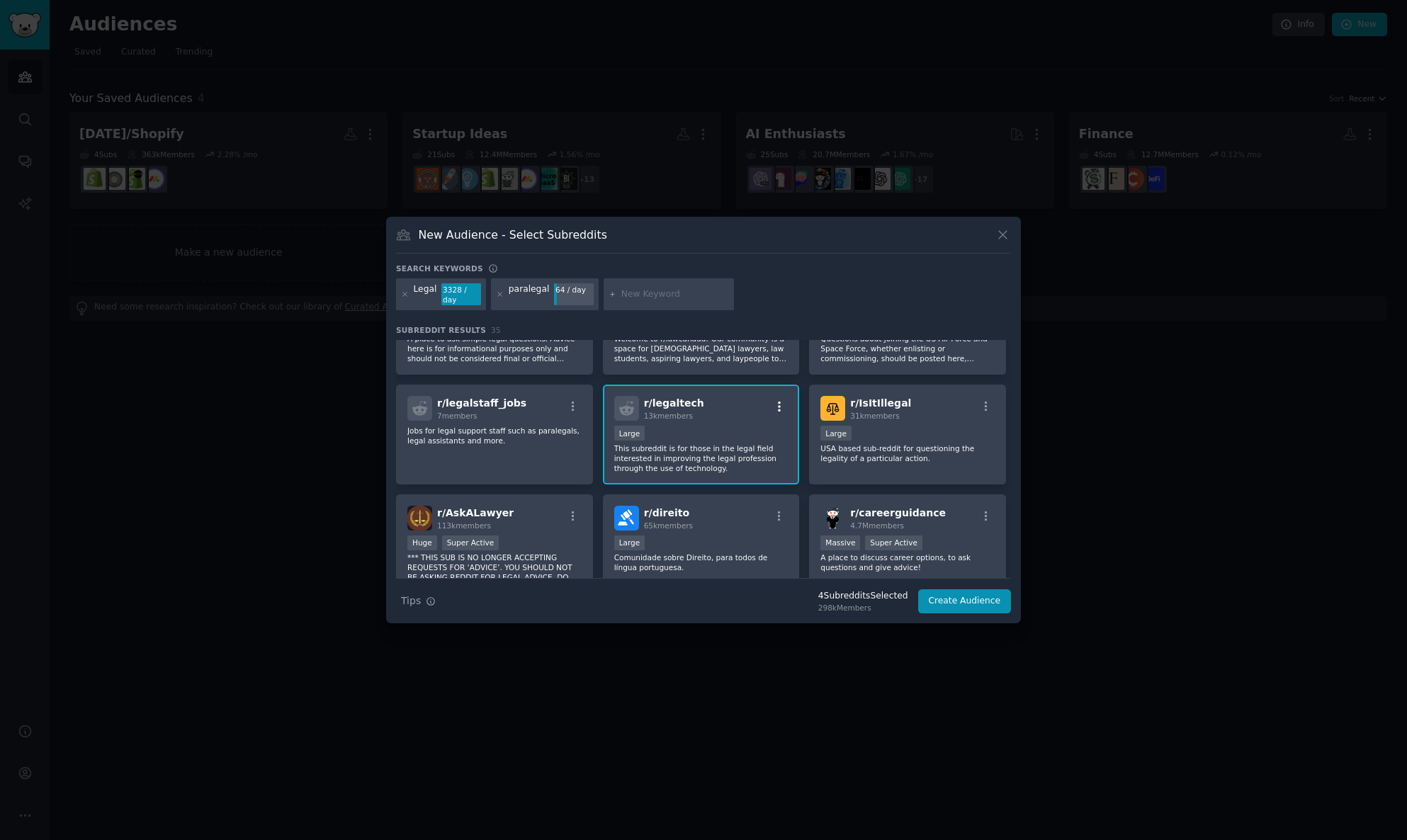
click at [773, 413] on icon "button" at bounding box center [779, 406] width 12 height 12
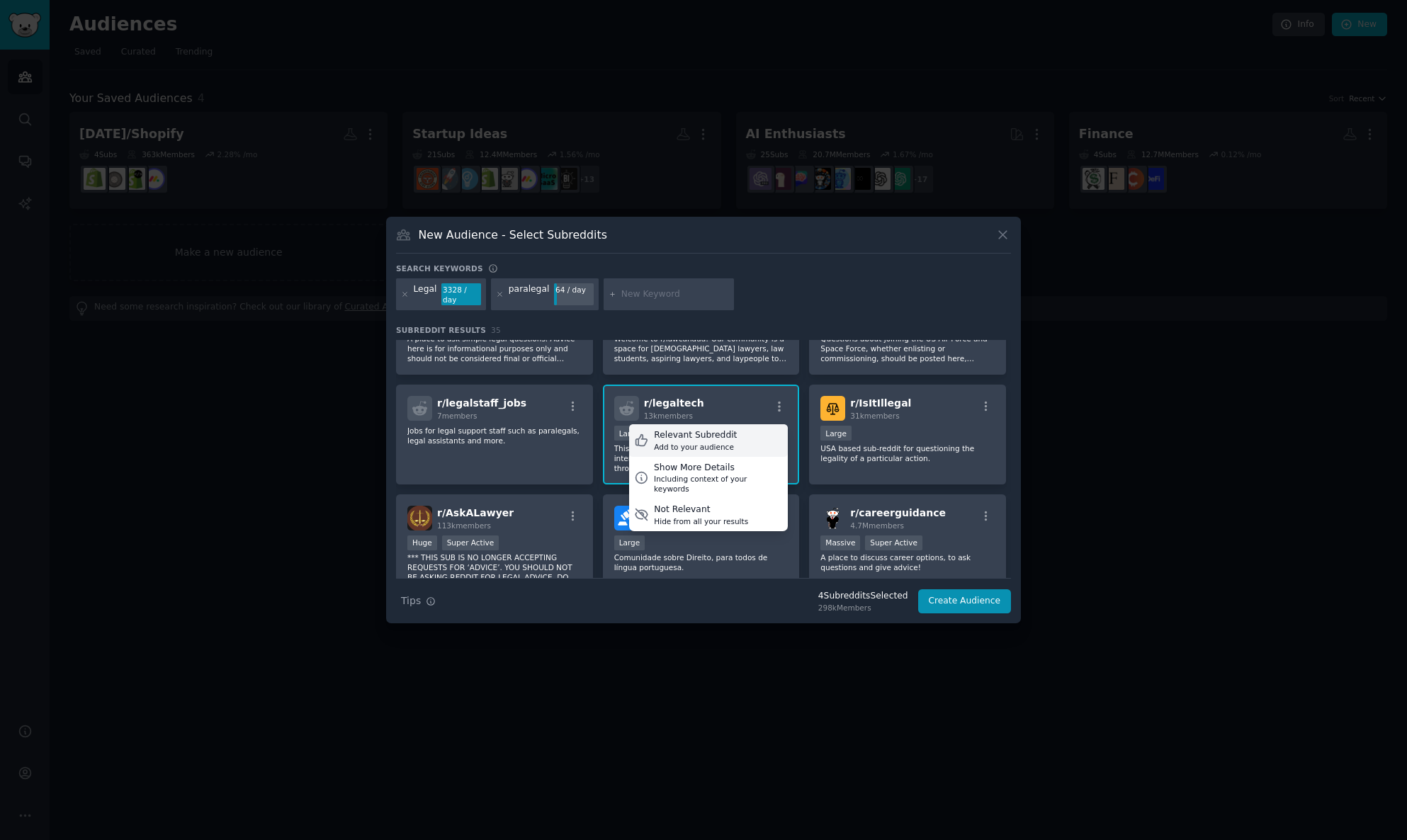
click at [749, 457] on div "Relevant Subreddit Add to your audience" at bounding box center [709, 440] width 159 height 33
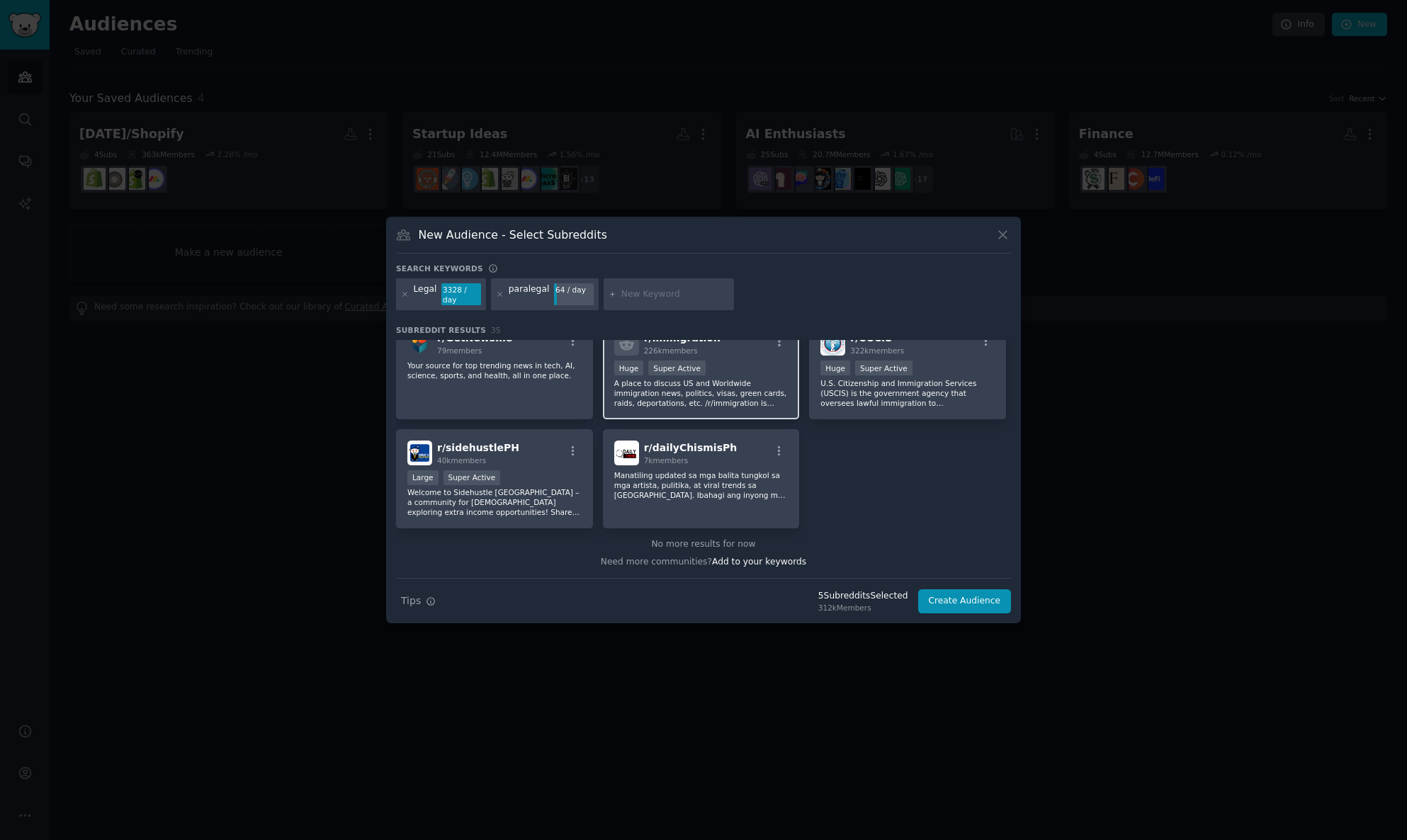
scroll to position [1178, 0]
click at [943, 604] on button "Create Audience" at bounding box center [965, 601] width 94 height 24
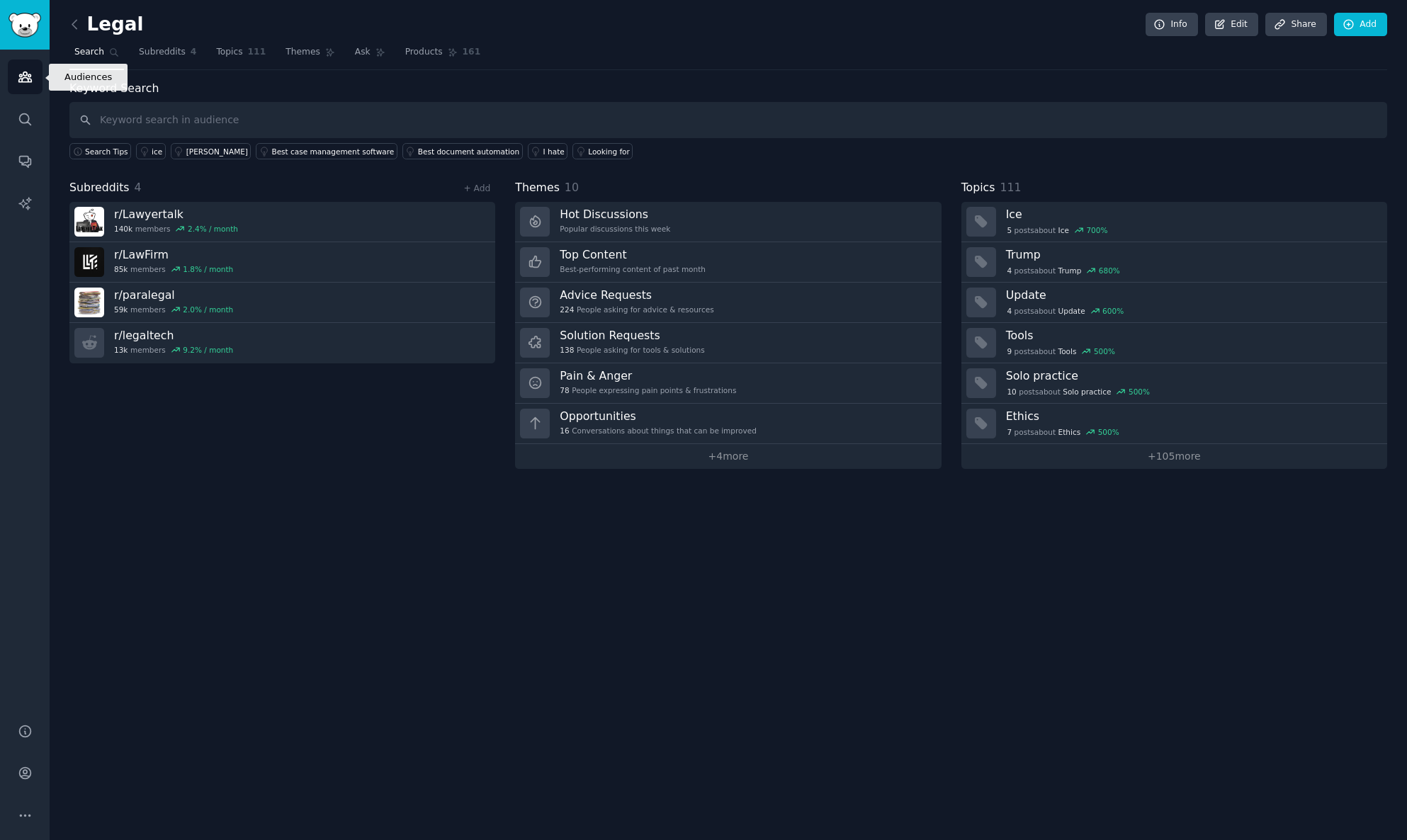
click at [28, 78] on icon "Sidebar" at bounding box center [25, 77] width 15 height 15
